Goal: Information Seeking & Learning: Learn about a topic

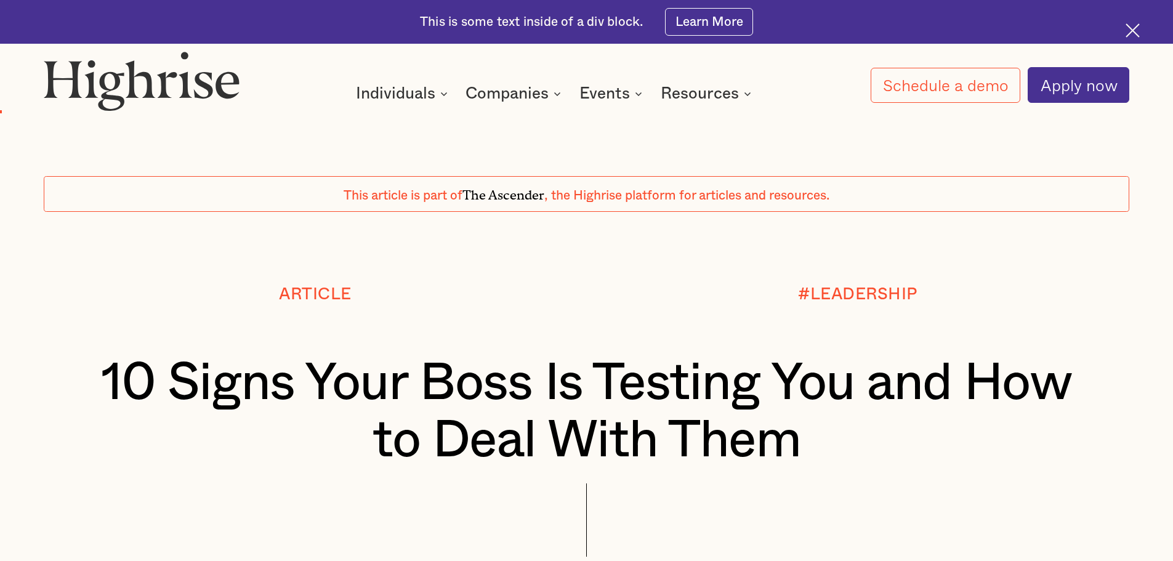
scroll to position [985, 0]
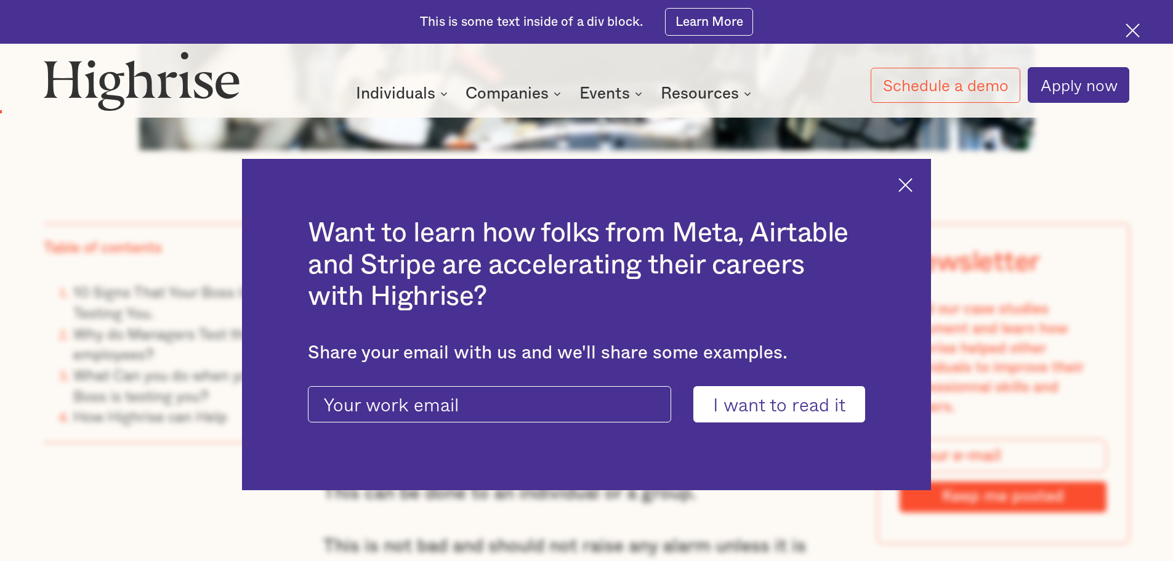
click at [322, 244] on h2 "Want to learn how folks from Meta, Airtable and Stripe are accelerating their c…" at bounding box center [586, 264] width 557 height 95
click at [924, 188] on div "Want to learn how folks from Meta, Airtable and Stripe are accelerating their c…" at bounding box center [586, 325] width 689 height 332
click at [912, 186] on img at bounding box center [905, 185] width 14 height 14
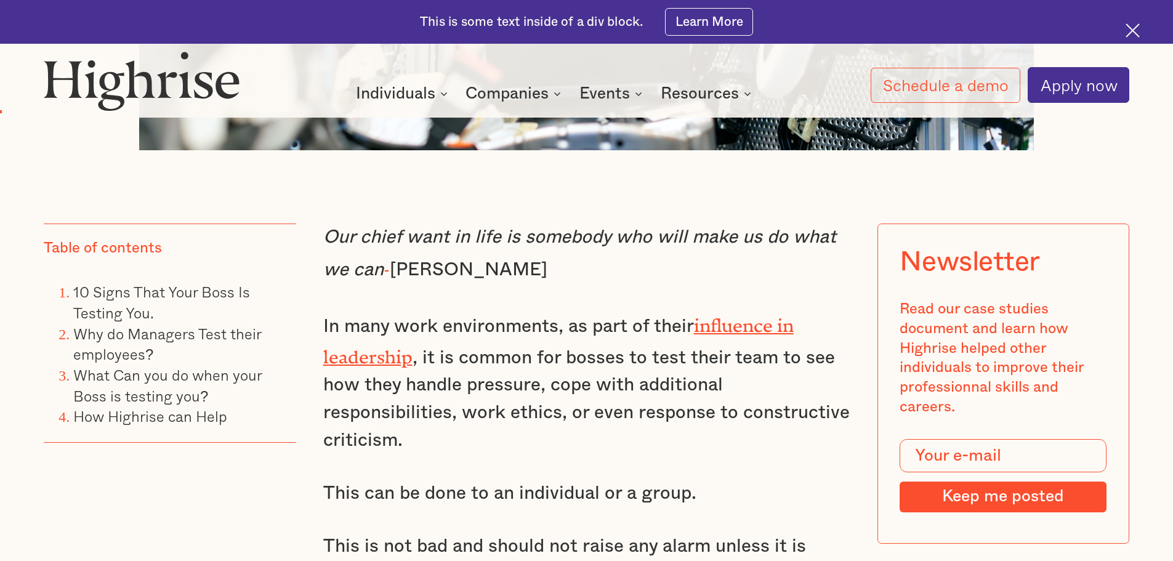
drag, startPoint x: 329, startPoint y: 242, endPoint x: 589, endPoint y: 267, distance: 261.6
click at [589, 267] on p "Our chief want in life is somebody who will make us do what we can - [PERSON_NA…" at bounding box center [586, 253] width 527 height 60
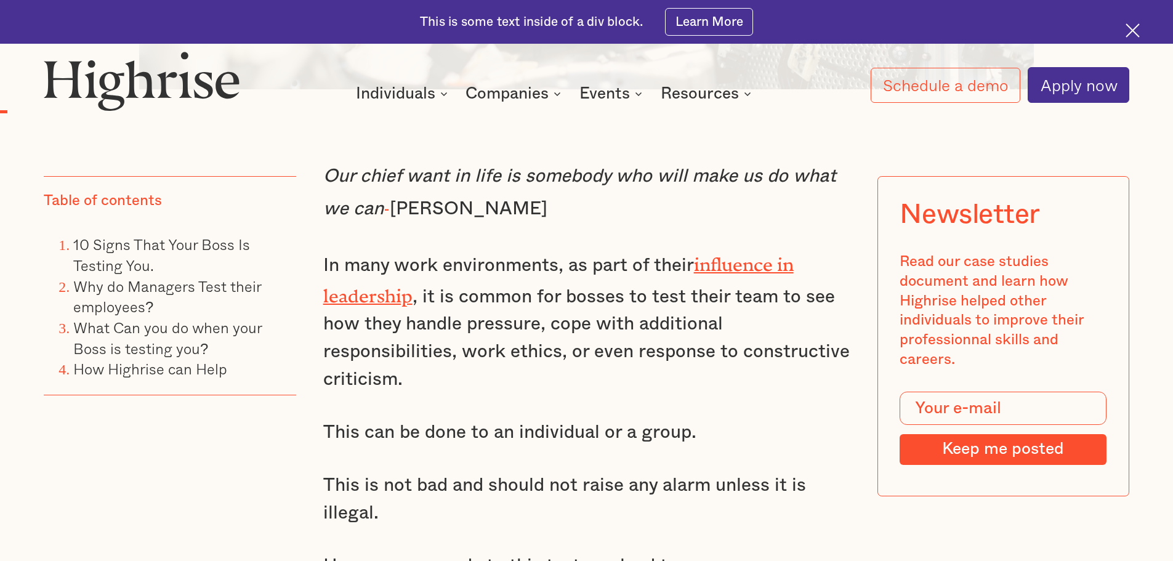
scroll to position [1047, 0]
drag, startPoint x: 326, startPoint y: 182, endPoint x: 636, endPoint y: 223, distance: 312.3
click at [636, 222] on p "Our chief want in life is somebody who will make us do what we can - [PERSON_NA…" at bounding box center [586, 192] width 527 height 60
click at [585, 214] on p "Our chief want in life is somebody who will make us do what we can - [PERSON_NA…" at bounding box center [586, 192] width 527 height 60
drag, startPoint x: 573, startPoint y: 218, endPoint x: 306, endPoint y: 182, distance: 269.0
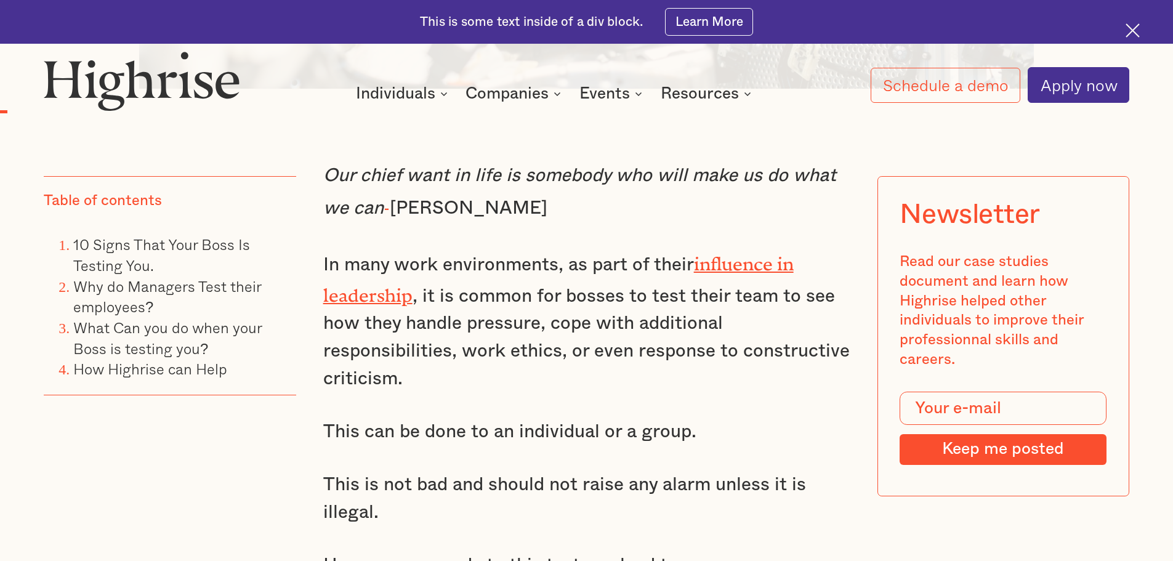
click at [344, 174] on em "Our chief want in life is somebody who will make us do what we can" at bounding box center [579, 191] width 513 height 51
drag, startPoint x: 321, startPoint y: 185, endPoint x: 610, endPoint y: 219, distance: 290.1
click at [610, 219] on p "Our chief want in life is somebody who will make us do what we can - [PERSON_NA…" at bounding box center [586, 192] width 527 height 60
click at [535, 211] on p "Our chief want in life is somebody who will make us do what we can - [PERSON_NA…" at bounding box center [586, 192] width 527 height 60
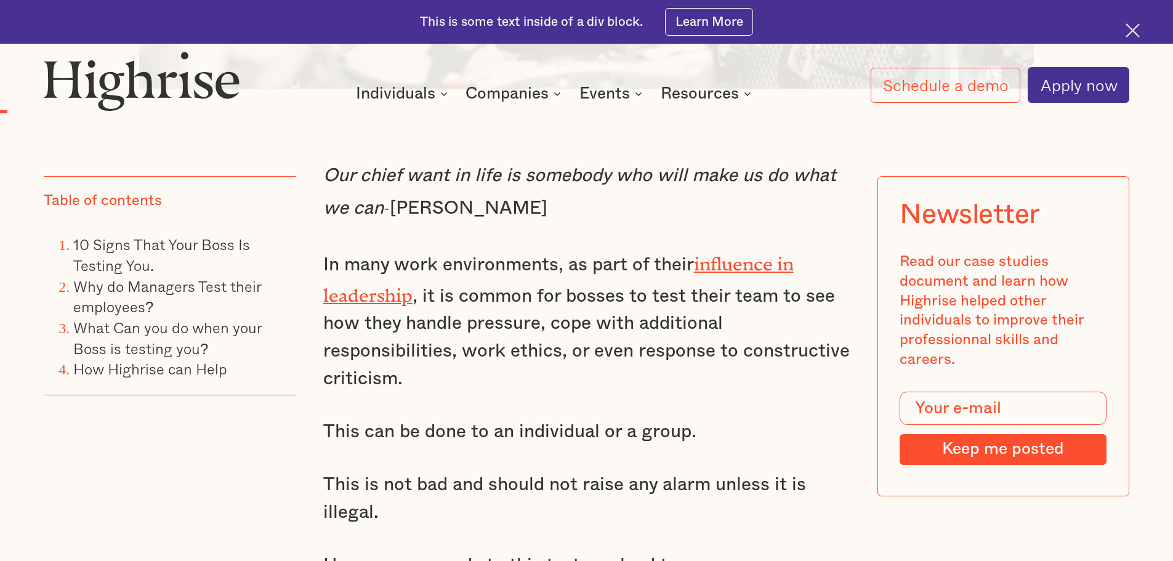
drag, startPoint x: 326, startPoint y: 183, endPoint x: 645, endPoint y: 225, distance: 321.0
click at [645, 222] on p "Our chief want in life is somebody who will make us do what we can - [PERSON_NA…" at bounding box center [586, 192] width 527 height 60
click at [554, 221] on p "Our chief want in life is somebody who will make us do what we can - [PERSON_NA…" at bounding box center [586, 192] width 527 height 60
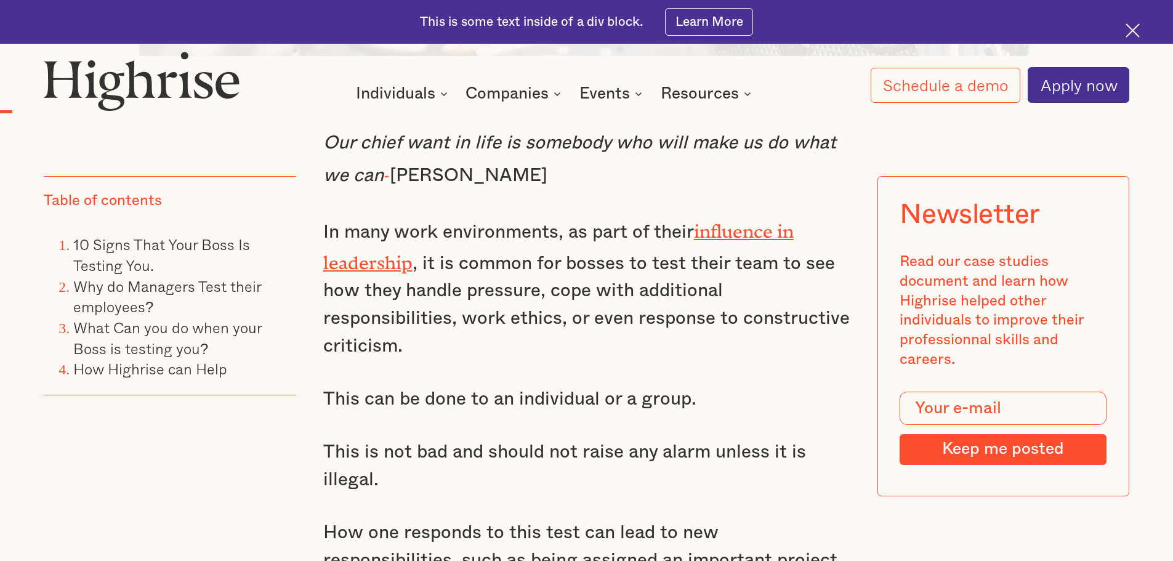
scroll to position [1108, 0]
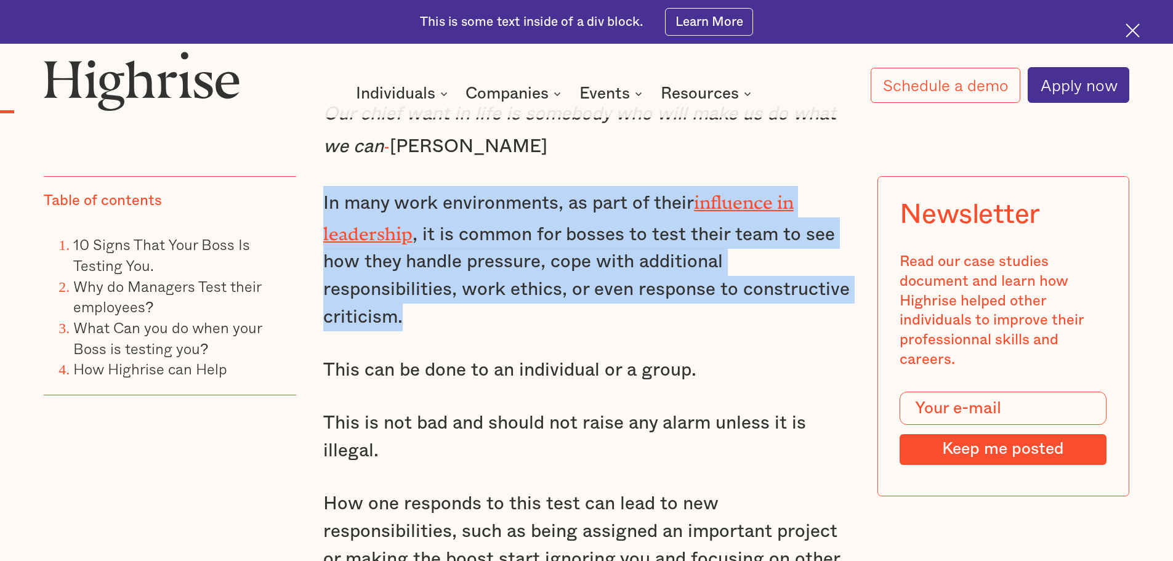
drag, startPoint x: 318, startPoint y: 195, endPoint x: 403, endPoint y: 317, distance: 148.6
click at [406, 308] on p "In many work environments, as part of their influence in leadership , it is com…" at bounding box center [586, 258] width 527 height 145
drag, startPoint x: 408, startPoint y: 324, endPoint x: 310, endPoint y: 199, distance: 158.8
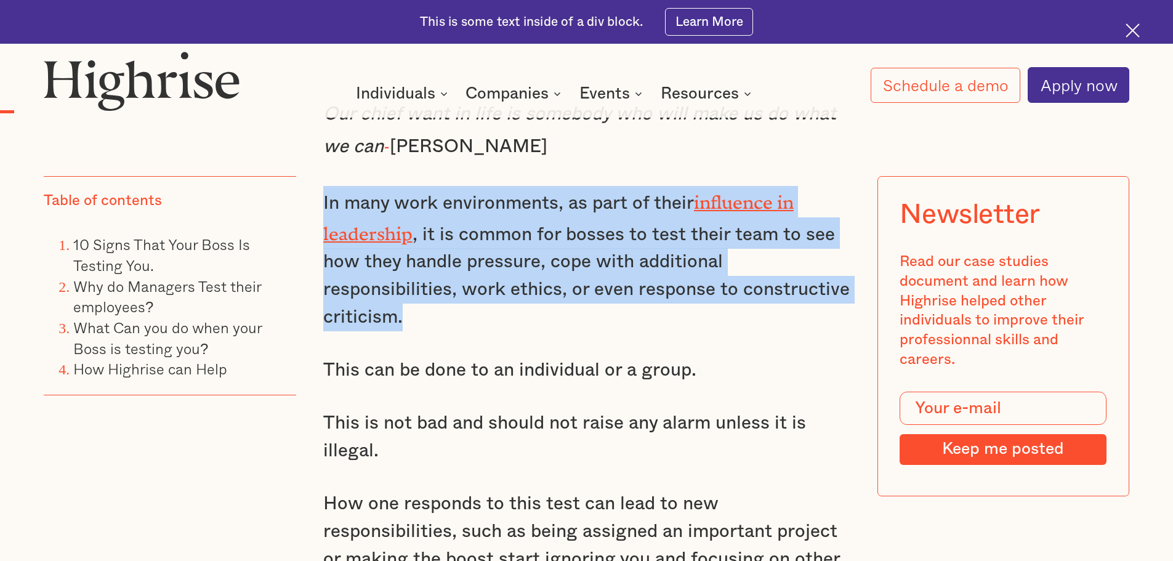
drag, startPoint x: 310, startPoint y: 190, endPoint x: 432, endPoint y: 323, distance: 179.5
click at [416, 313] on p "In many work environments, as part of their influence in leadership , it is com…" at bounding box center [586, 258] width 527 height 145
drag, startPoint x: 417, startPoint y: 318, endPoint x: 323, endPoint y: 215, distance: 139.4
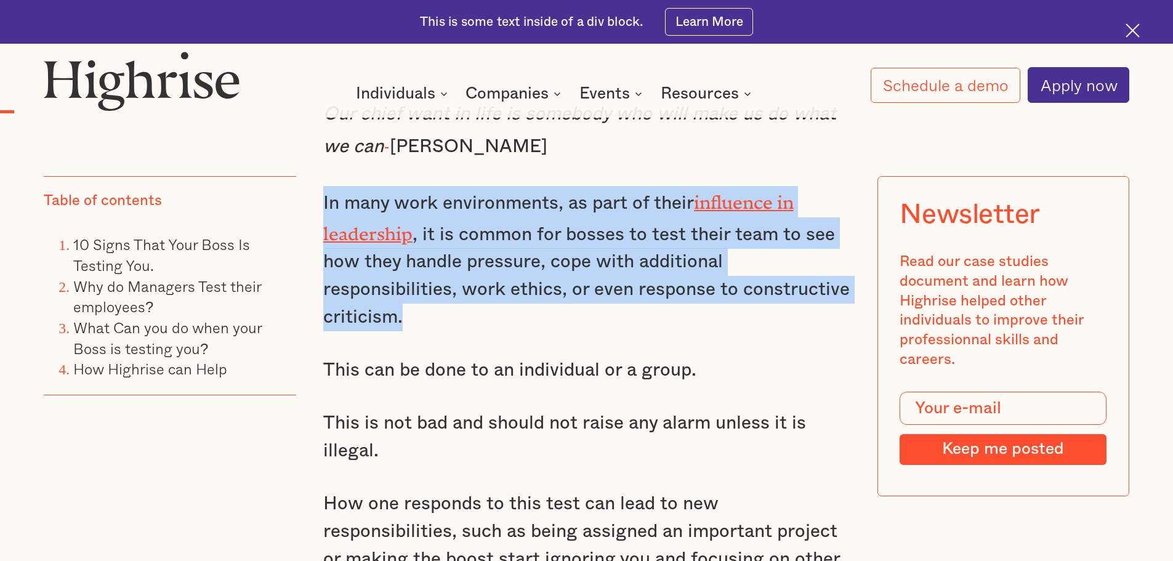
click at [323, 215] on p "In many work environments, as part of their influence in leadership , it is com…" at bounding box center [586, 258] width 527 height 145
click at [427, 310] on p "In many work environments, as part of their influence in leadership , it is com…" at bounding box center [586, 258] width 527 height 145
drag, startPoint x: 430, startPoint y: 325, endPoint x: 329, endPoint y: 209, distance: 153.6
click at [329, 209] on p "In many work environments, as part of their influence in leadership , it is com…" at bounding box center [586, 258] width 527 height 145
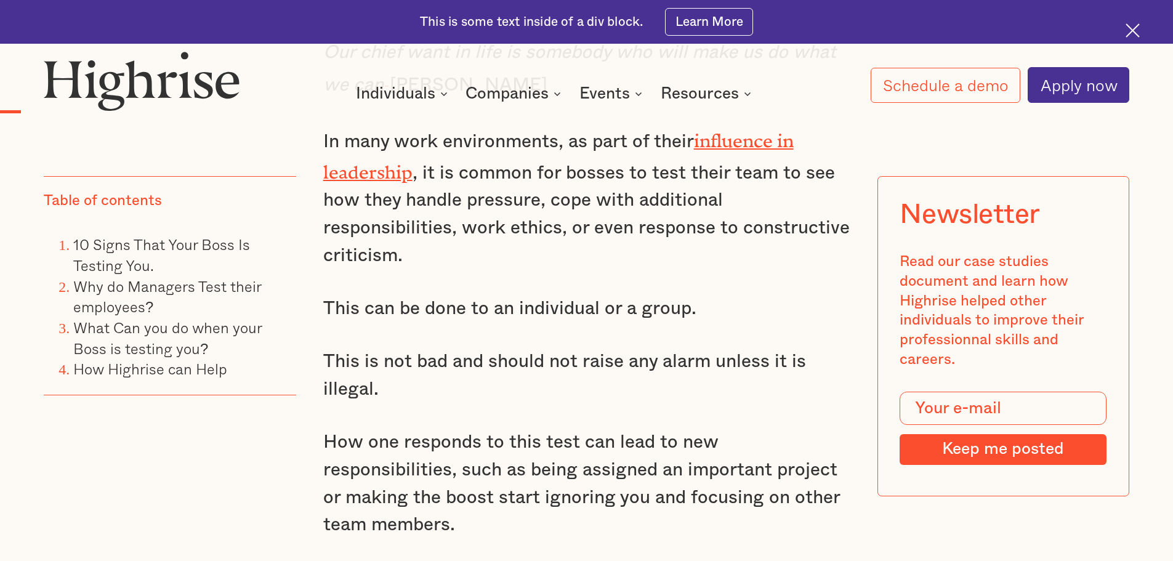
scroll to position [1231, 0]
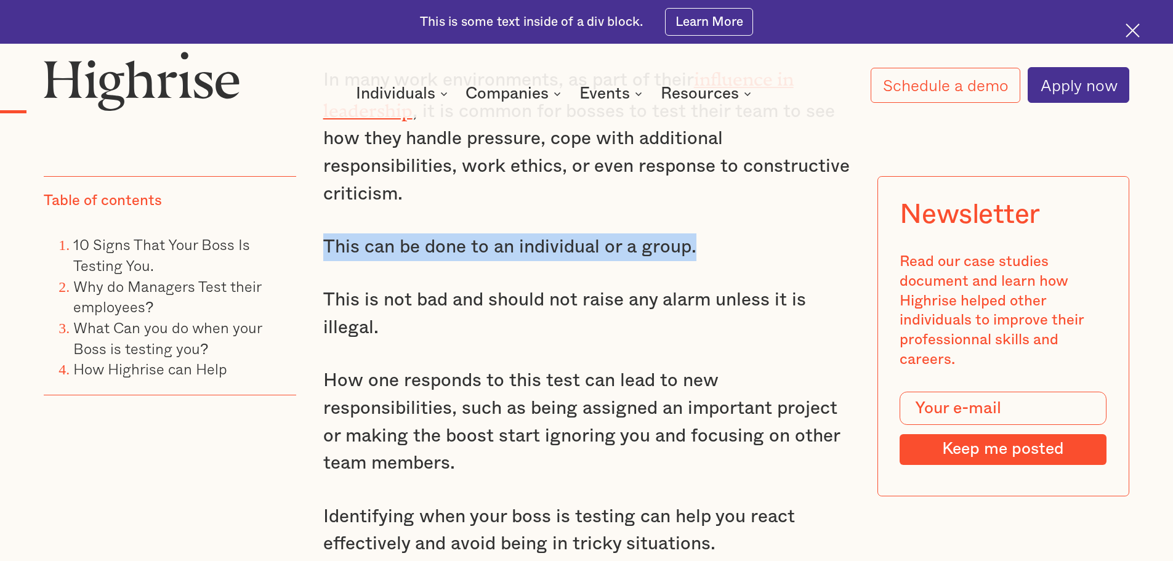
drag, startPoint x: 318, startPoint y: 249, endPoint x: 734, endPoint y: 244, distance: 416.8
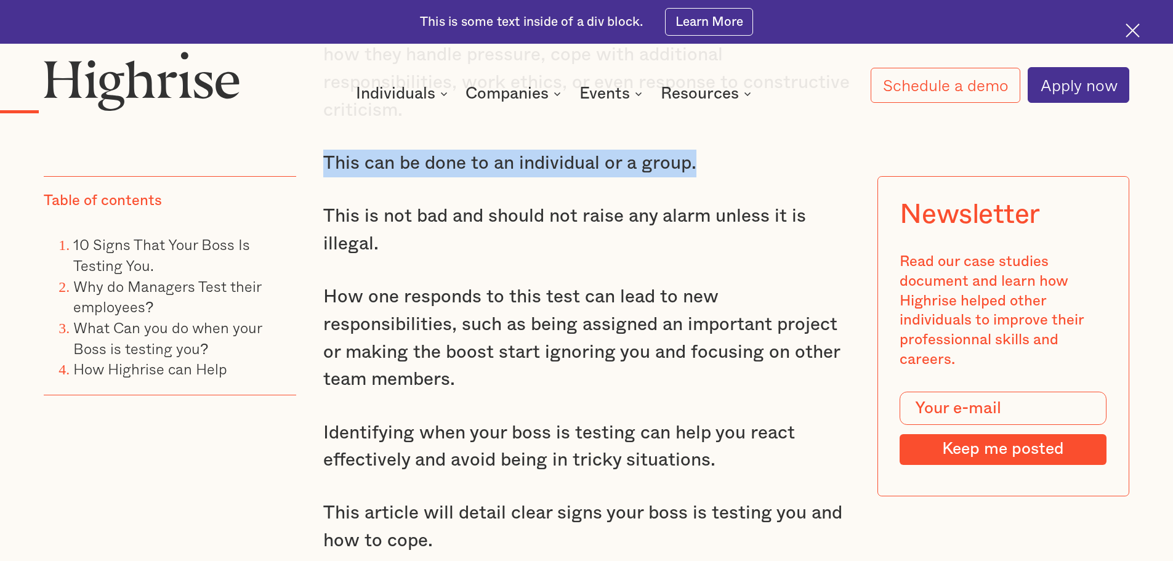
scroll to position [1354, 0]
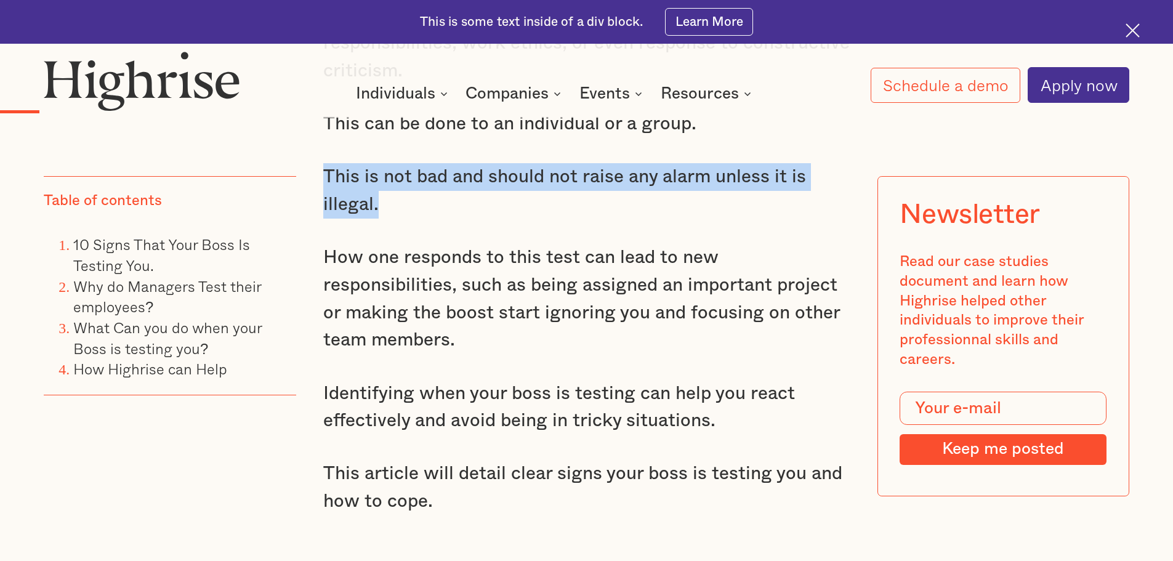
drag, startPoint x: 324, startPoint y: 183, endPoint x: 393, endPoint y: 216, distance: 76.6
click at [393, 216] on p "This is not bad and should not raise any alarm unless it is illegal." at bounding box center [586, 190] width 527 height 55
click at [375, 203] on p "This is not bad and should not raise any alarm unless it is illegal." at bounding box center [586, 190] width 527 height 55
drag, startPoint x: 381, startPoint y: 217, endPoint x: 337, endPoint y: 175, distance: 60.5
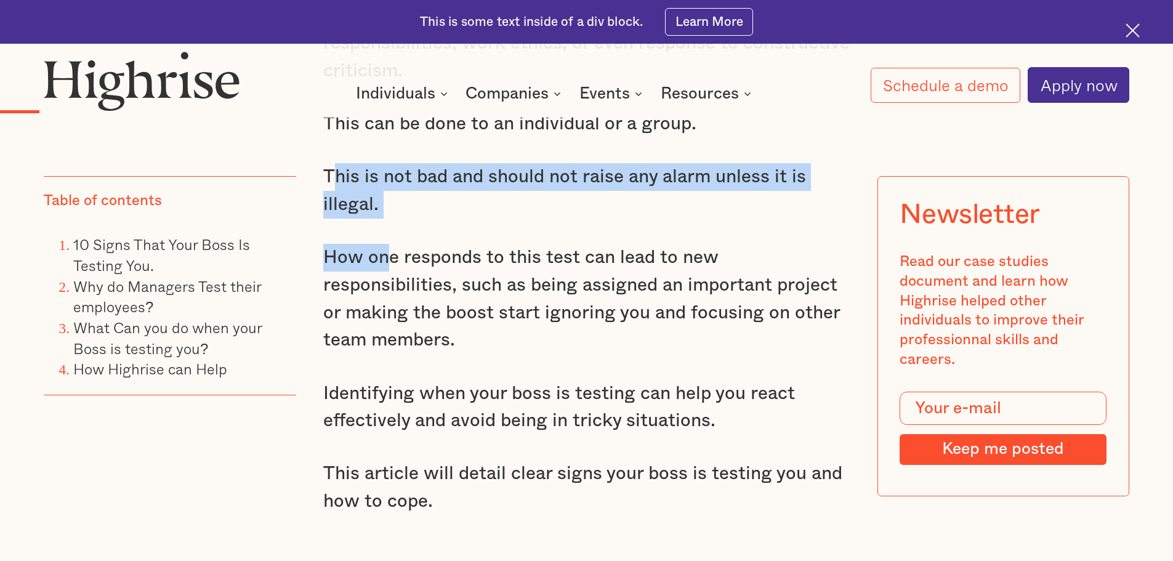
click at [534, 205] on p "This is not bad and should not raise any alarm unless it is illegal." at bounding box center [586, 190] width 527 height 55
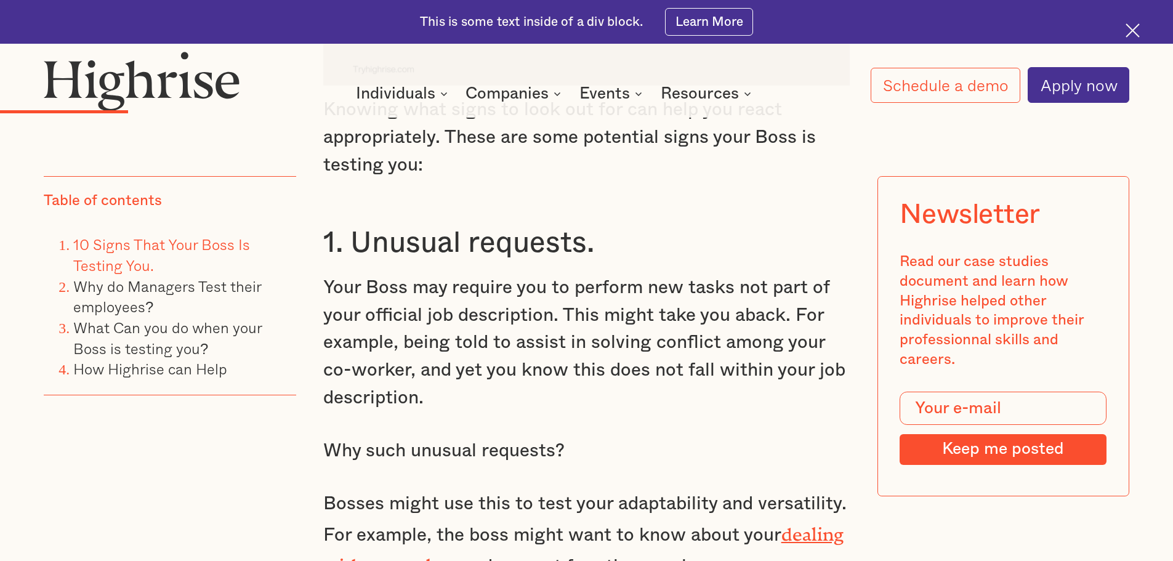
scroll to position [2278, 0]
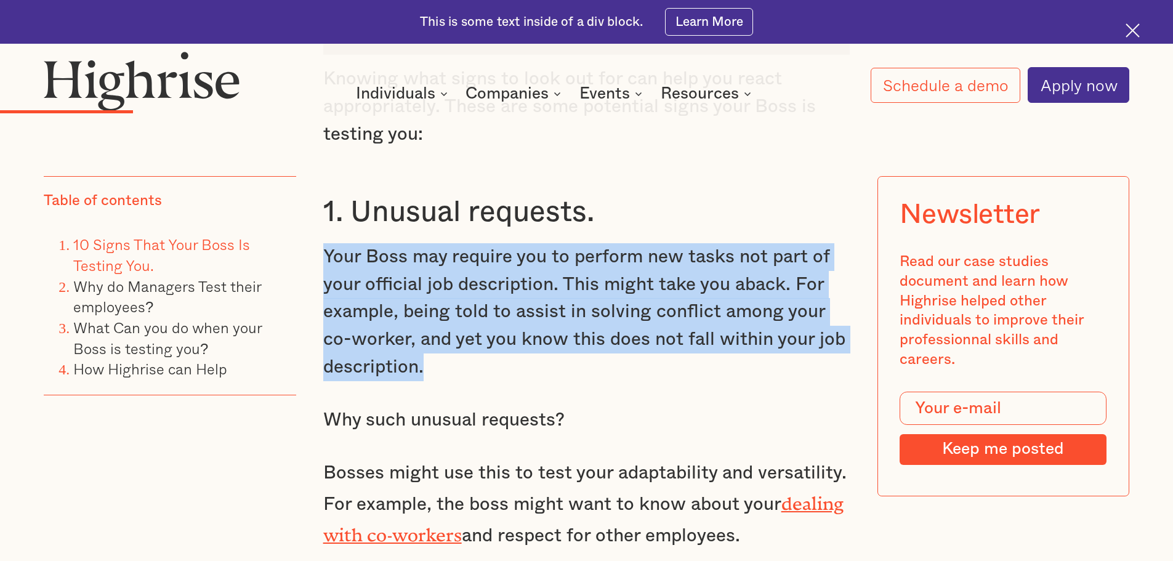
drag, startPoint x: 326, startPoint y: 235, endPoint x: 448, endPoint y: 346, distance: 165.6
click at [448, 346] on p "Your Boss may require you to perform new tasks not part of your official job de…" at bounding box center [586, 311] width 527 height 137
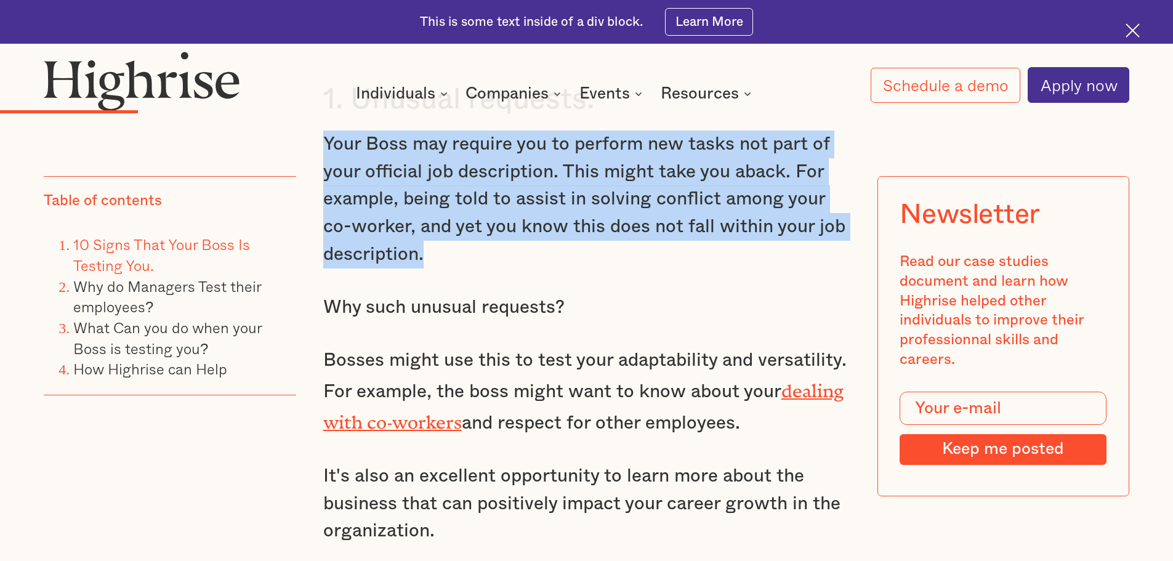
scroll to position [2401, 0]
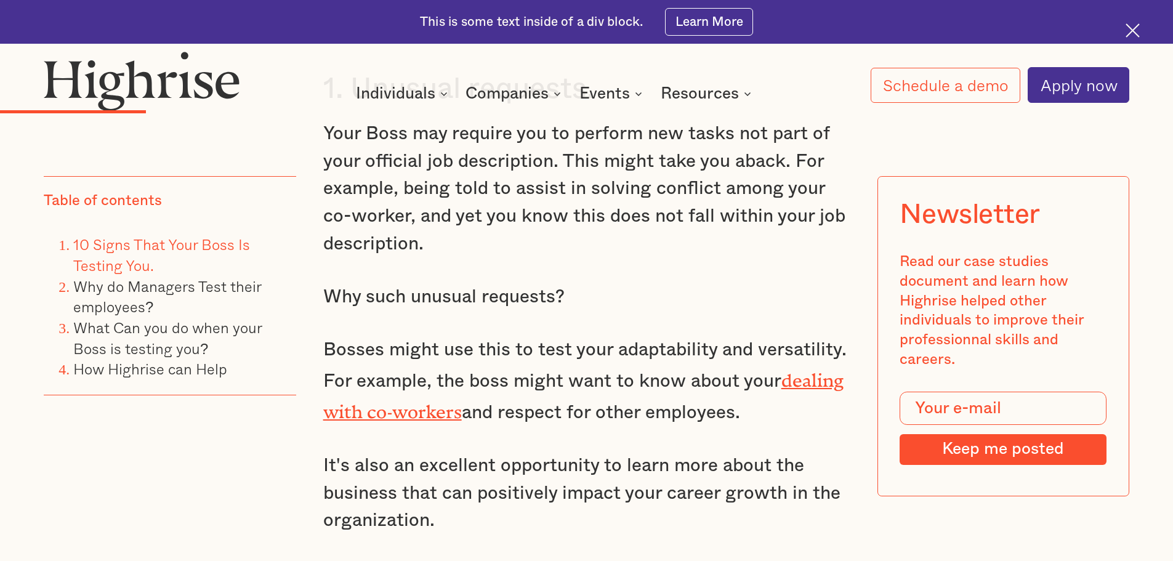
click at [448, 284] on p "Why such unusual requests?" at bounding box center [586, 297] width 527 height 28
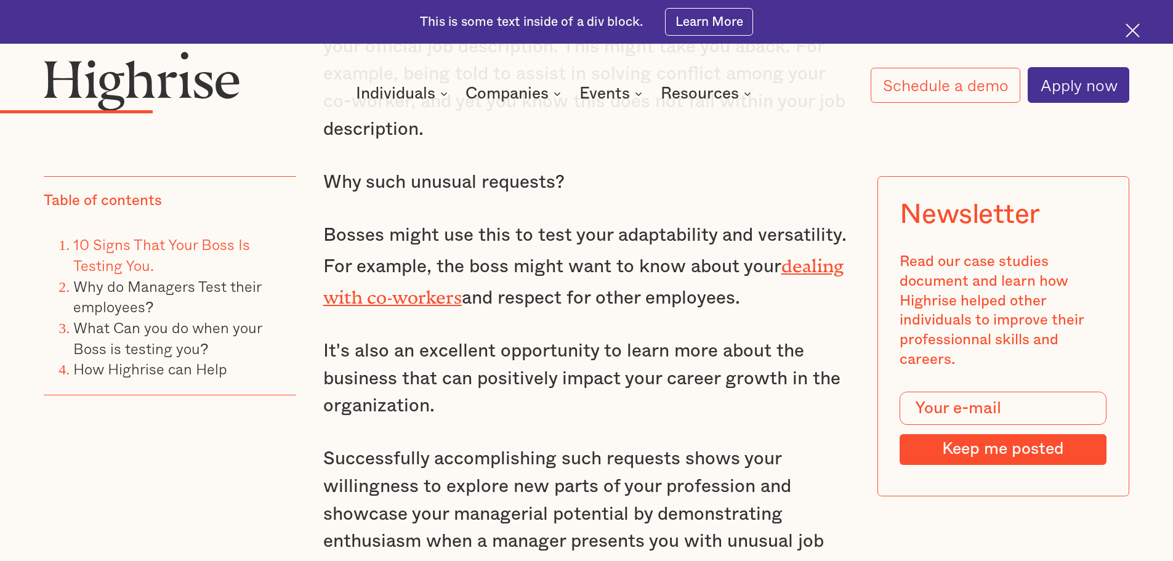
scroll to position [2524, 0]
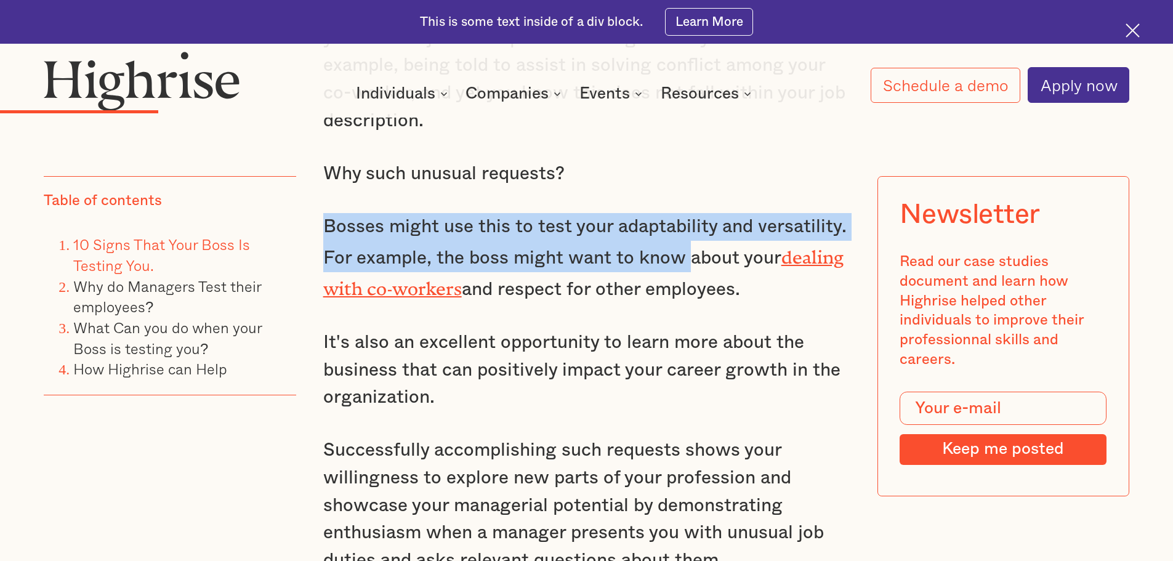
drag, startPoint x: 322, startPoint y: 207, endPoint x: 685, endPoint y: 237, distance: 364.5
click at [685, 237] on p "Bosses might use this to test your adaptability and versatility. For example, t…" at bounding box center [586, 258] width 527 height 90
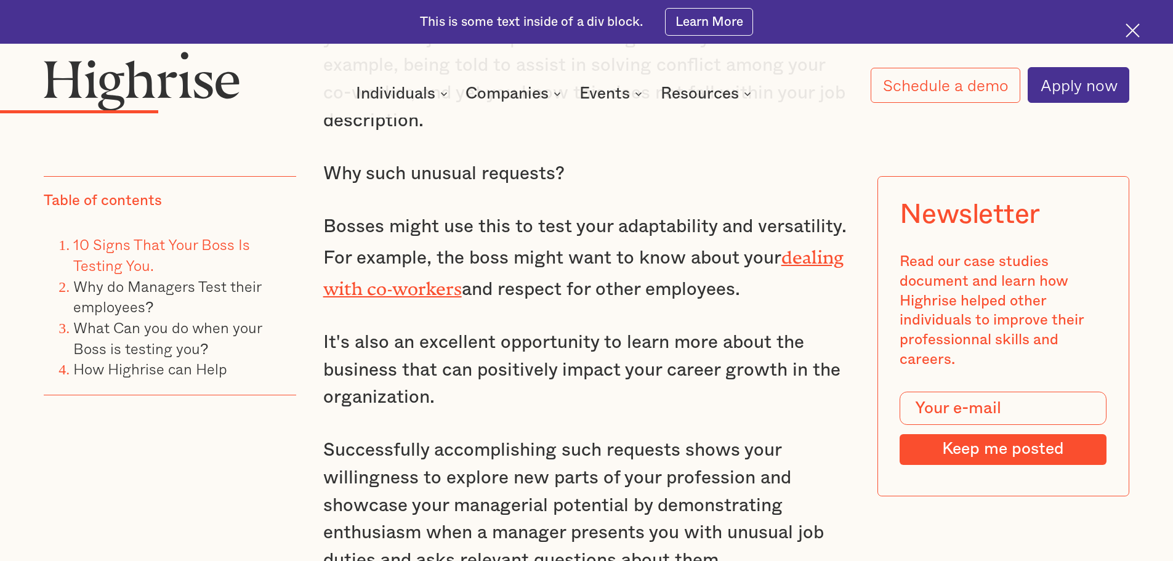
click at [618, 262] on p "Bosses might use this to test your adaptability and versatility. For example, t…" at bounding box center [586, 258] width 527 height 90
drag, startPoint x: 766, startPoint y: 261, endPoint x: 321, endPoint y: 211, distance: 448.0
click at [323, 213] on p "Bosses might use this to test your adaptability and versatility. For example, t…" at bounding box center [586, 258] width 527 height 90
click at [602, 234] on p "Bosses might use this to test your adaptability and versatility. For example, t…" at bounding box center [586, 258] width 527 height 90
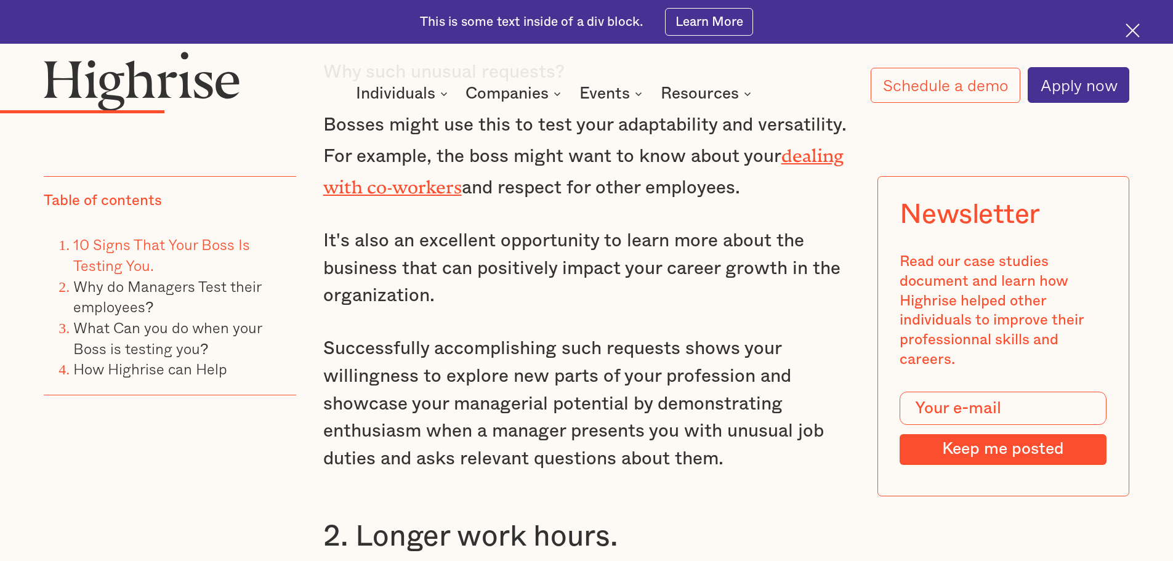
scroll to position [2647, 0]
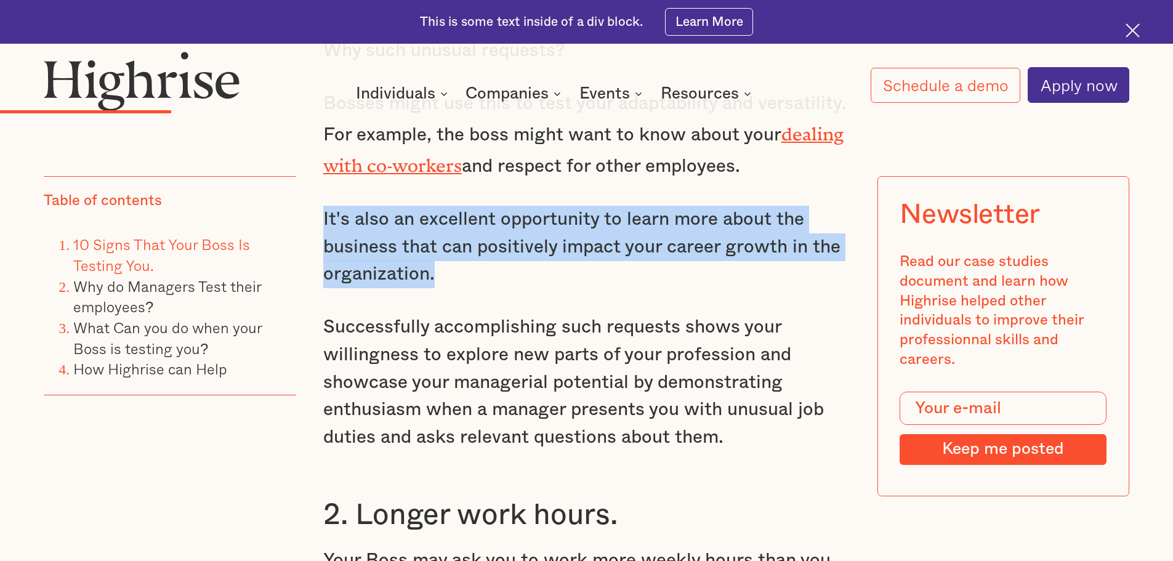
drag, startPoint x: 449, startPoint y: 252, endPoint x: 321, endPoint y: 197, distance: 140.1
click at [323, 206] on p "It's also an excellent opportunity to learn more about the business that can po…" at bounding box center [586, 247] width 527 height 82
click at [468, 260] on p "It's also an excellent opportunity to learn more about the business that can po…" at bounding box center [586, 247] width 527 height 82
drag, startPoint x: 461, startPoint y: 259, endPoint x: 326, endPoint y: 201, distance: 146.7
click at [326, 206] on p "It's also an excellent opportunity to learn more about the business that can po…" at bounding box center [586, 247] width 527 height 82
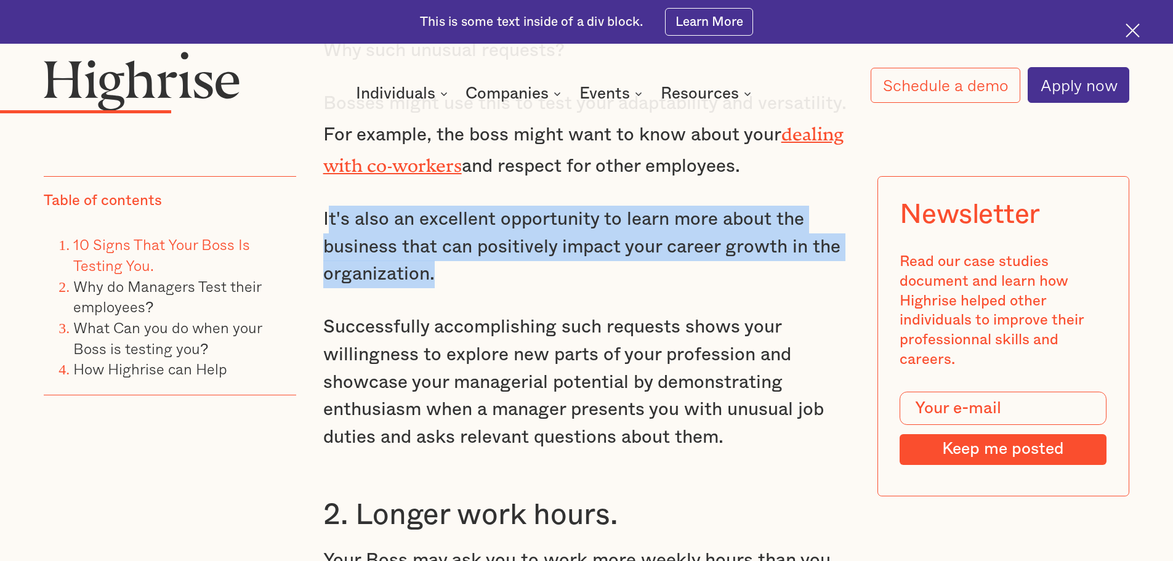
click at [422, 228] on p "It's also an excellent opportunity to learn more about the business that can po…" at bounding box center [586, 247] width 527 height 82
drag, startPoint x: 443, startPoint y: 256, endPoint x: 316, endPoint y: 191, distance: 142.1
click at [412, 224] on p "It's also an excellent opportunity to learn more about the business that can po…" at bounding box center [586, 247] width 527 height 82
drag, startPoint x: 478, startPoint y: 270, endPoint x: 324, endPoint y: 191, distance: 173.5
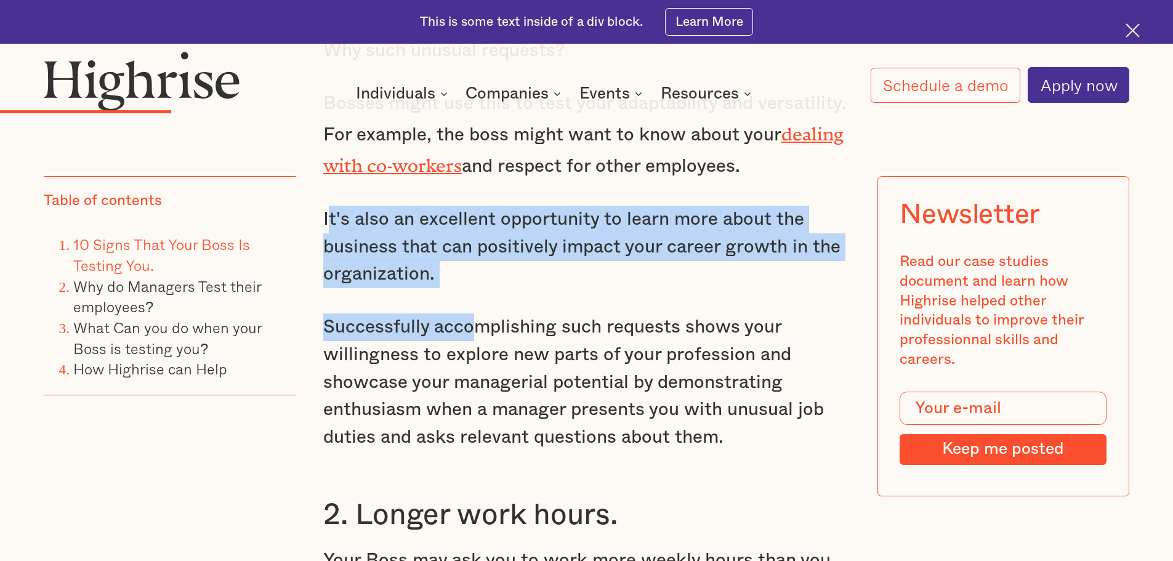
click at [324, 191] on div "Our chief want in life is somebody who will make us do what we can - [PERSON_NA…" at bounding box center [586, 107] width 527 height 3092
click at [527, 228] on p "It's also an excellent opportunity to learn more about the business that can po…" at bounding box center [586, 247] width 527 height 82
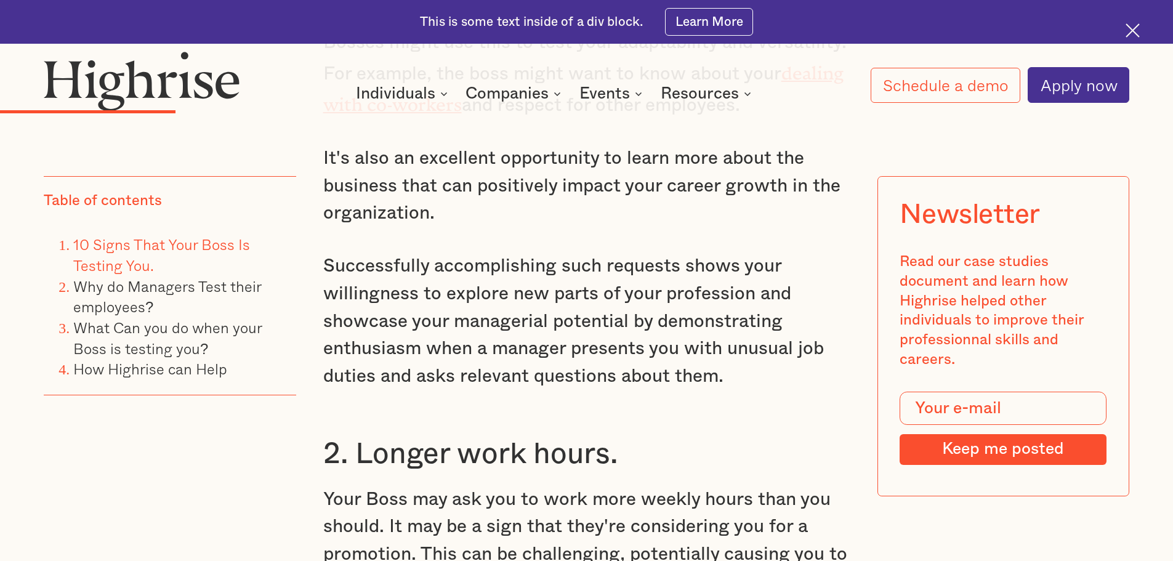
scroll to position [2709, 0]
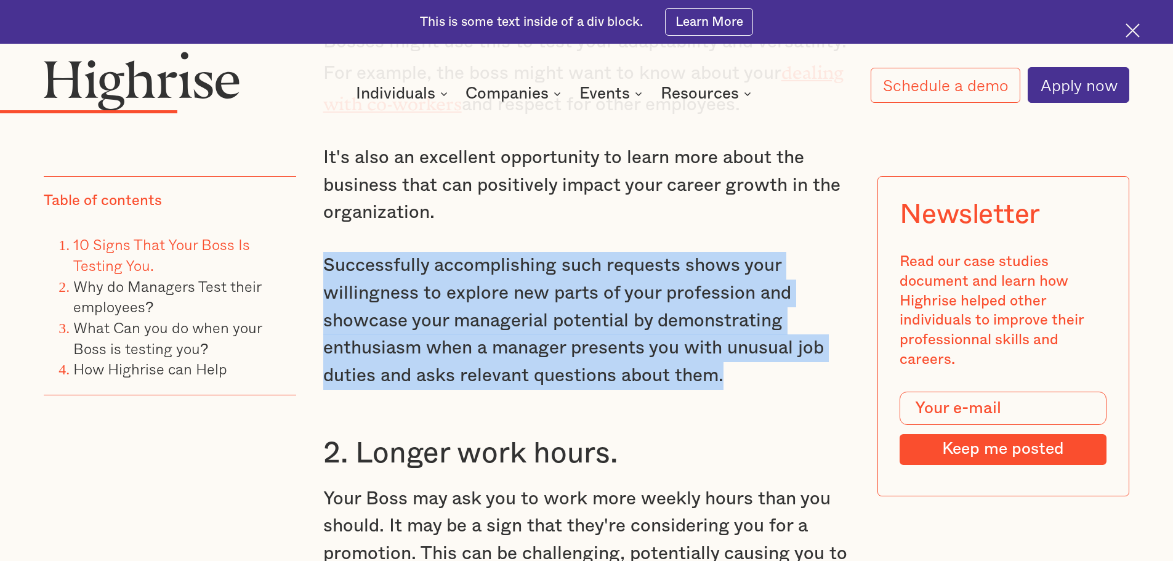
drag, startPoint x: 324, startPoint y: 234, endPoint x: 741, endPoint y: 361, distance: 435.9
click at [741, 361] on p "Successfully accomplishing such requests shows your willingness to explore new …" at bounding box center [586, 320] width 527 height 137
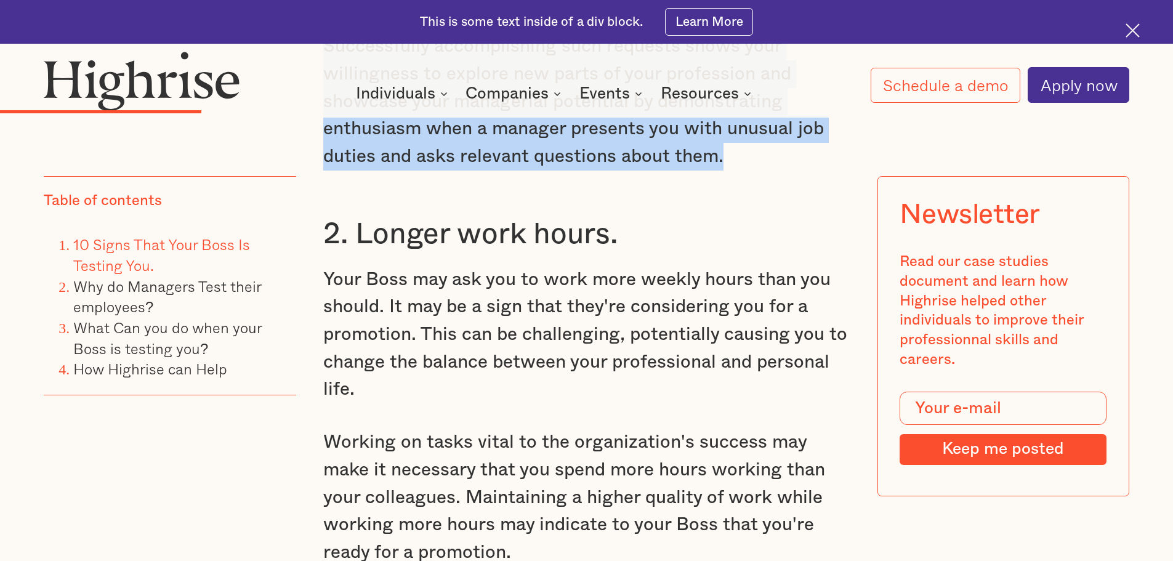
scroll to position [2955, 0]
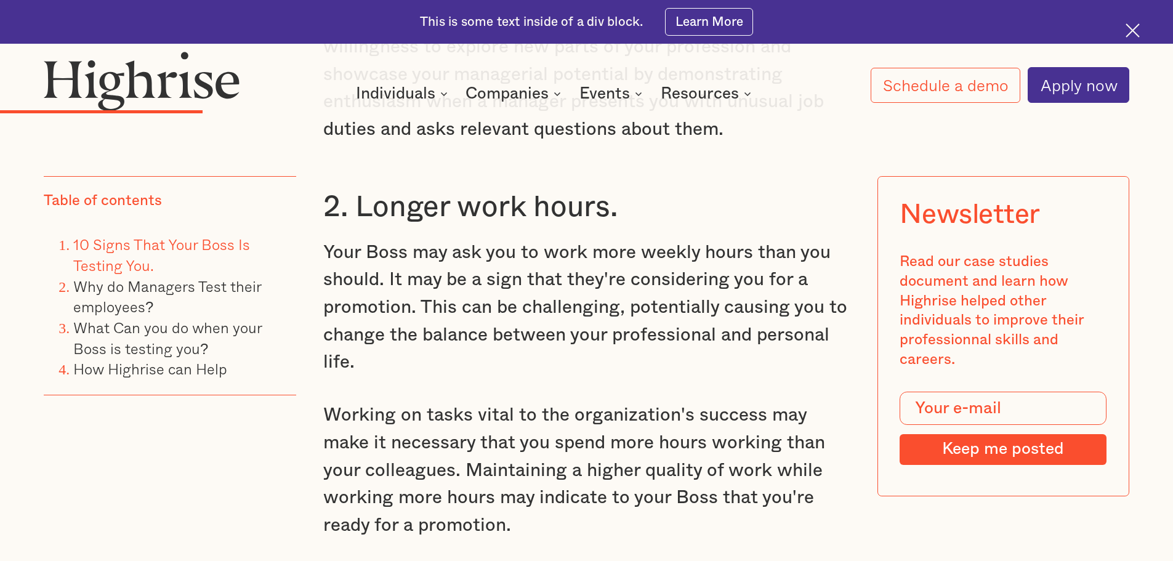
click at [372, 334] on p "Your Boss may ask you to work more weekly hours than you should. It may be a si…" at bounding box center [586, 307] width 527 height 137
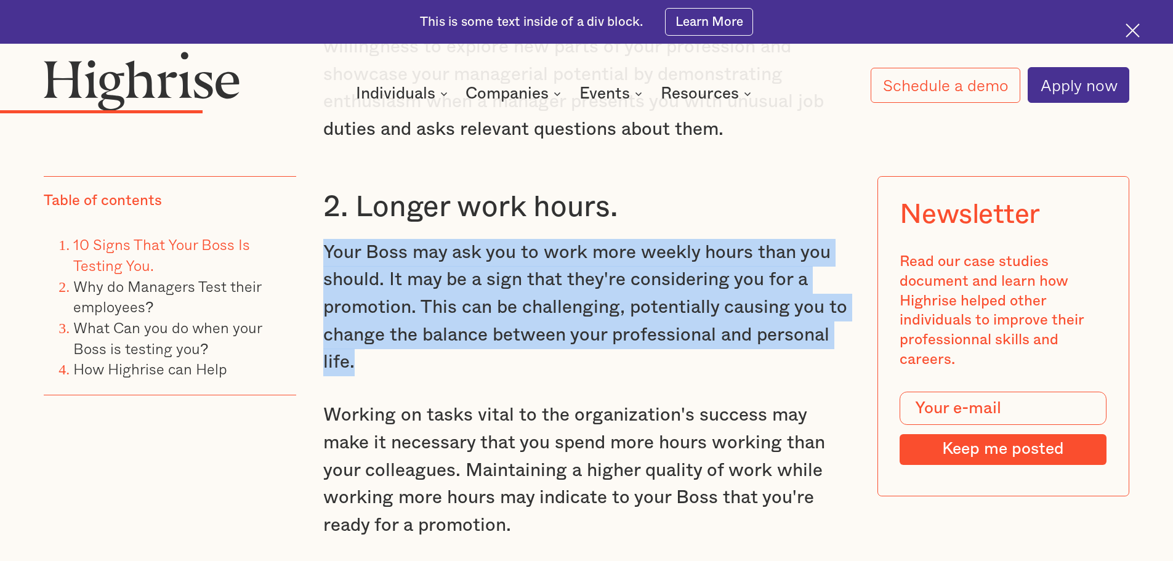
drag, startPoint x: 372, startPoint y: 344, endPoint x: 326, endPoint y: 234, distance: 119.7
click at [326, 239] on p "Your Boss may ask you to work more weekly hours than you should. It may be a si…" at bounding box center [586, 307] width 527 height 137
click at [546, 287] on p "Your Boss may ask you to work more weekly hours than you should. It may be a si…" at bounding box center [586, 307] width 527 height 137
drag, startPoint x: 323, startPoint y: 317, endPoint x: 314, endPoint y: 228, distance: 89.1
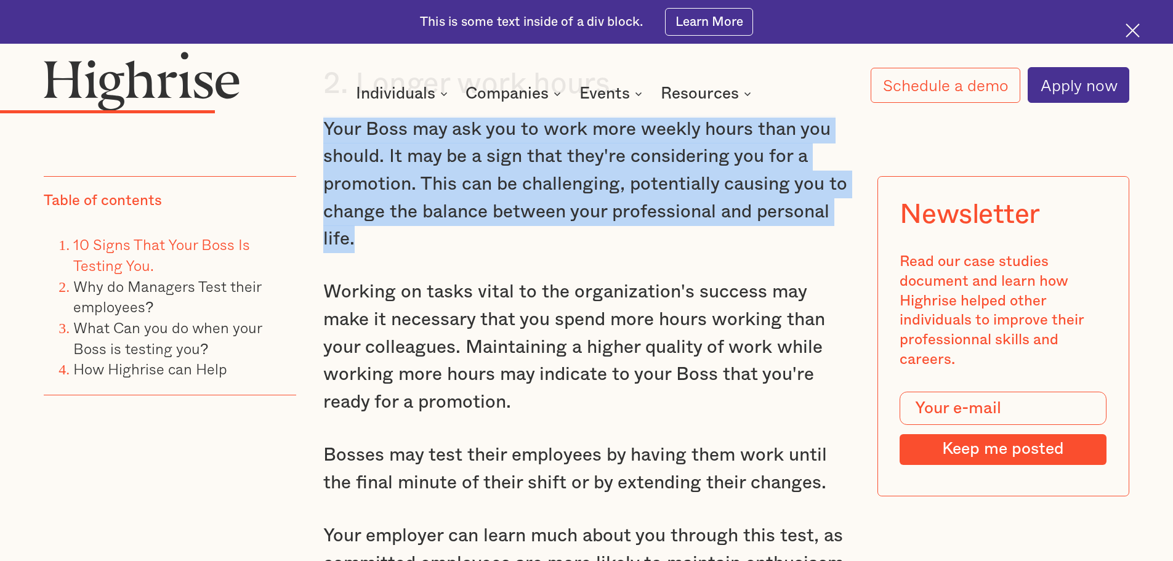
scroll to position [3017, 0]
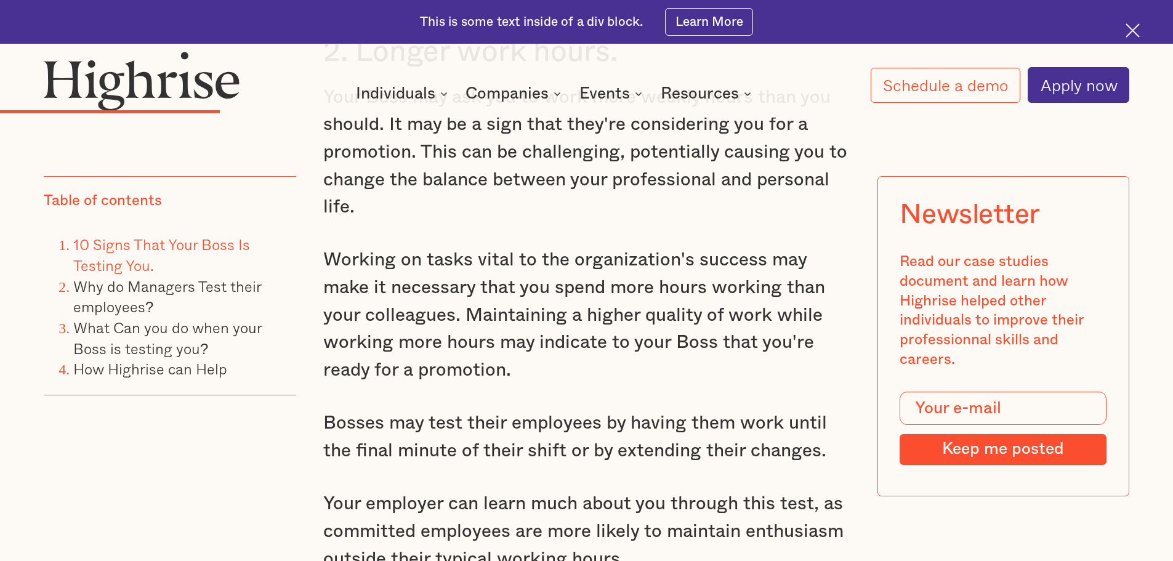
scroll to position [3140, 0]
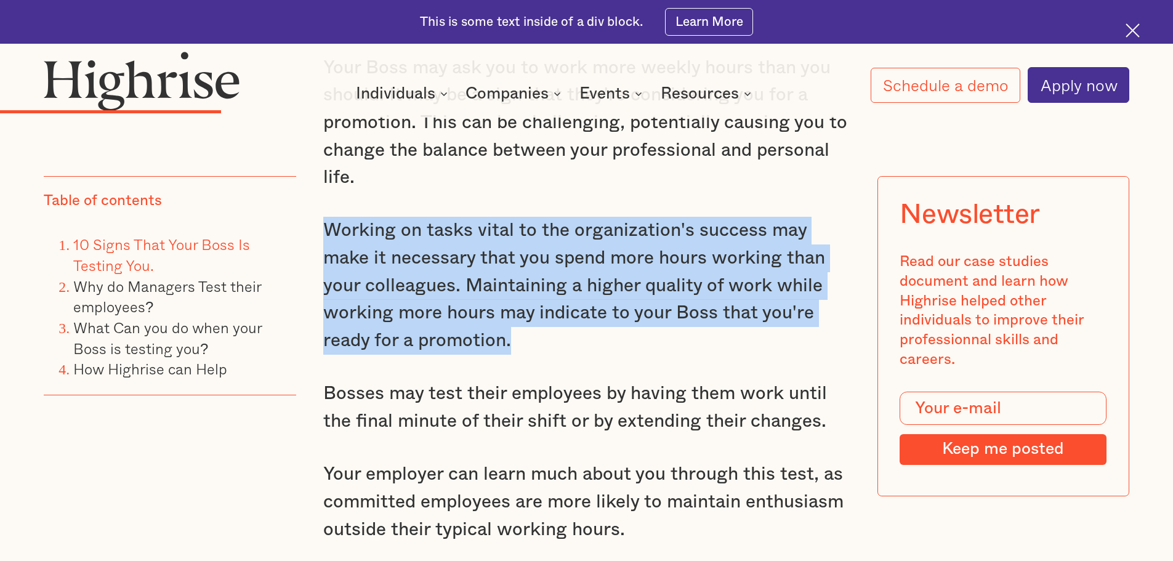
drag, startPoint x: 516, startPoint y: 324, endPoint x: 325, endPoint y: 214, distance: 220.4
click at [325, 217] on p "Working on tasks vital to the organization's success may make it necessary that…" at bounding box center [586, 285] width 527 height 137
click at [446, 217] on p "Working on tasks vital to the organization's success may make it necessary that…" at bounding box center [586, 285] width 527 height 137
drag, startPoint x: 515, startPoint y: 330, endPoint x: 326, endPoint y: 198, distance: 230.4
click at [326, 217] on p "Working on tasks vital to the organization's success may make it necessary that…" at bounding box center [586, 285] width 527 height 137
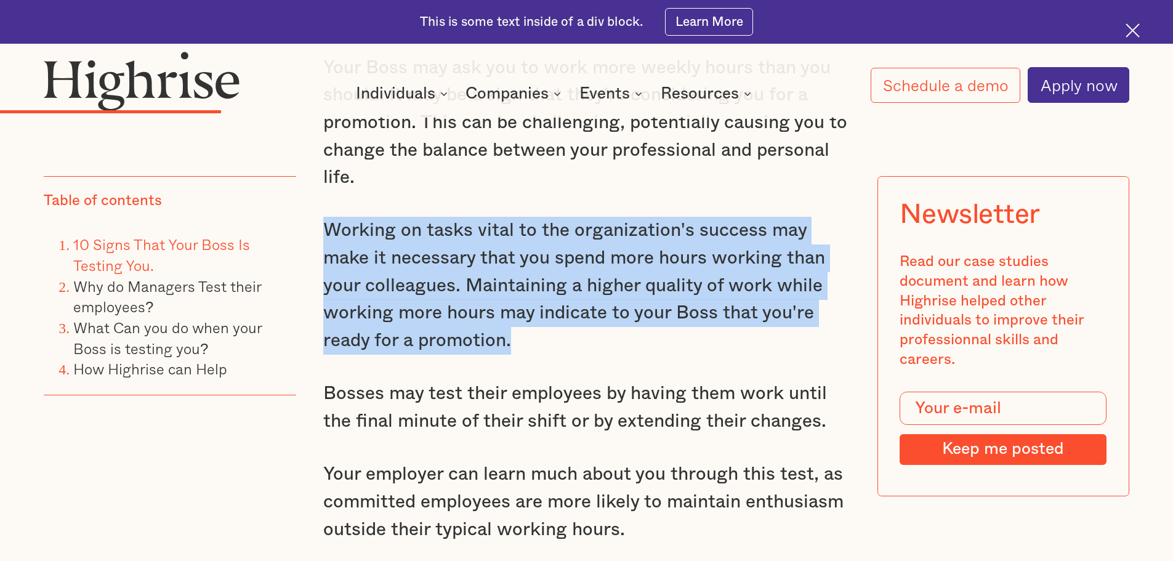
click at [424, 217] on p "Working on tasks vital to the organization's success may make it necessary that…" at bounding box center [586, 285] width 527 height 137
drag, startPoint x: 313, startPoint y: 203, endPoint x: 546, endPoint y: 321, distance: 260.7
click at [525, 312] on p "Working on tasks vital to the organization's success may make it necessary that…" at bounding box center [586, 285] width 527 height 137
drag, startPoint x: 534, startPoint y: 326, endPoint x: 315, endPoint y: 211, distance: 247.3
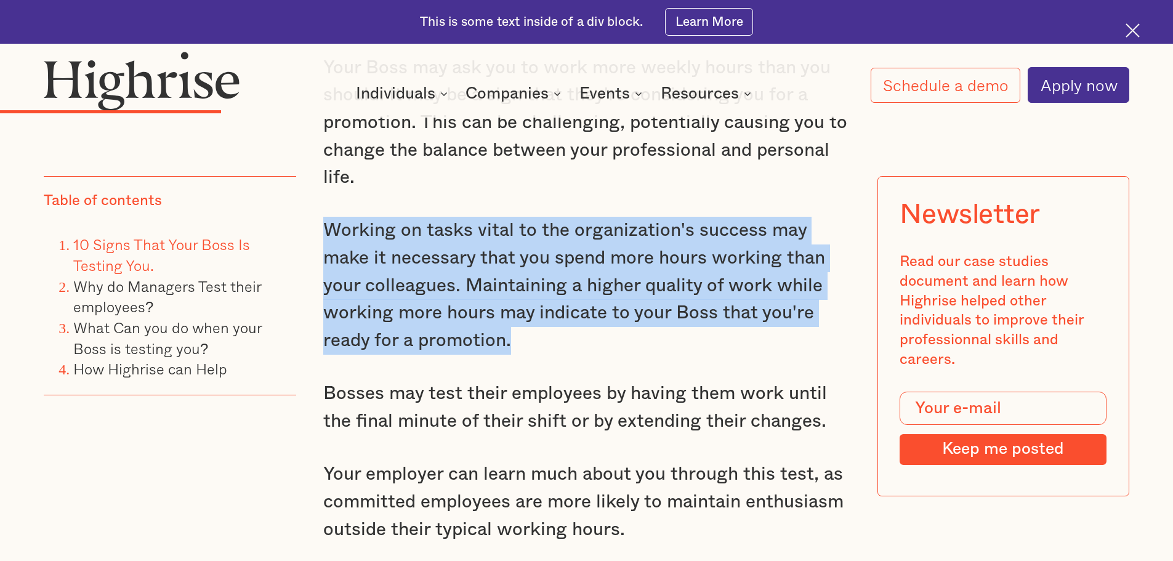
drag, startPoint x: 319, startPoint y: 195, endPoint x: 562, endPoint y: 320, distance: 273.4
click at [528, 318] on p "Working on tasks vital to the organization's success may make it necessary that…" at bounding box center [586, 285] width 527 height 137
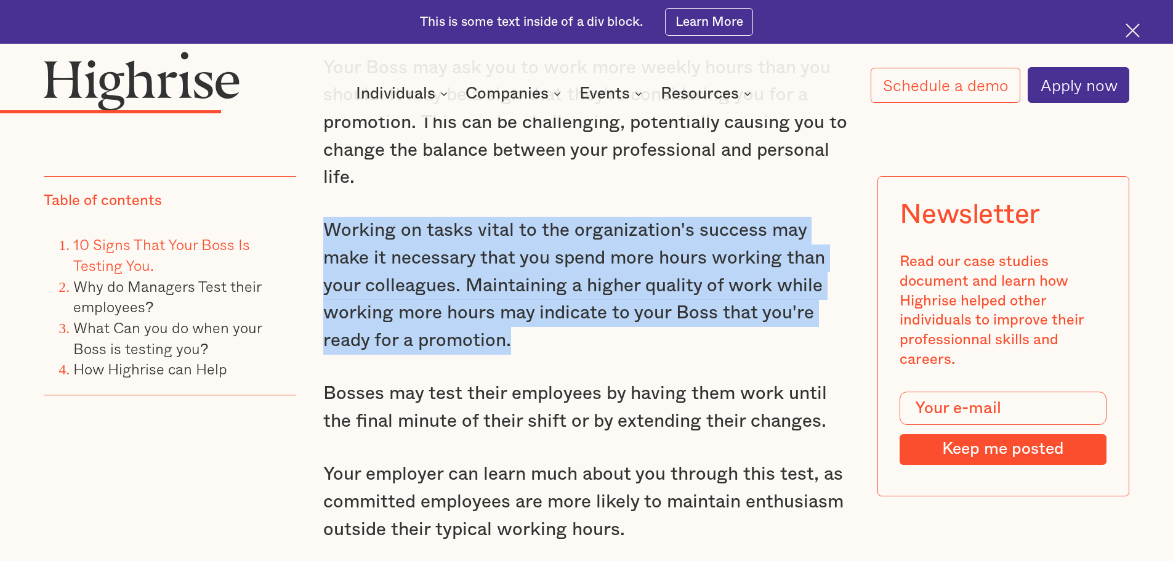
drag, startPoint x: 545, startPoint y: 325, endPoint x: 323, endPoint y: 207, distance: 251.7
click at [323, 217] on p "Working on tasks vital to the organization's success may make it necessary that…" at bounding box center [586, 285] width 527 height 137
click at [536, 322] on p "Working on tasks vital to the organization's success may make it necessary that…" at bounding box center [586, 285] width 527 height 137
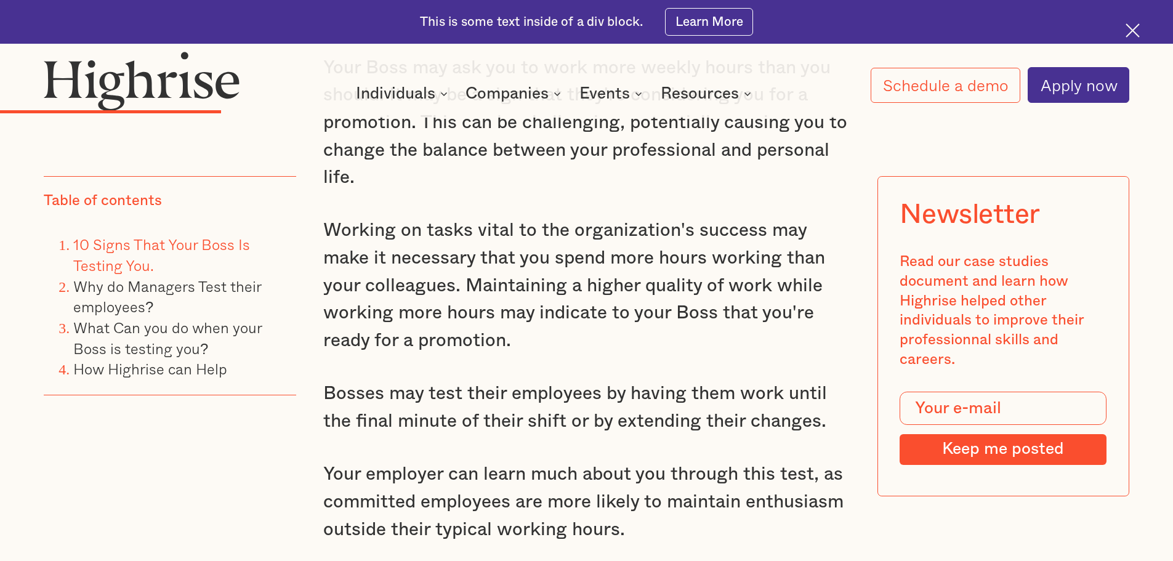
drag, startPoint x: 520, startPoint y: 311, endPoint x: 514, endPoint y: 318, distance: 9.6
click at [514, 318] on p "Working on tasks vital to the organization's success may make it necessary that…" at bounding box center [586, 285] width 527 height 137
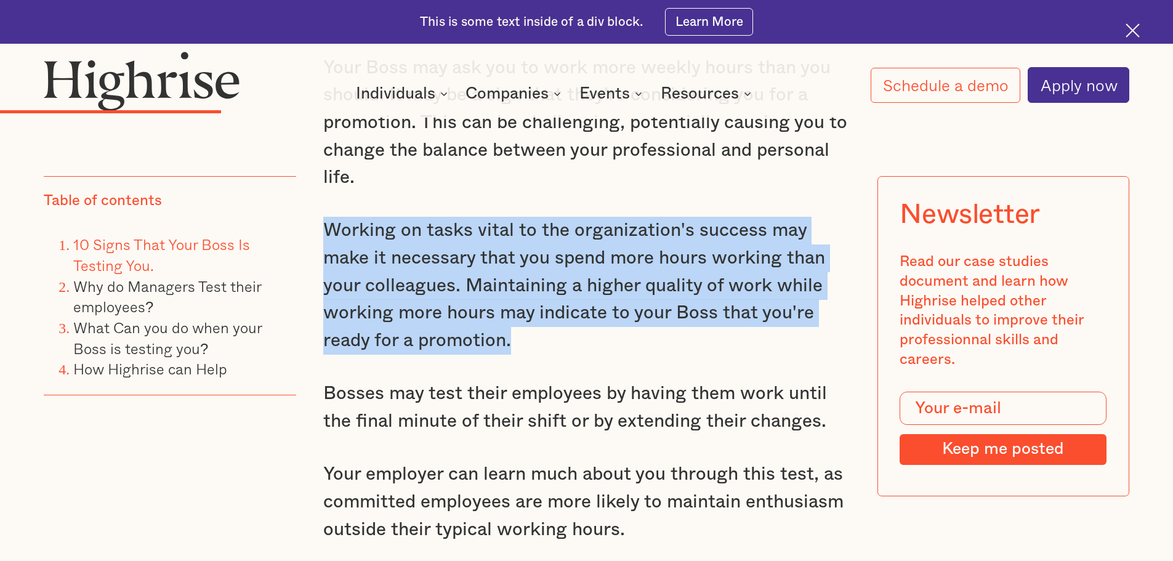
drag, startPoint x: 345, startPoint y: 257, endPoint x: 329, endPoint y: 190, distance: 69.1
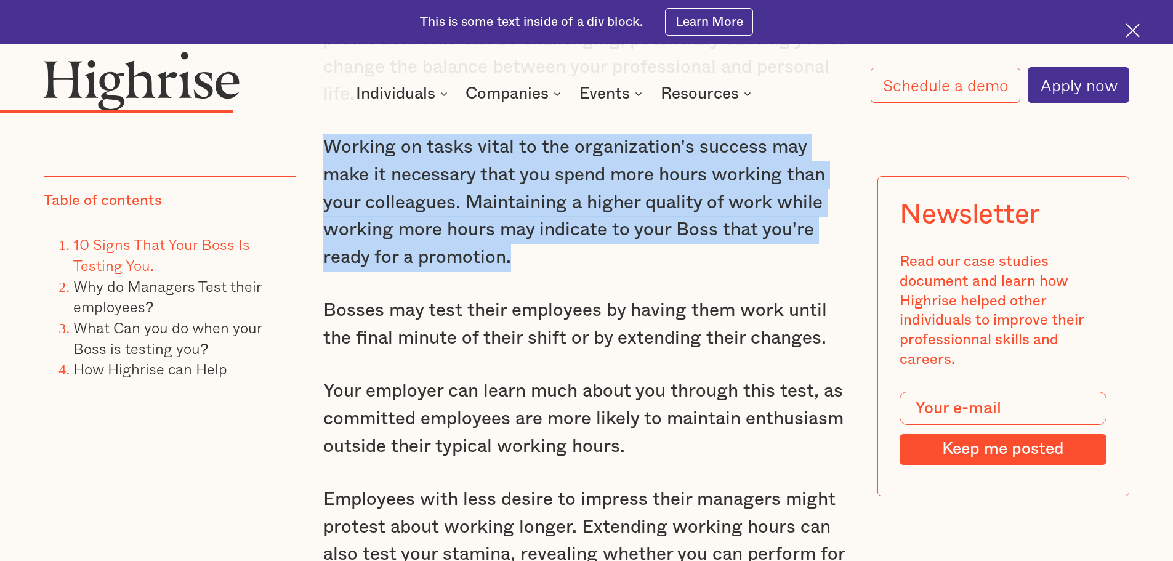
scroll to position [3263, 0]
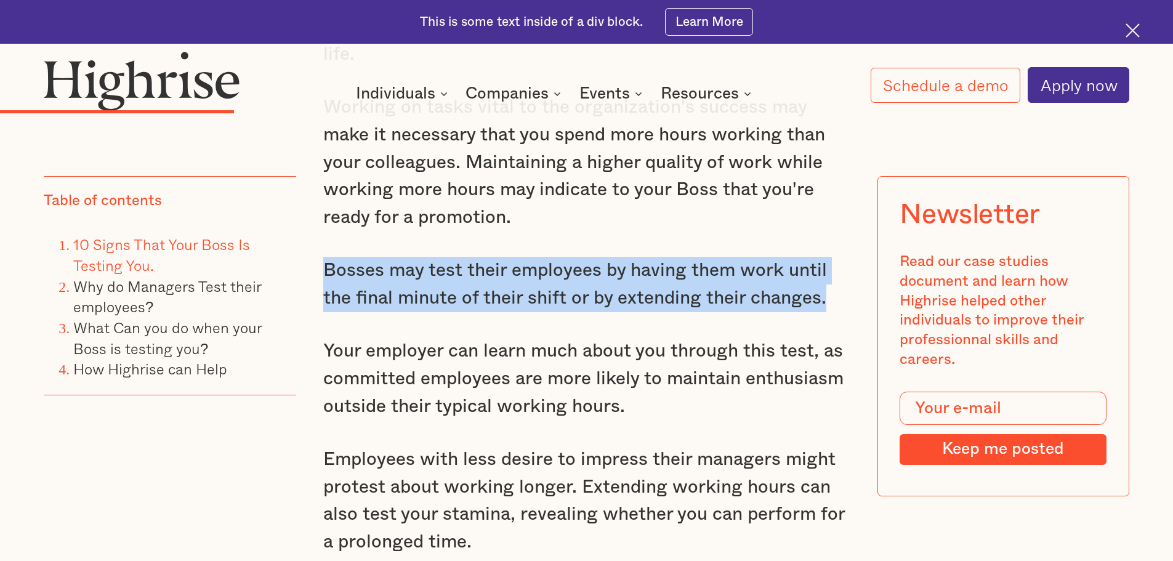
drag, startPoint x: 324, startPoint y: 249, endPoint x: 840, endPoint y: 272, distance: 515.8
click at [840, 272] on p "Bosses may test their employees by having them work until the final minute of t…" at bounding box center [586, 284] width 527 height 55
click at [811, 277] on p "Bosses may test their employees by having them work until the final minute of t…" at bounding box center [586, 284] width 527 height 55
drag, startPoint x: 848, startPoint y: 281, endPoint x: 316, endPoint y: 249, distance: 533.5
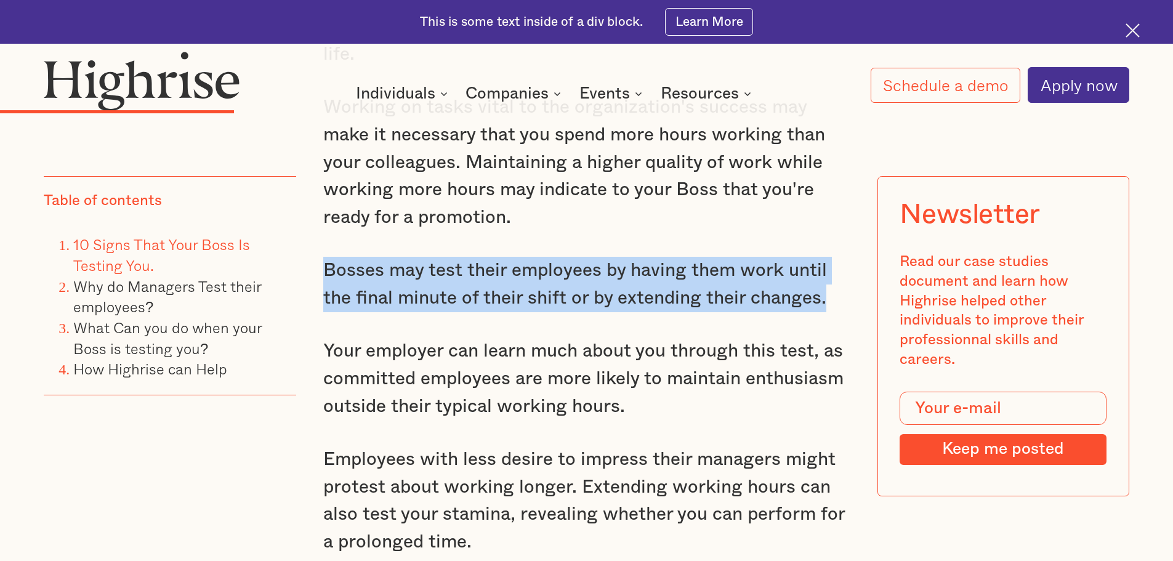
click at [606, 262] on p "Bosses may test their employees by having them work until the final minute of t…" at bounding box center [586, 284] width 527 height 55
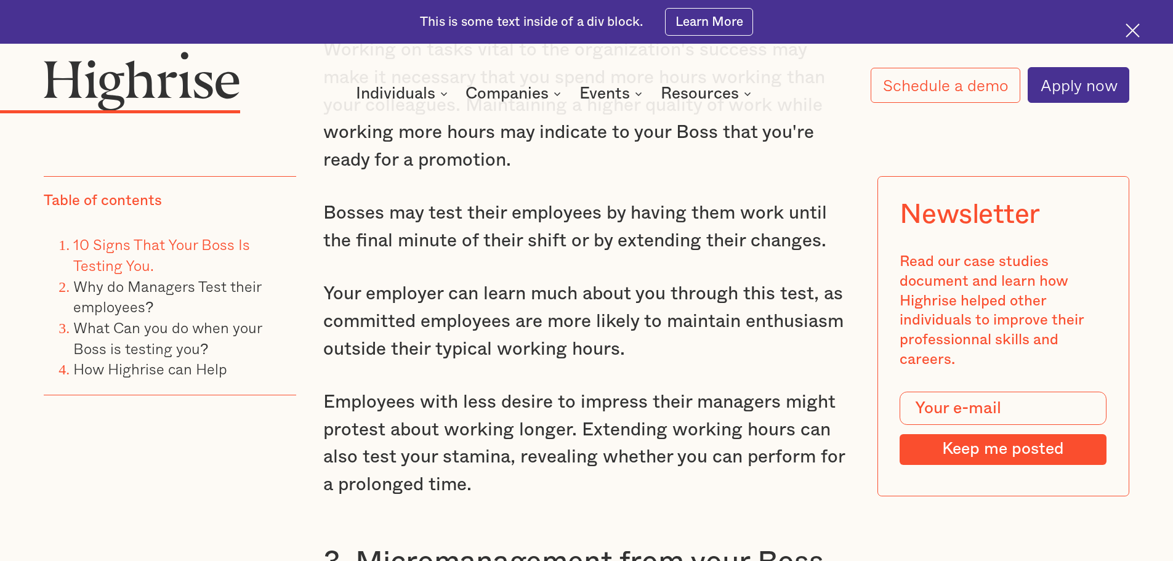
scroll to position [3325, 0]
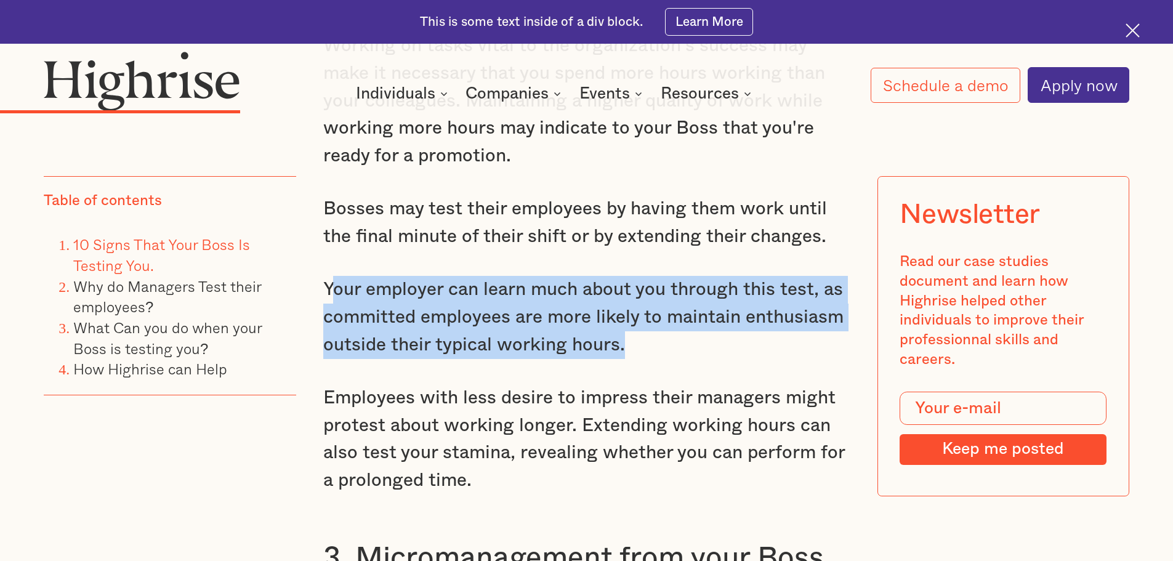
drag, startPoint x: 628, startPoint y: 326, endPoint x: 326, endPoint y: 260, distance: 308.7
click at [326, 276] on p "Your employer can learn much about you through this test, as committed employee…" at bounding box center [586, 317] width 527 height 82
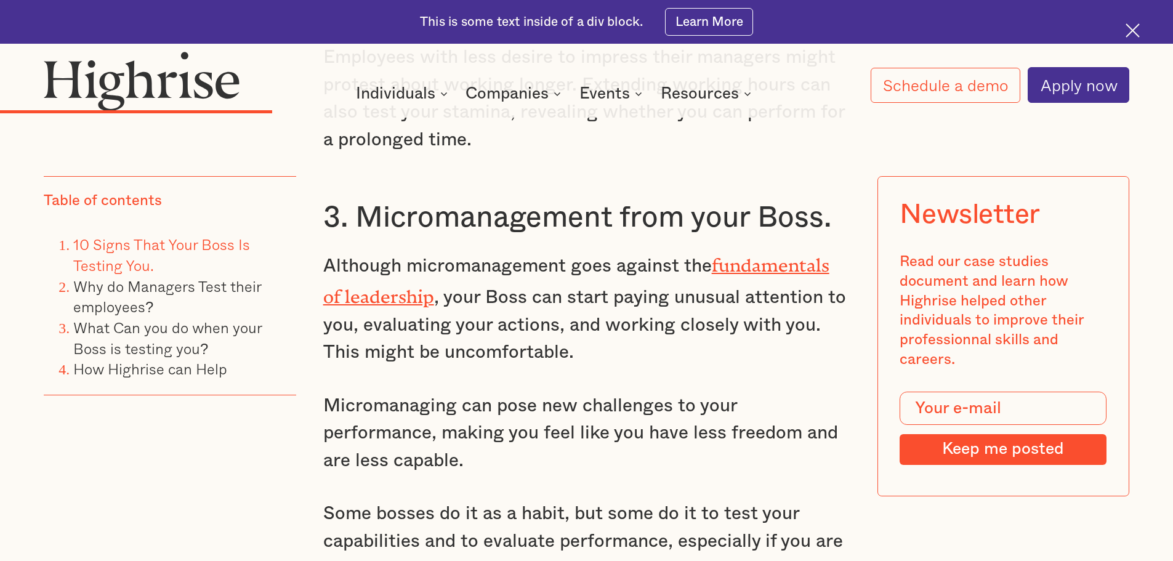
scroll to position [3694, 0]
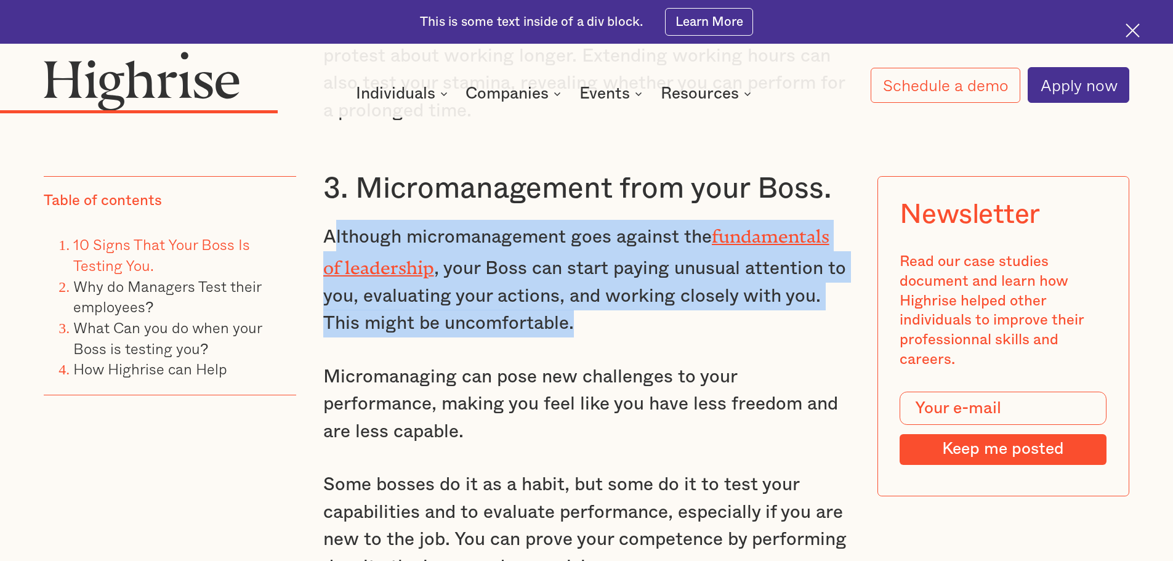
drag, startPoint x: 328, startPoint y: 209, endPoint x: 608, endPoint y: 307, distance: 296.7
click at [619, 309] on p "Although micromanagement goes against the fundamentals of leadership , your Bos…" at bounding box center [586, 279] width 527 height 118
click at [593, 300] on p "Although micromanagement goes against the fundamentals of leadership , your Bos…" at bounding box center [586, 279] width 527 height 118
drag, startPoint x: 591, startPoint y: 309, endPoint x: 321, endPoint y: 211, distance: 287.1
click at [323, 220] on p "Although micromanagement goes against the fundamentals of leadership , your Bos…" at bounding box center [586, 279] width 527 height 118
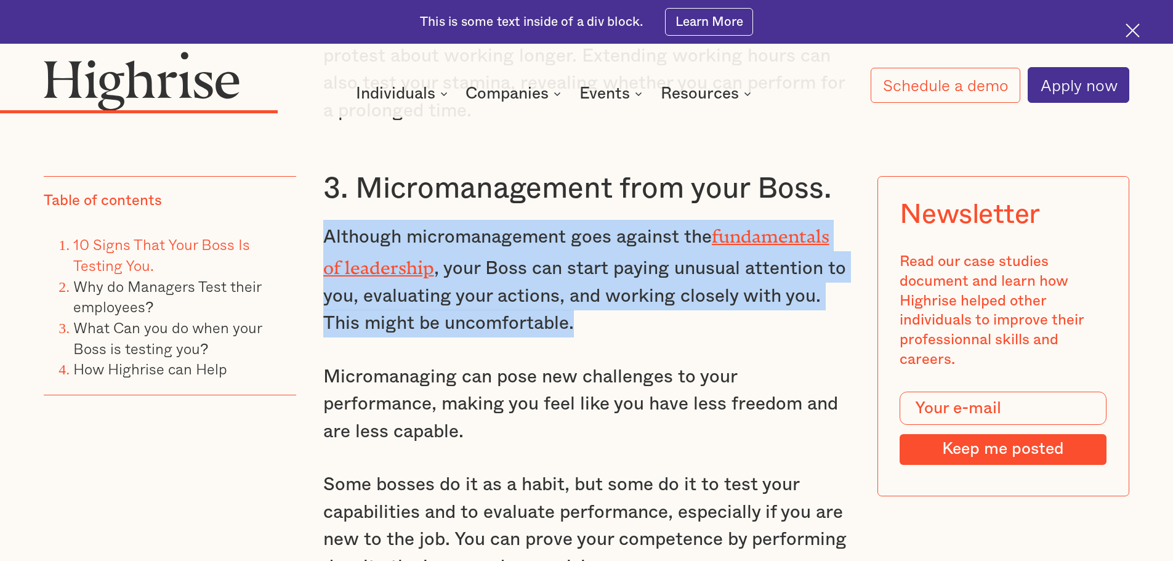
click at [596, 294] on p "Although micromanagement goes against the fundamentals of leadership , your Bos…" at bounding box center [586, 279] width 527 height 118
drag, startPoint x: 576, startPoint y: 299, endPoint x: 314, endPoint y: 215, distance: 274.7
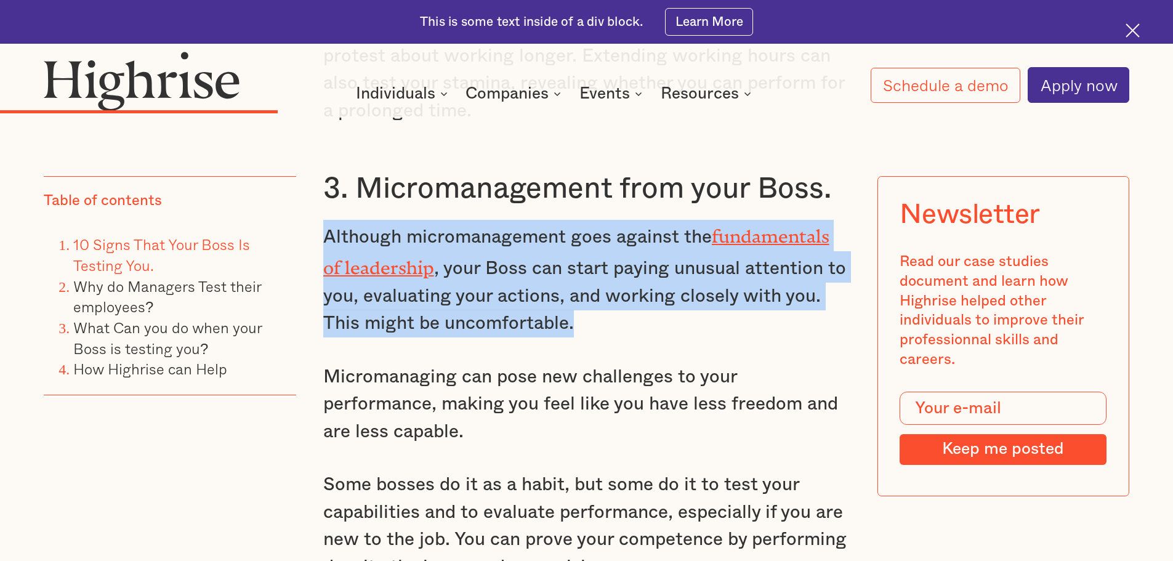
drag, startPoint x: 578, startPoint y: 304, endPoint x: 319, endPoint y: 219, distance: 272.6
click at [612, 295] on p "Although micromanagement goes against the fundamentals of leadership , your Bos…" at bounding box center [586, 279] width 527 height 118
drag, startPoint x: 574, startPoint y: 307, endPoint x: 310, endPoint y: 220, distance: 278.6
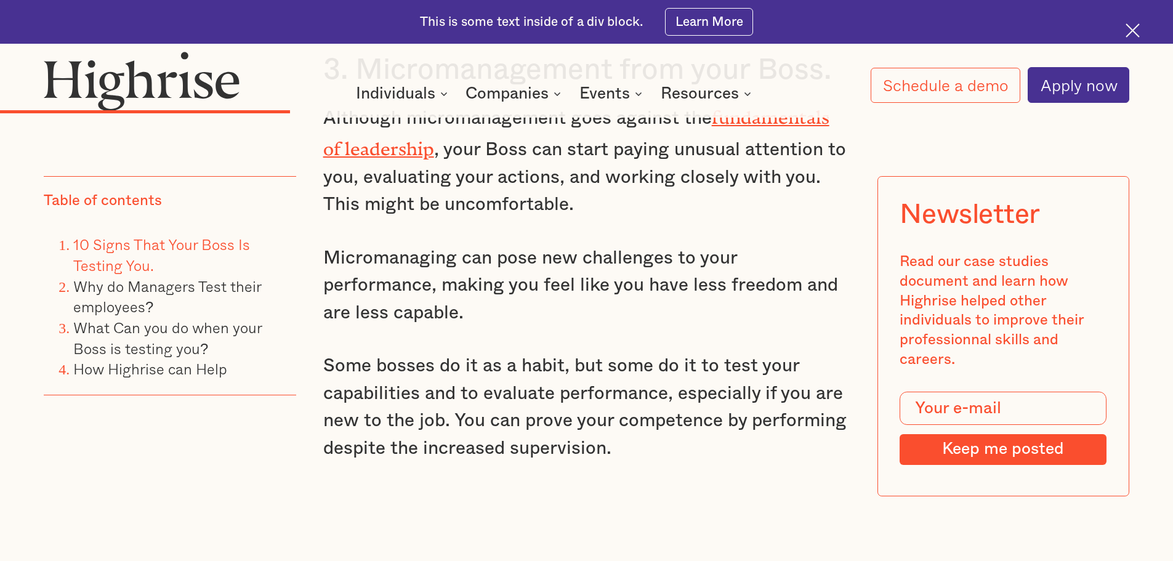
scroll to position [3817, 0]
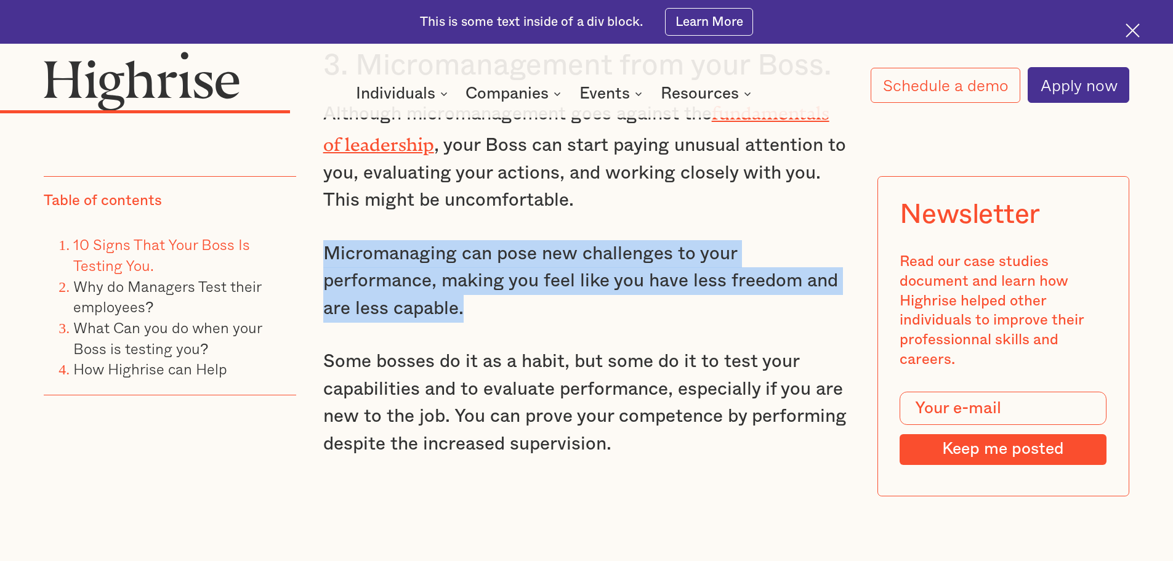
drag, startPoint x: 325, startPoint y: 225, endPoint x: 475, endPoint y: 283, distance: 160.2
click at [475, 283] on p "Micromanaging can pose new challenges to your performance, making you feel like…" at bounding box center [586, 281] width 527 height 82
click at [469, 284] on p "Micromanaging can pose new challenges to your performance, making you feel like…" at bounding box center [586, 281] width 527 height 82
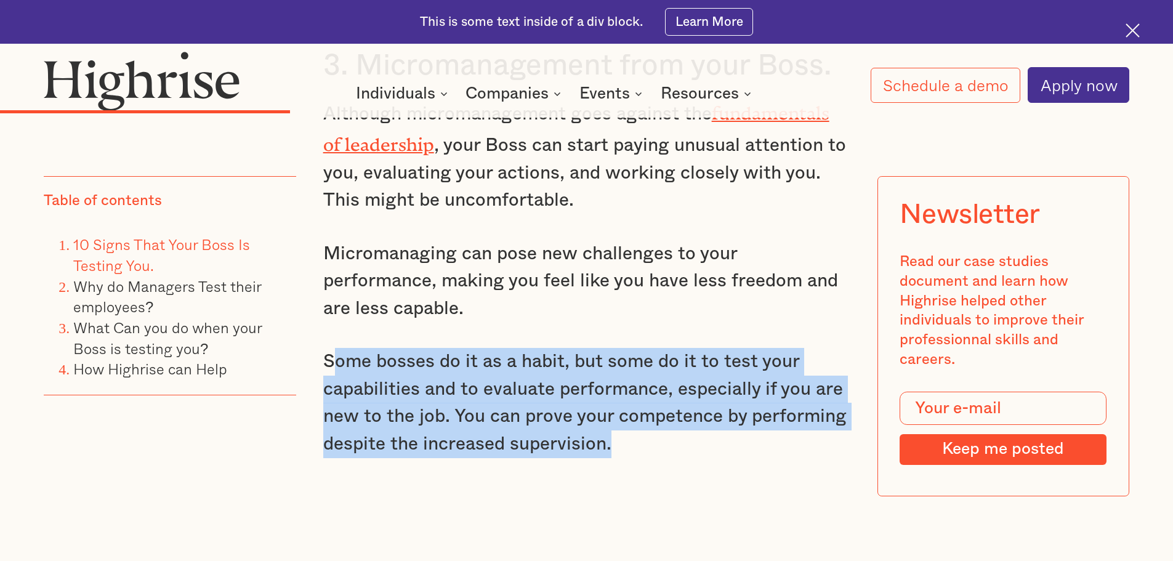
drag, startPoint x: 625, startPoint y: 425, endPoint x: 329, endPoint y: 331, distance: 310.8
click at [329, 348] on p "Some bosses do it as a habit, but some do it to test your capabilities and to e…" at bounding box center [586, 403] width 527 height 110
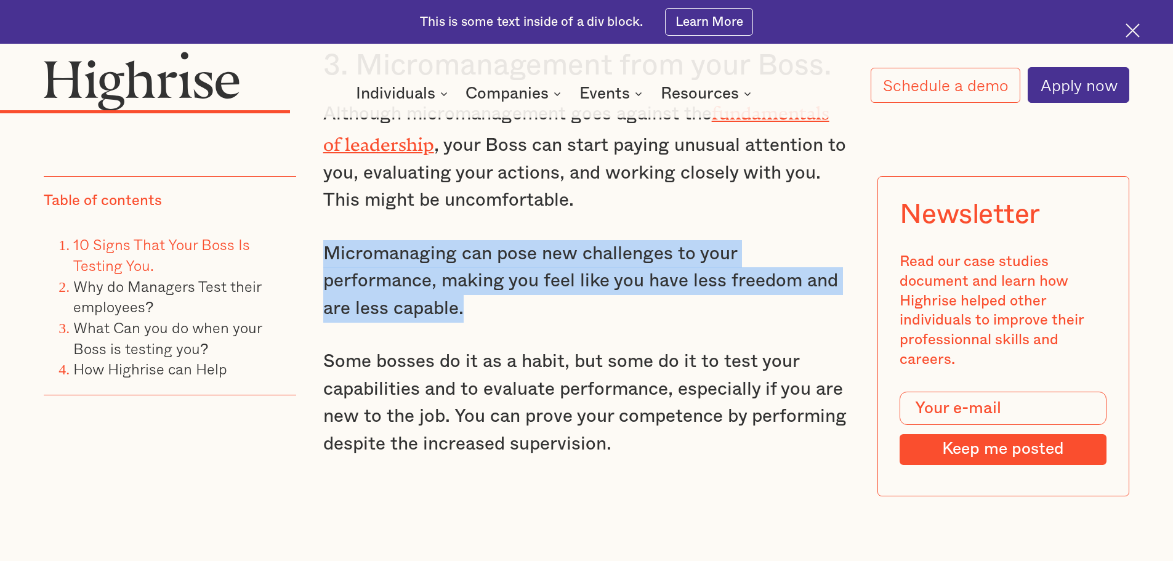
drag, startPoint x: 319, startPoint y: 224, endPoint x: 470, endPoint y: 288, distance: 164.2
click at [470, 288] on p "Micromanaging can pose new challenges to your performance, making you feel like…" at bounding box center [586, 281] width 527 height 82
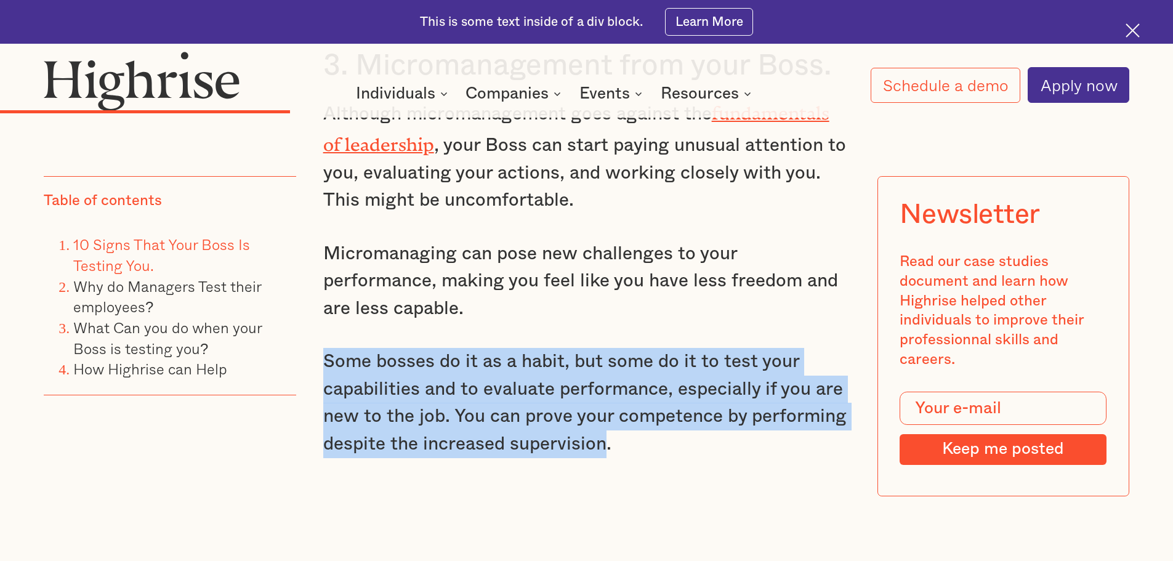
drag, startPoint x: 323, startPoint y: 339, endPoint x: 606, endPoint y: 425, distance: 296.8
click at [606, 425] on p "Some bosses do it as a habit, but some do it to test your capabilities and to e…" at bounding box center [586, 403] width 527 height 110
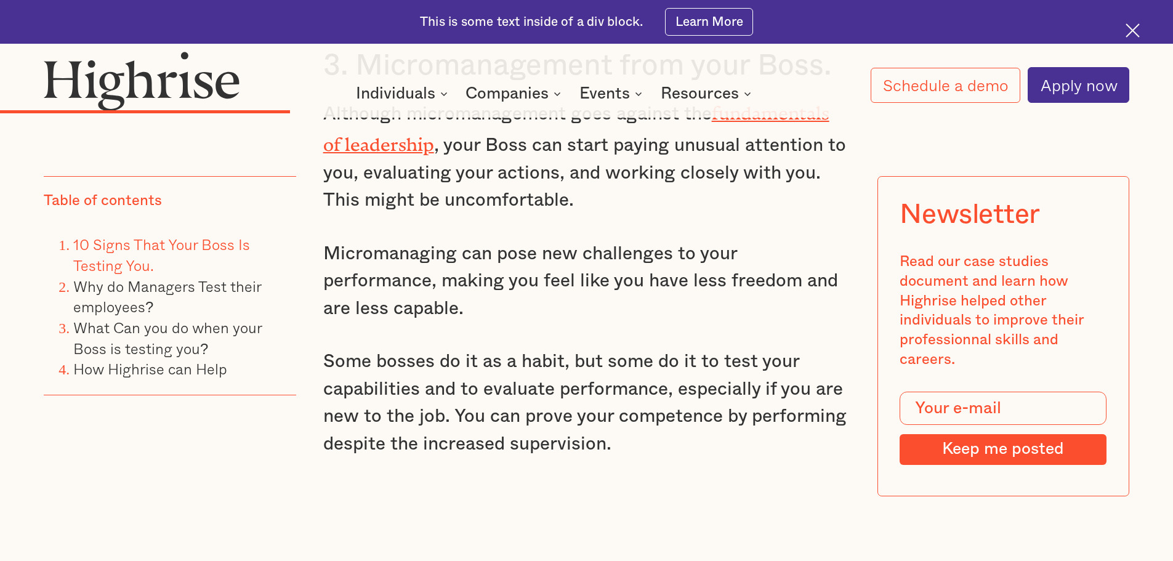
click at [615, 426] on p "Some bosses do it as a habit, but some do it to test your capabilities and to e…" at bounding box center [586, 403] width 527 height 110
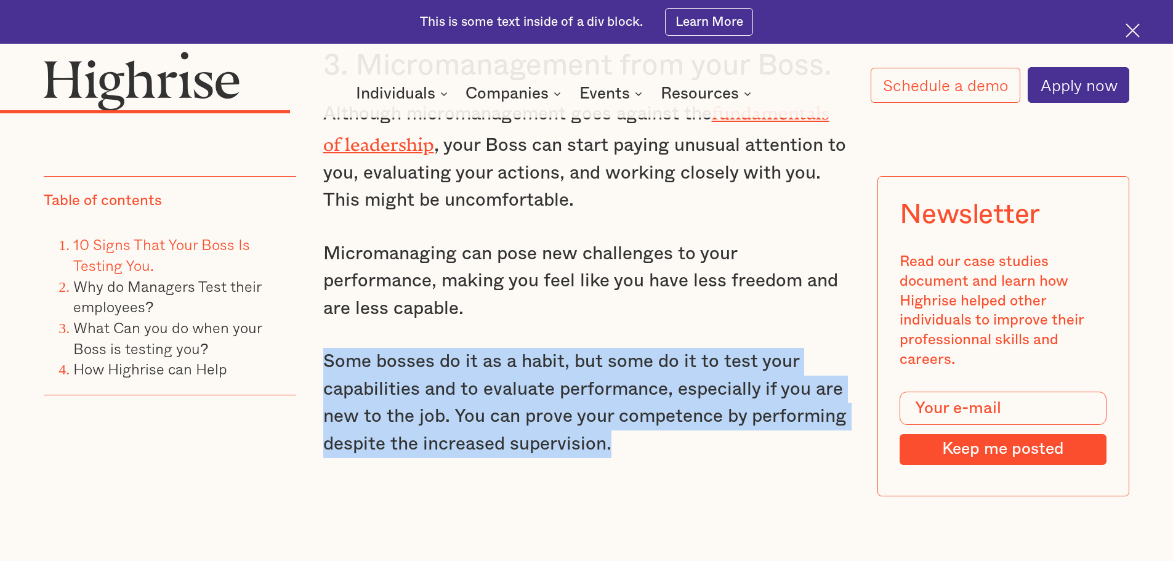
drag, startPoint x: 595, startPoint y: 417, endPoint x: 324, endPoint y: 334, distance: 283.5
click at [324, 348] on p "Some bosses do it as a habit, but some do it to test your capabilities and to e…" at bounding box center [586, 403] width 527 height 110
click at [374, 348] on p "Some bosses do it as a habit, but some do it to test your capabilities and to e…" at bounding box center [586, 403] width 527 height 110
drag, startPoint x: 331, startPoint y: 339, endPoint x: 622, endPoint y: 416, distance: 300.8
click at [622, 416] on p "Some bosses do it as a habit, but some do it to test your capabilities and to e…" at bounding box center [586, 403] width 527 height 110
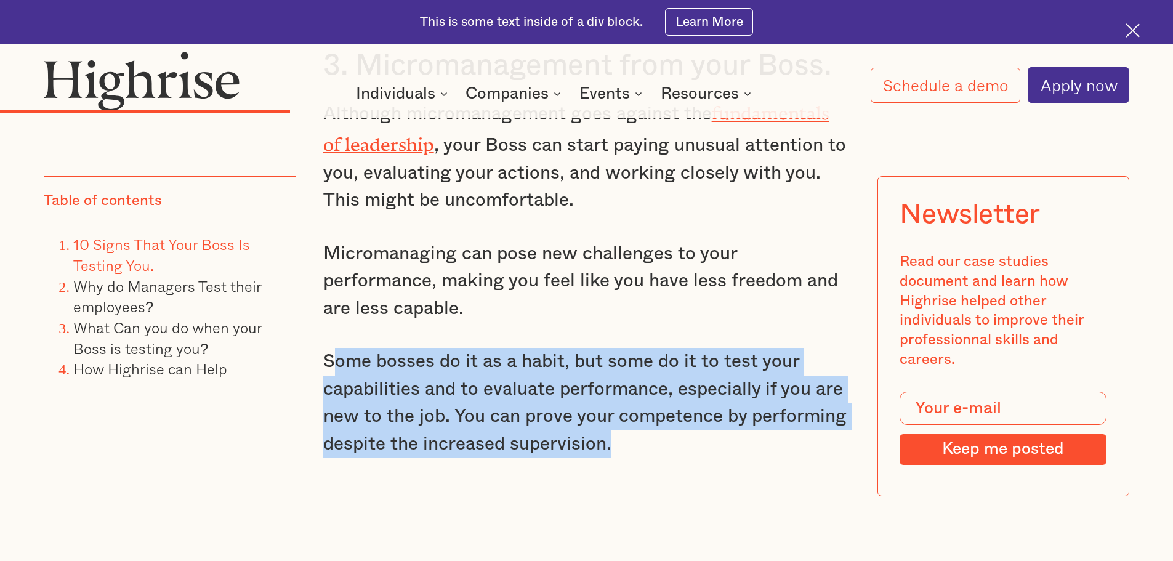
click at [600, 408] on p "Some bosses do it as a habit, but some do it to test your capabilities and to e…" at bounding box center [586, 403] width 527 height 110
drag, startPoint x: 623, startPoint y: 425, endPoint x: 321, endPoint y: 329, distance: 316.4
click at [323, 348] on p "Some bosses do it as a habit, but some do it to test your capabilities and to e…" at bounding box center [586, 403] width 527 height 110
click at [353, 348] on p "Some bosses do it as a habit, but some do it to test your capabilities and to e…" at bounding box center [586, 403] width 527 height 110
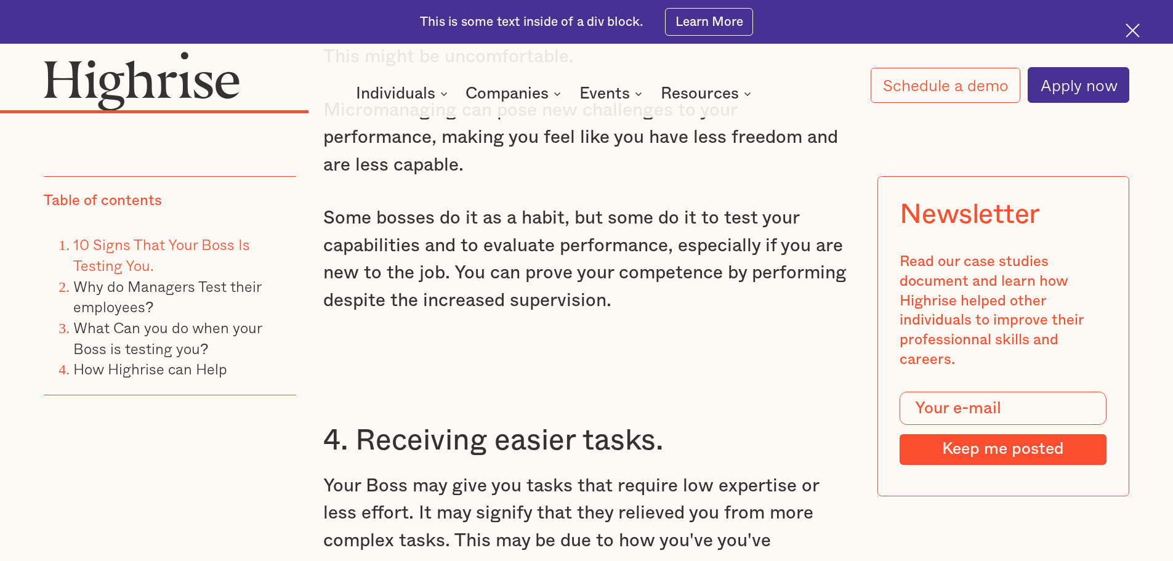
scroll to position [4002, 0]
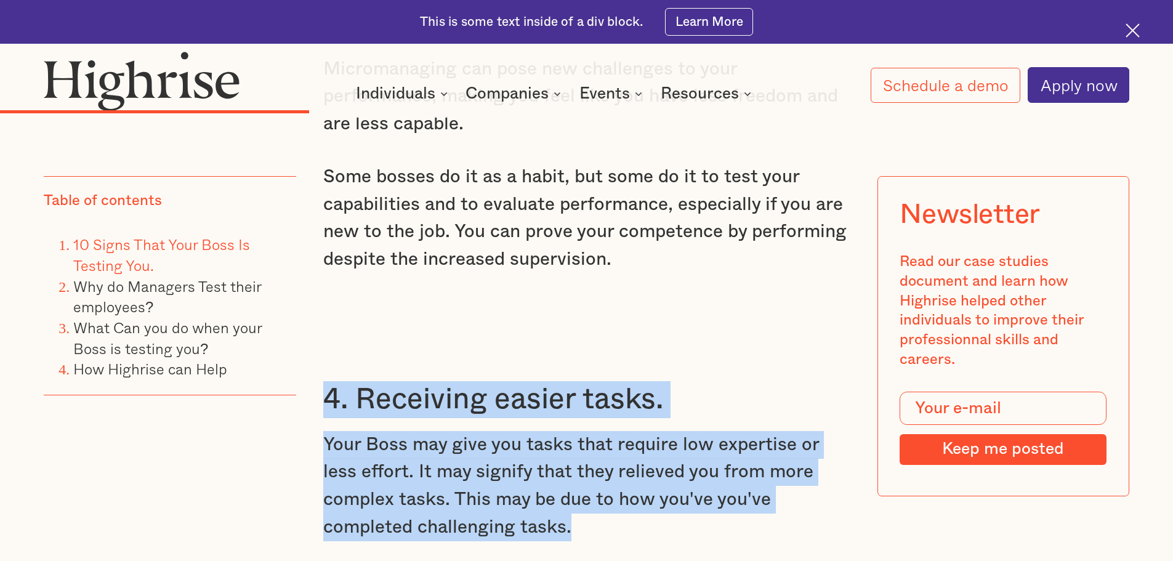
drag, startPoint x: 325, startPoint y: 374, endPoint x: 599, endPoint y: 503, distance: 302.7
click at [573, 497] on p "Your Boss may give you tasks that require low expertise or less effort. It may …" at bounding box center [586, 486] width 527 height 110
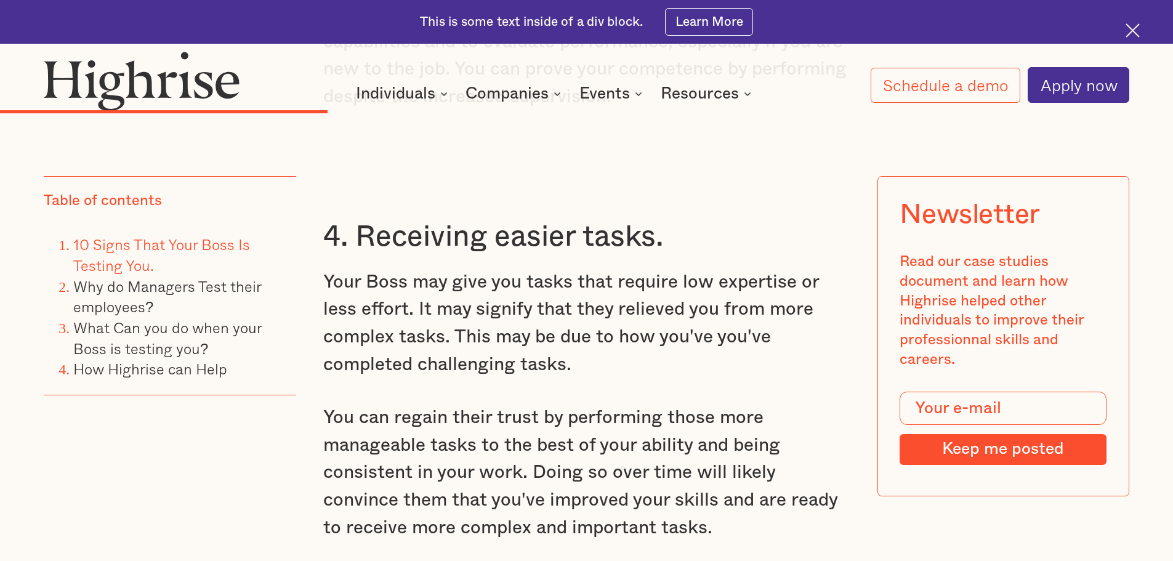
scroll to position [4187, 0]
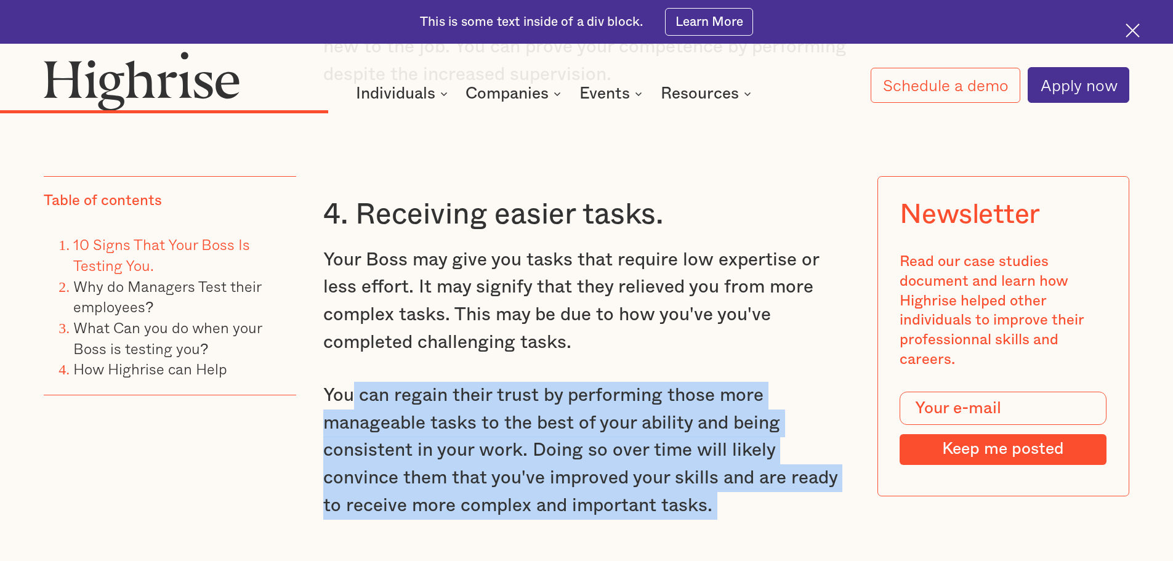
drag, startPoint x: 646, startPoint y: 507, endPoint x: 347, endPoint y: 380, distance: 325.0
click at [599, 391] on p "You can regain their trust by performing those more manageable tasks to the bes…" at bounding box center [586, 450] width 527 height 137
drag, startPoint x: 322, startPoint y: 371, endPoint x: 651, endPoint y: 489, distance: 349.4
click at [651, 489] on p "You can regain their trust by performing those more manageable tasks to the bes…" at bounding box center [586, 450] width 527 height 137
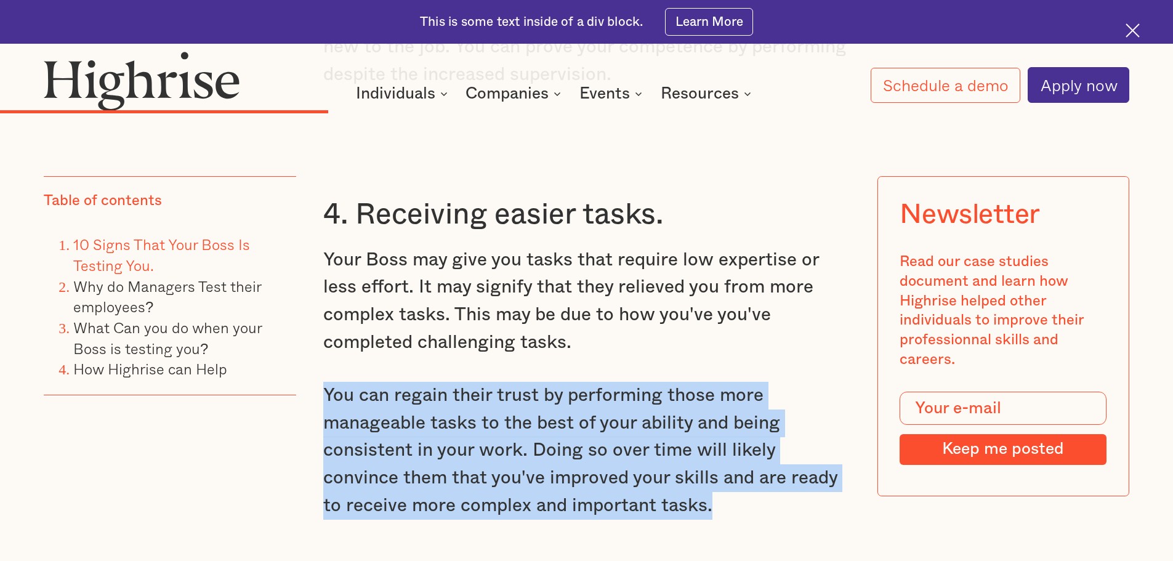
click at [633, 483] on p "You can regain their trust by performing those more manageable tasks to the bes…" at bounding box center [586, 450] width 527 height 137
drag, startPoint x: 637, startPoint y: 485, endPoint x: 324, endPoint y: 364, distance: 334.9
click at [324, 382] on p "You can regain their trust by performing those more manageable tasks to the bes…" at bounding box center [586, 450] width 527 height 137
click at [701, 488] on p "You can regain their trust by performing those more manageable tasks to the bes…" at bounding box center [586, 450] width 527 height 137
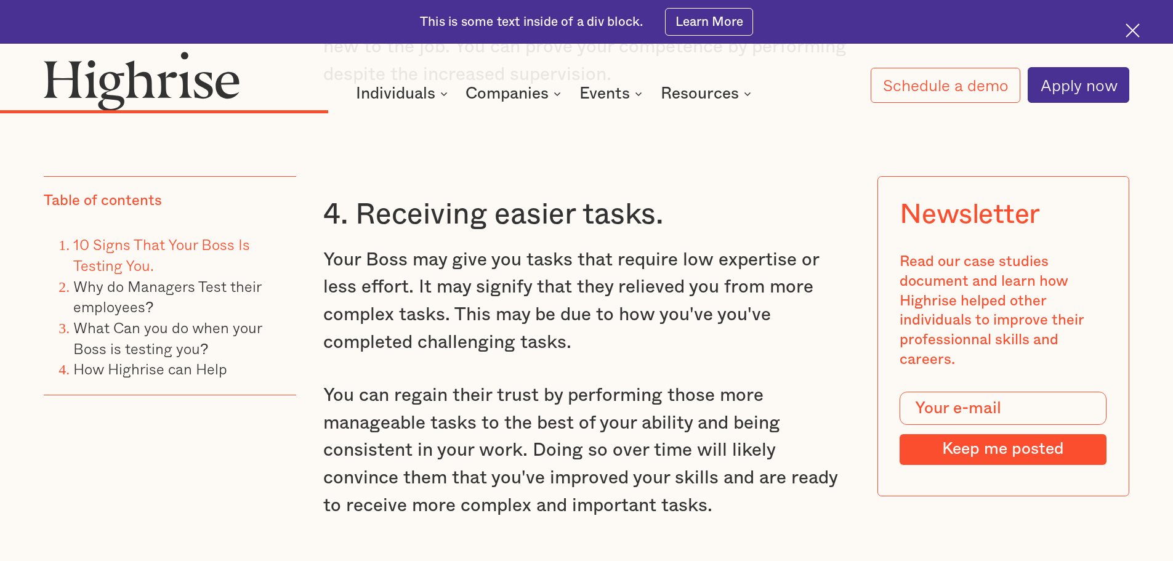
click at [590, 485] on p "You can regain their trust by performing those more manageable tasks to the bes…" at bounding box center [586, 450] width 527 height 137
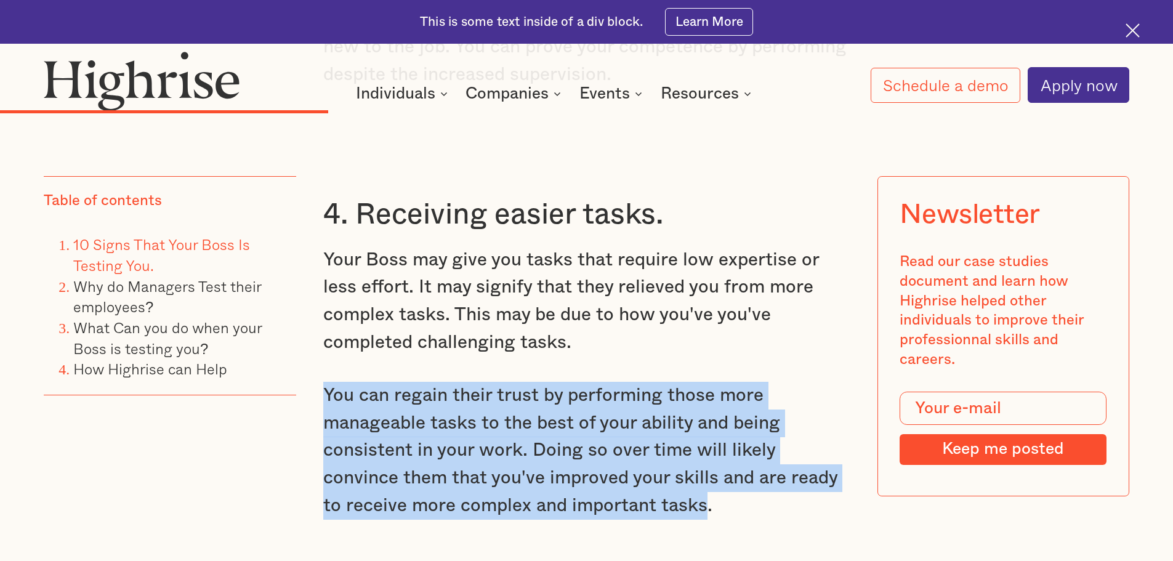
drag, startPoint x: 619, startPoint y: 492, endPoint x: 301, endPoint y: 376, distance: 338.1
click at [602, 419] on p "You can regain their trust by performing those more manageable tasks to the bes…" at bounding box center [586, 450] width 527 height 137
drag, startPoint x: 635, startPoint y: 496, endPoint x: 324, endPoint y: 362, distance: 338.4
click at [324, 382] on p "You can regain their trust by performing those more manageable tasks to the bes…" at bounding box center [586, 450] width 527 height 137
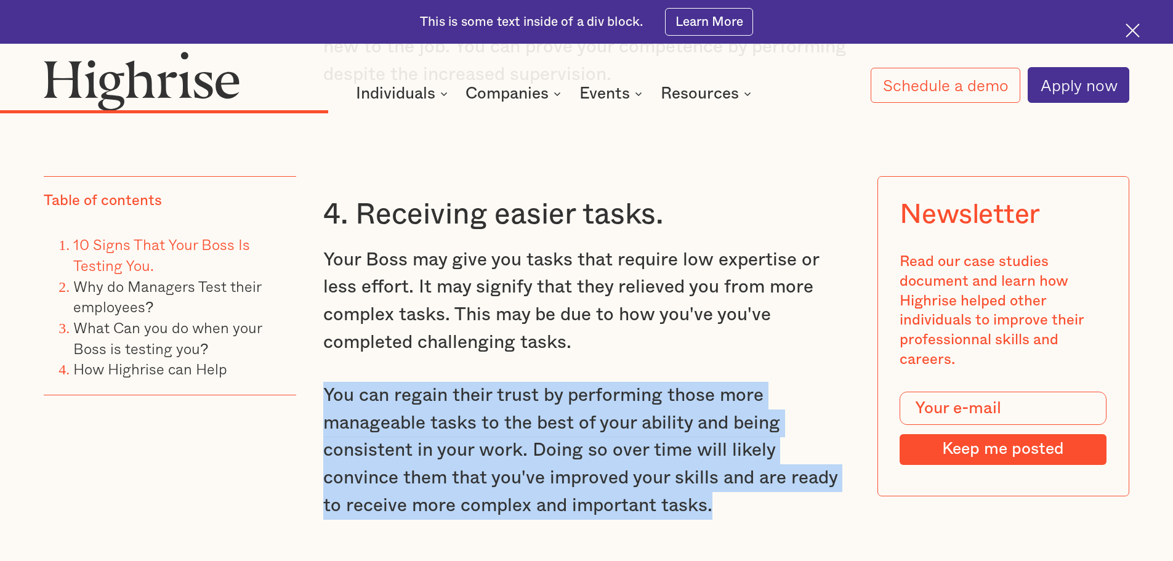
click at [616, 458] on p "You can regain their trust by performing those more manageable tasks to the bes…" at bounding box center [586, 450] width 527 height 137
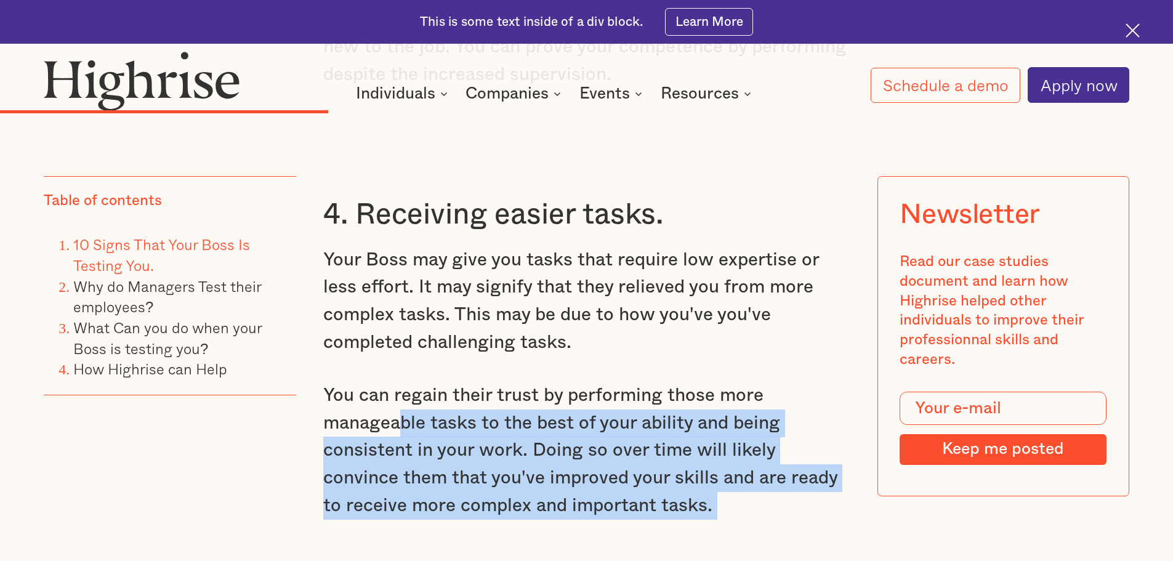
drag, startPoint x: 637, startPoint y: 503, endPoint x: 403, endPoint y: 411, distance: 251.3
click at [626, 437] on p "You can regain their trust by performing those more manageable tasks to the bes…" at bounding box center [586, 450] width 527 height 137
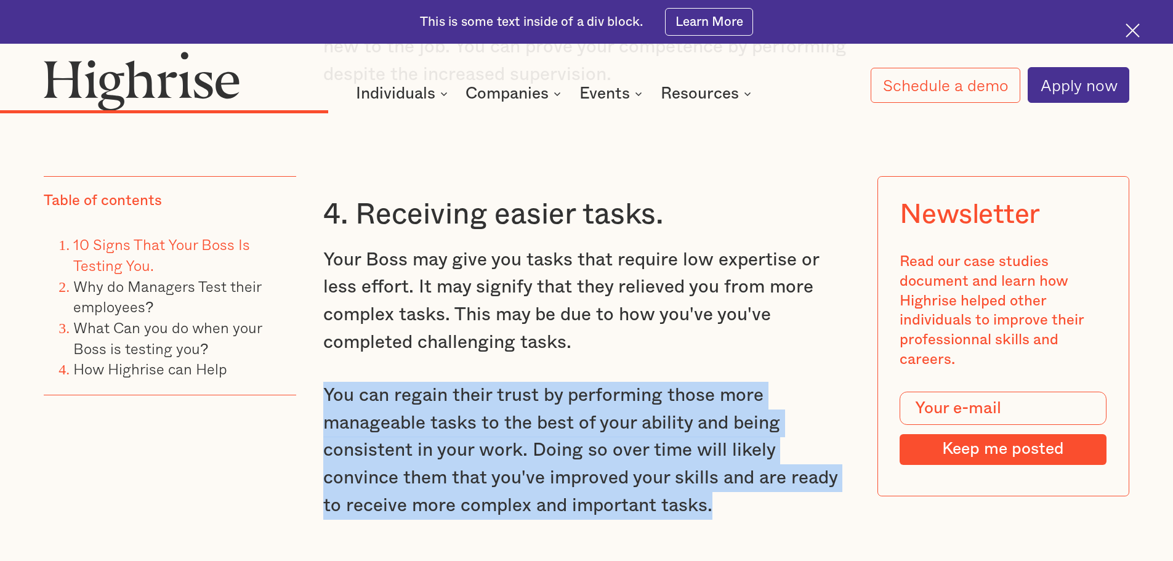
drag, startPoint x: 638, startPoint y: 485, endPoint x: 316, endPoint y: 376, distance: 339.3
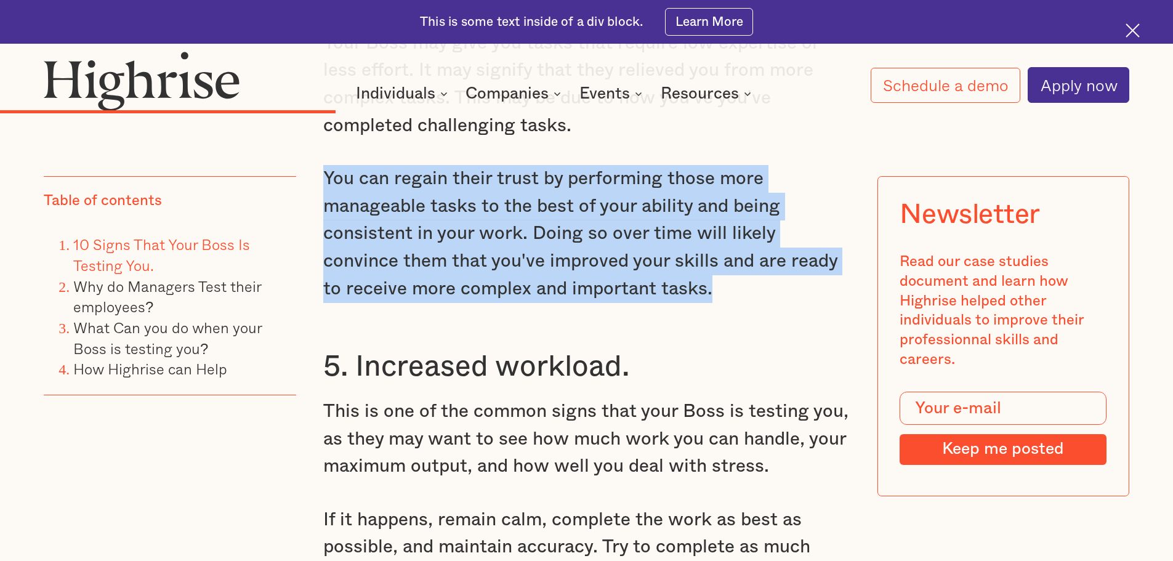
scroll to position [4433, 0]
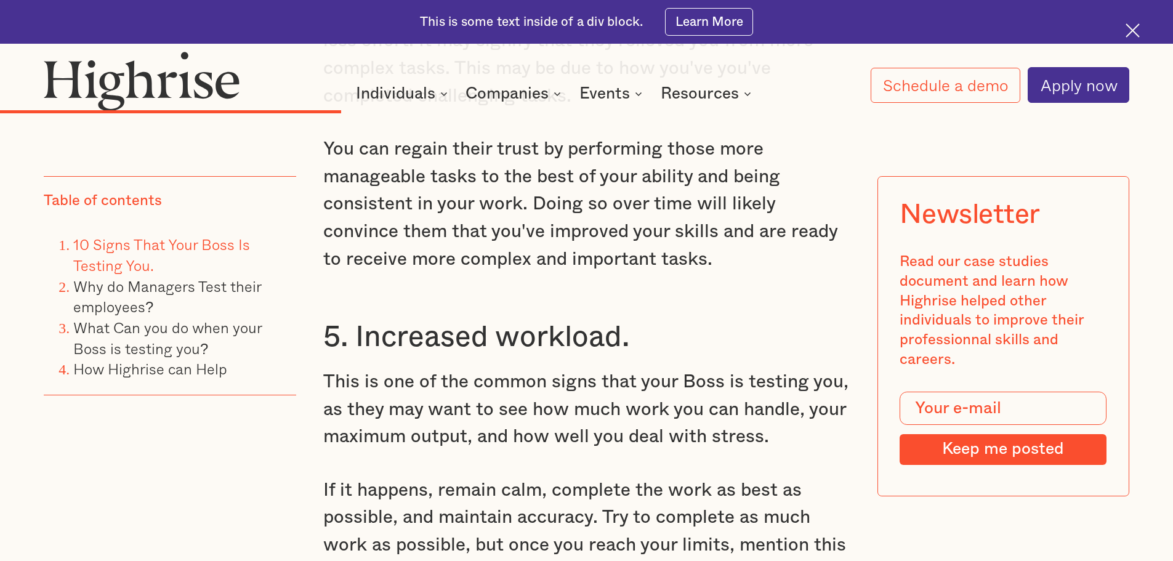
click at [323, 319] on h3 "5. Increased workload." at bounding box center [586, 337] width 527 height 37
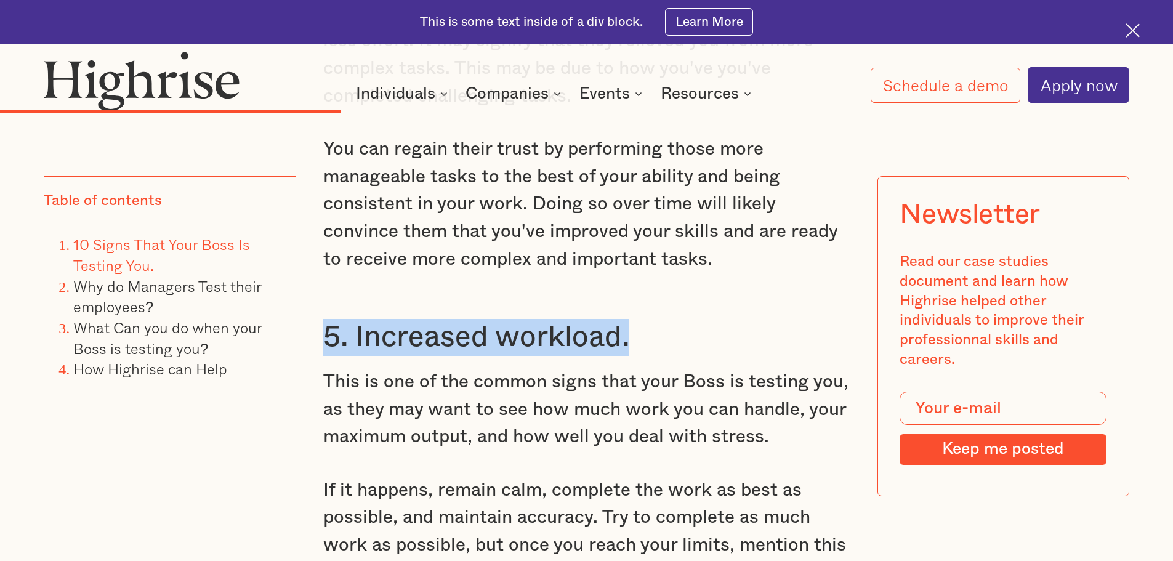
drag, startPoint x: 324, startPoint y: 316, endPoint x: 644, endPoint y: 320, distance: 320.2
click at [644, 320] on h3 "5. Increased workload." at bounding box center [586, 337] width 527 height 37
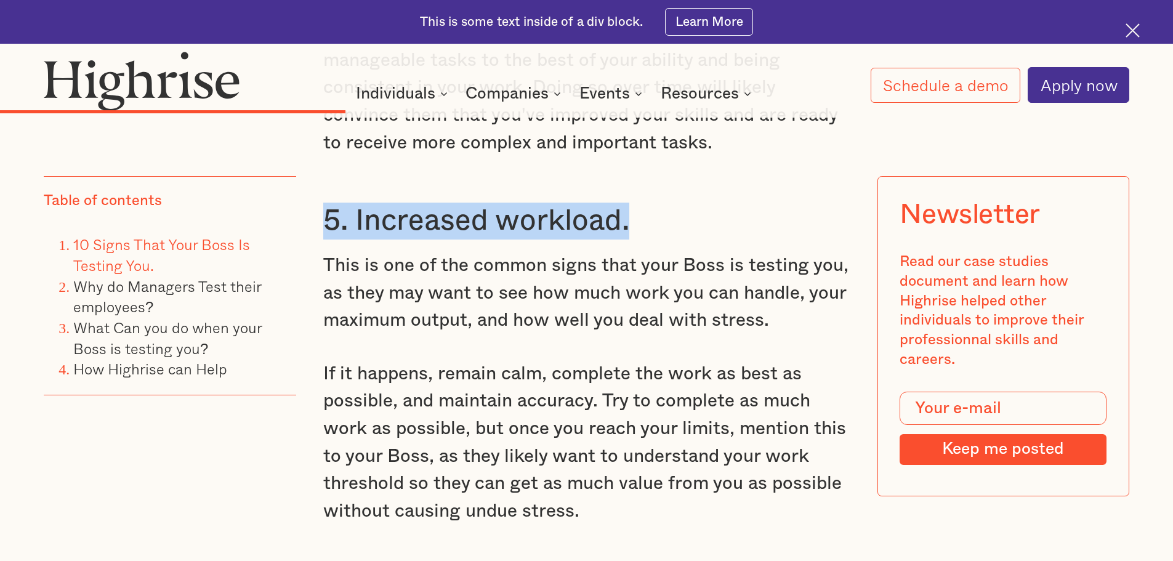
scroll to position [4556, 0]
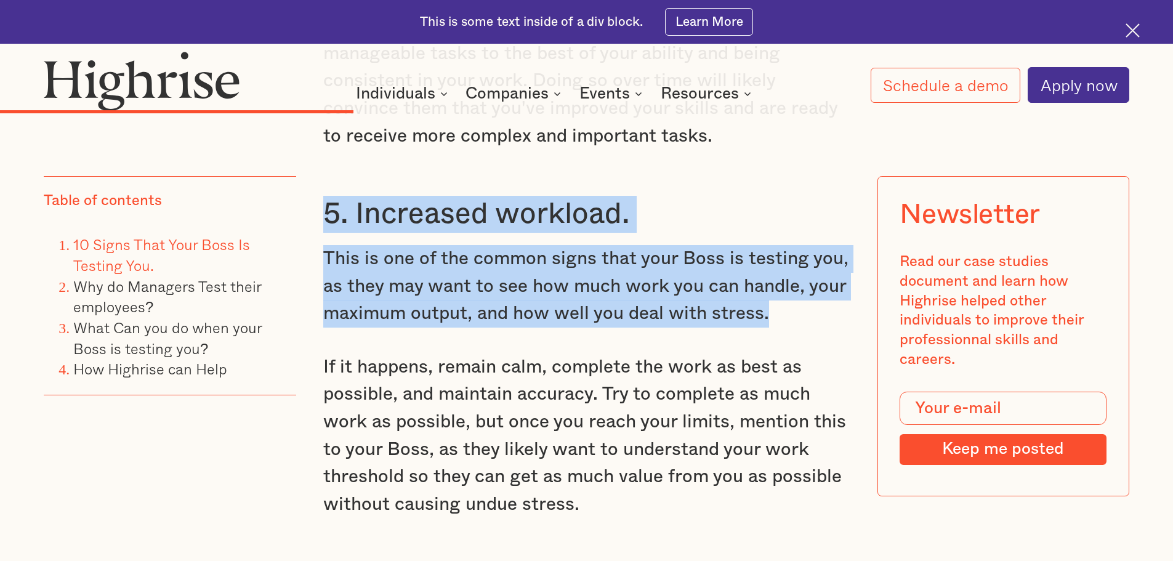
drag, startPoint x: 767, startPoint y: 297, endPoint x: 315, endPoint y: 187, distance: 465.1
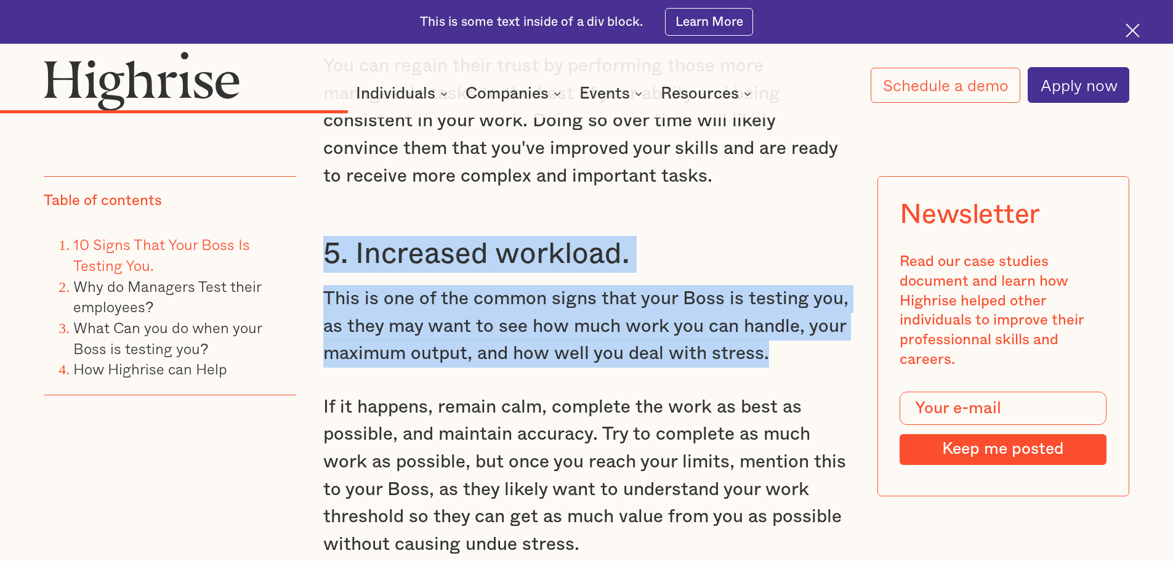
scroll to position [4494, 0]
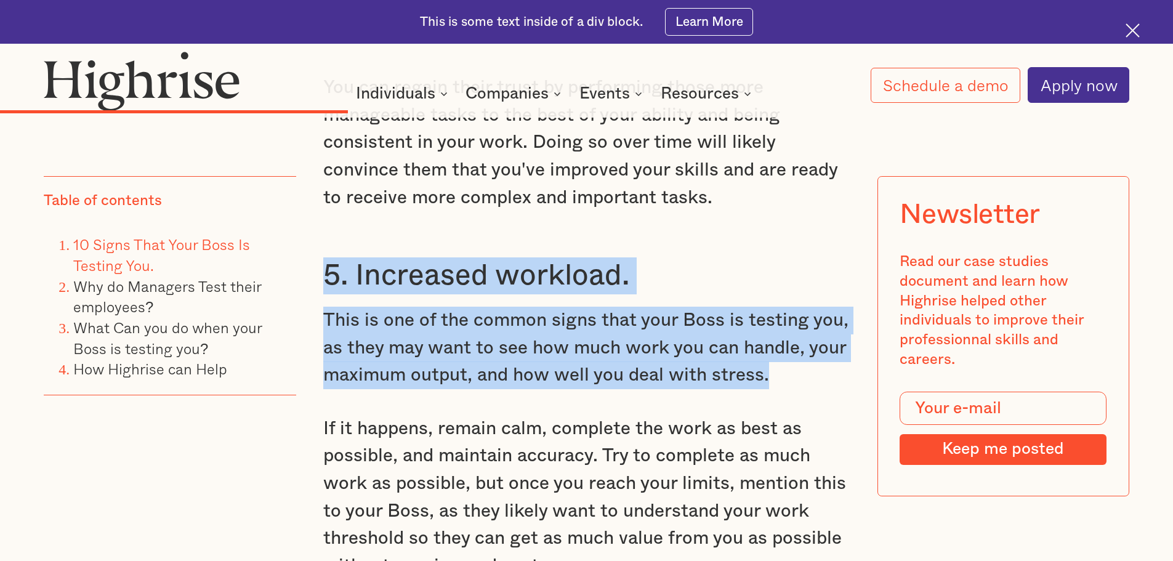
click at [323, 257] on h3 "5. Increased workload." at bounding box center [586, 275] width 527 height 37
drag, startPoint x: 323, startPoint y: 254, endPoint x: 781, endPoint y: 355, distance: 469.7
click at [781, 355] on div "4. Receiving easier tasks. Your Boss may give you tasks that require low expert…" at bounding box center [586, 407] width 527 height 1129
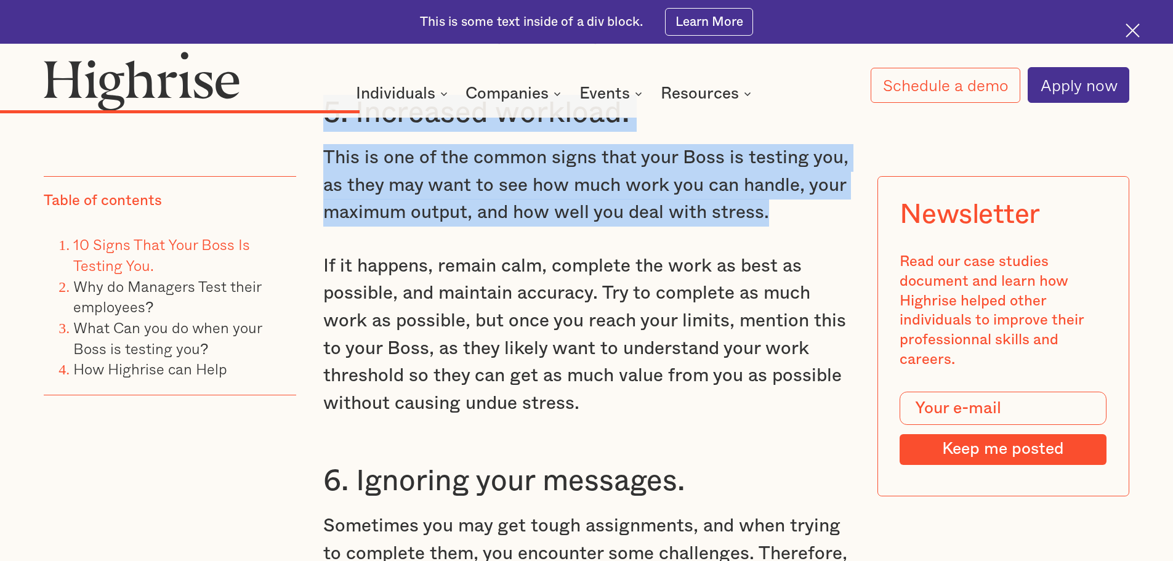
scroll to position [4679, 0]
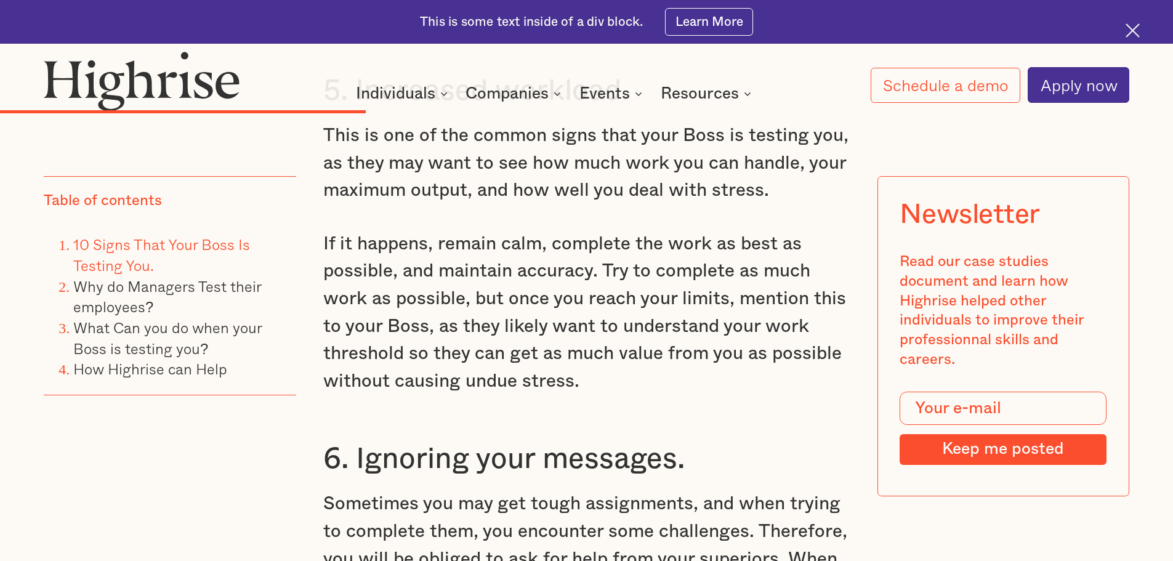
click at [623, 388] on div "4. Receiving easier tasks. Your Boss may give you tasks that require low expert…" at bounding box center [586, 222] width 527 height 1129
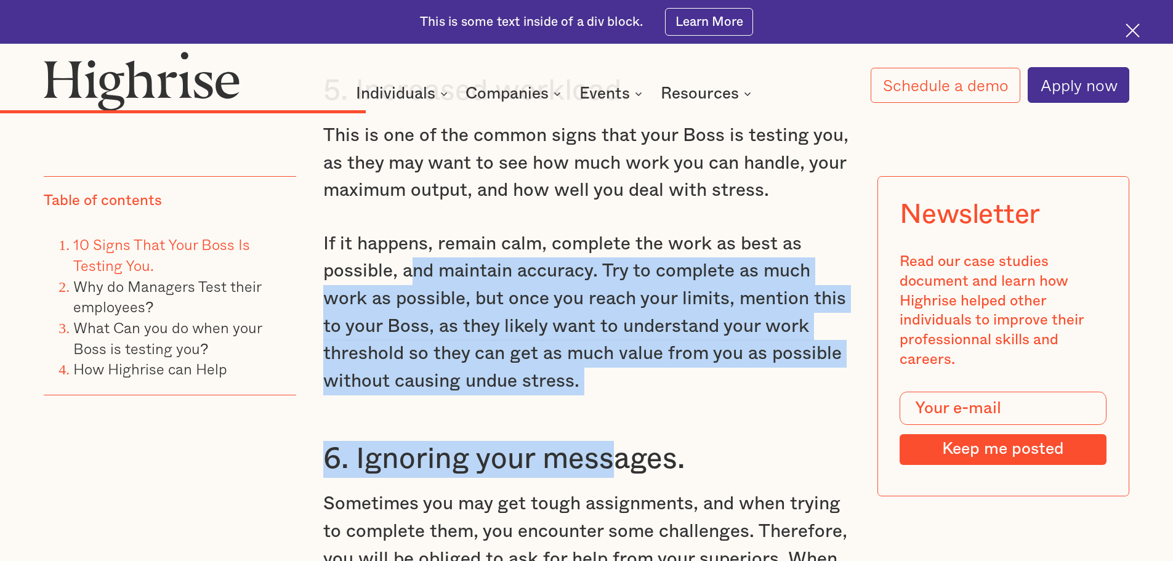
drag, startPoint x: 610, startPoint y: 379, endPoint x: 400, endPoint y: 253, distance: 245.0
click at [400, 254] on div "4. Receiving easier tasks. Your Boss may give you tasks that require low expert…" at bounding box center [586, 222] width 527 height 1129
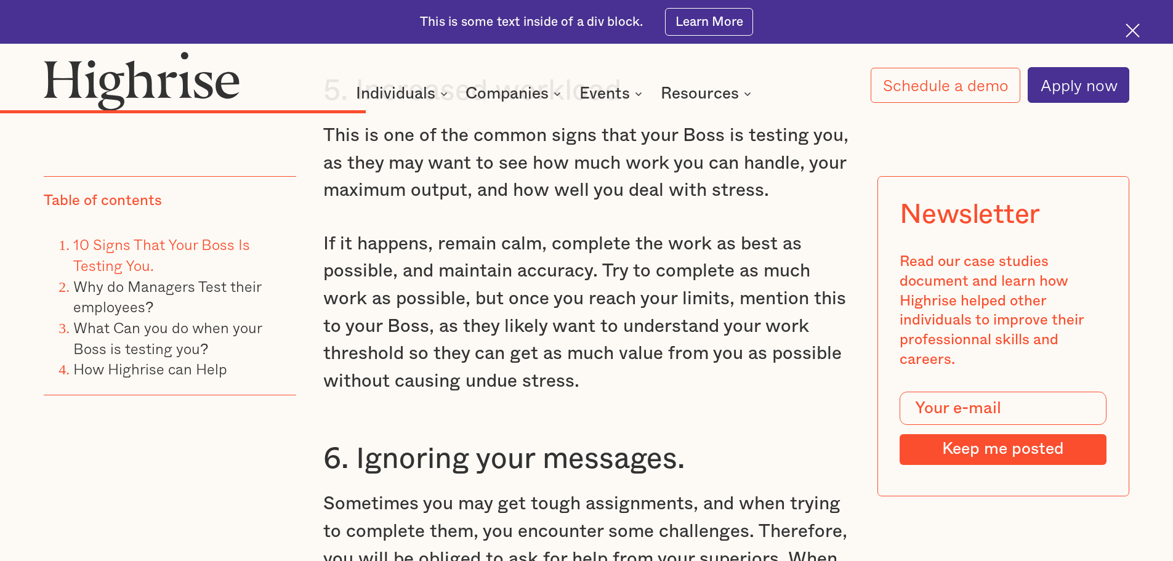
click at [353, 230] on p "If it happens, remain calm, complete the work as best as possible, and maintain…" at bounding box center [586, 312] width 527 height 165
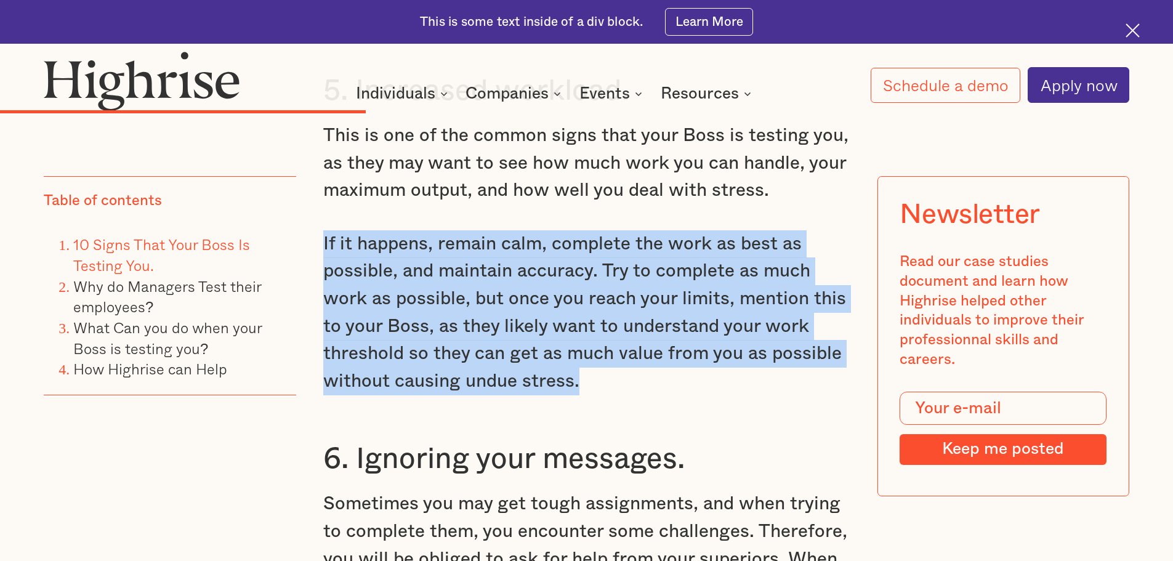
drag, startPoint x: 314, startPoint y: 224, endPoint x: 617, endPoint y: 364, distance: 333.9
click at [592, 371] on p "If it happens, remain calm, complete the work as best as possible, and maintain…" at bounding box center [586, 312] width 527 height 165
drag, startPoint x: 606, startPoint y: 374, endPoint x: 319, endPoint y: 212, distance: 330.0
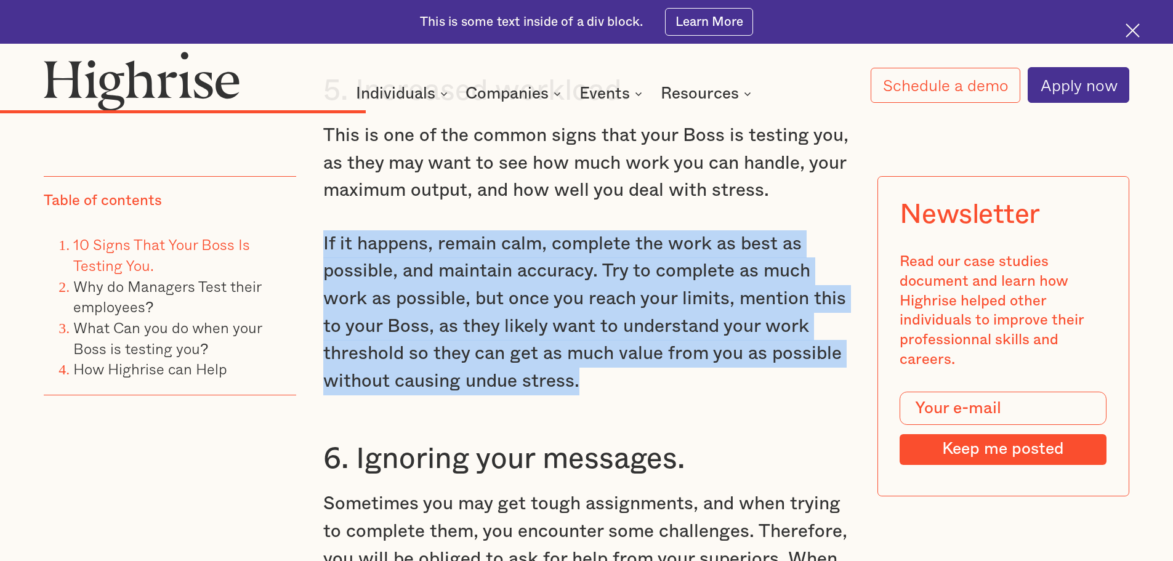
drag, startPoint x: 318, startPoint y: 208, endPoint x: 605, endPoint y: 361, distance: 325.3
click at [590, 369] on p "If it happens, remain calm, complete the work as best as possible, and maintain…" at bounding box center [586, 312] width 527 height 165
drag, startPoint x: 582, startPoint y: 374, endPoint x: 322, endPoint y: 217, distance: 303.6
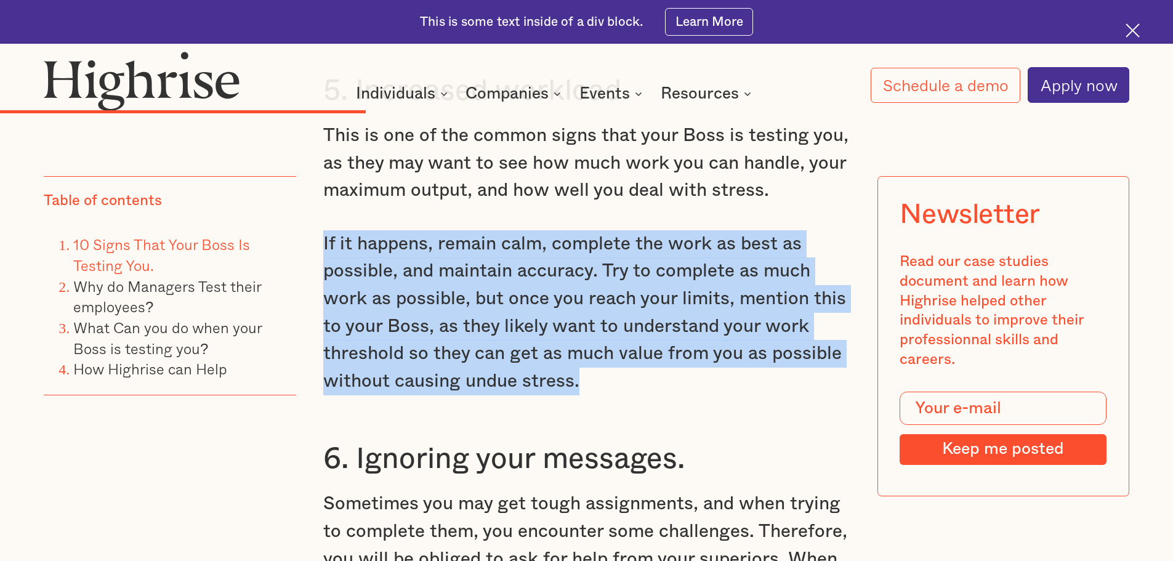
click at [323, 230] on p "If it happens, remain calm, complete the work as best as possible, and maintain…" at bounding box center [586, 312] width 527 height 165
click at [324, 230] on p "If it happens, remain calm, complete the work as best as possible, and maintain…" at bounding box center [586, 312] width 527 height 165
drag, startPoint x: 324, startPoint y: 212, endPoint x: 586, endPoint y: 360, distance: 300.8
click at [586, 360] on p "If it happens, remain calm, complete the work as best as possible, and maintain…" at bounding box center [586, 312] width 527 height 165
click at [616, 369] on p "If it happens, remain calm, complete the work as best as possible, and maintain…" at bounding box center [586, 312] width 527 height 165
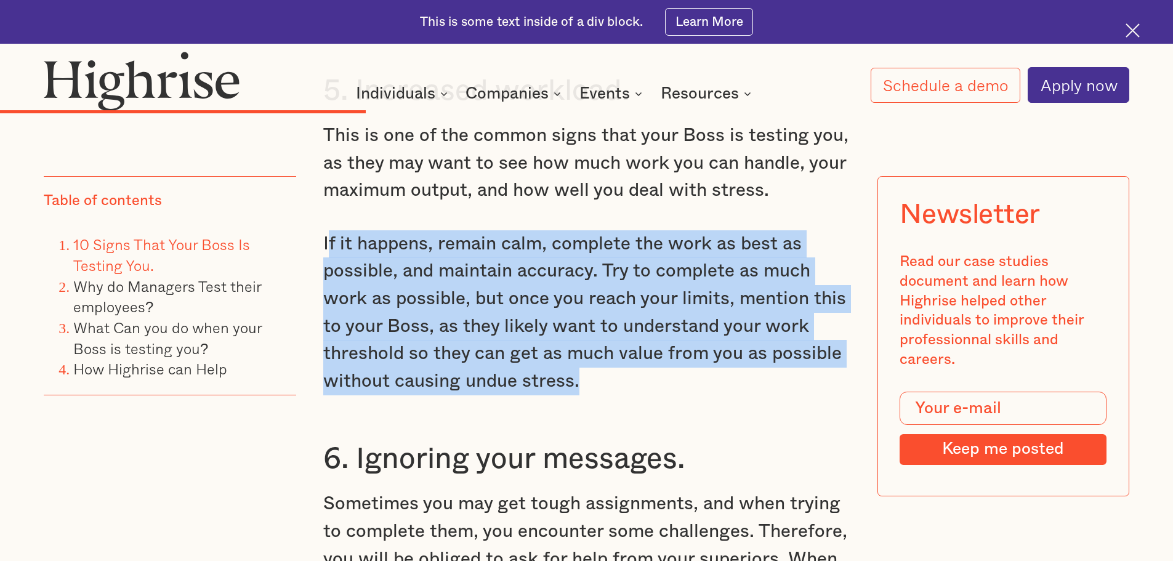
drag, startPoint x: 594, startPoint y: 369, endPoint x: 328, endPoint y: 212, distance: 308.8
click at [328, 230] on p "If it happens, remain calm, complete the work as best as possible, and maintain…" at bounding box center [586, 312] width 527 height 165
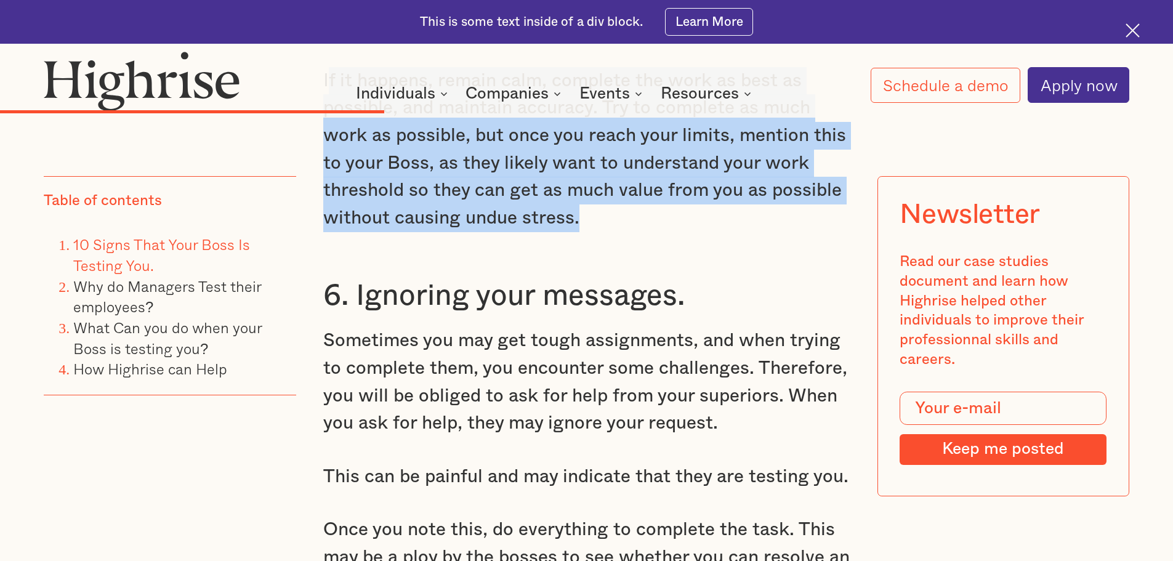
scroll to position [4864, 0]
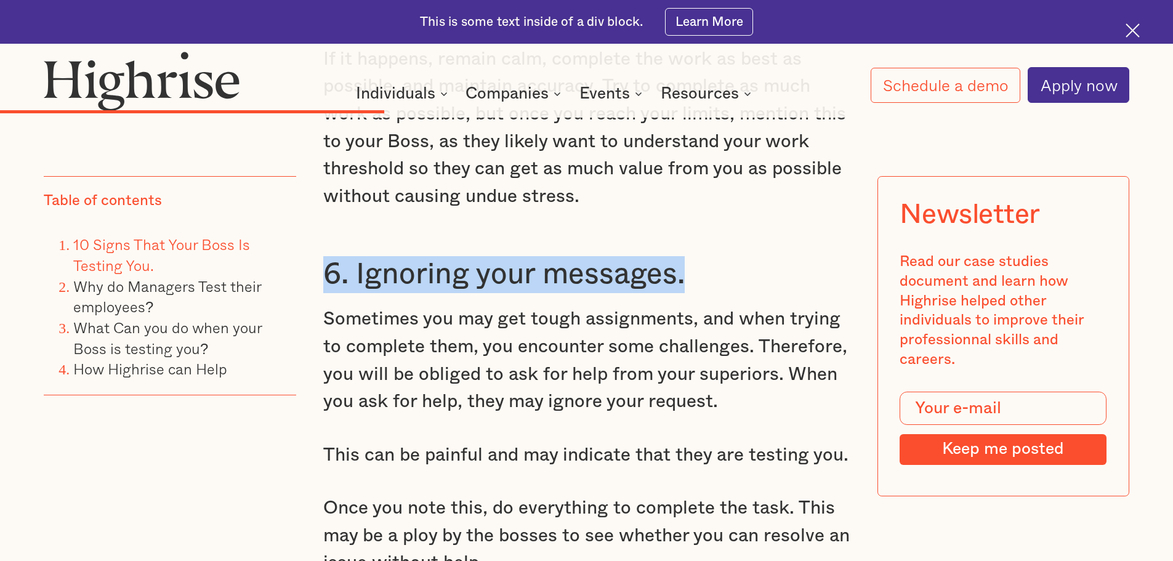
drag, startPoint x: 704, startPoint y: 256, endPoint x: 315, endPoint y: 256, distance: 389.7
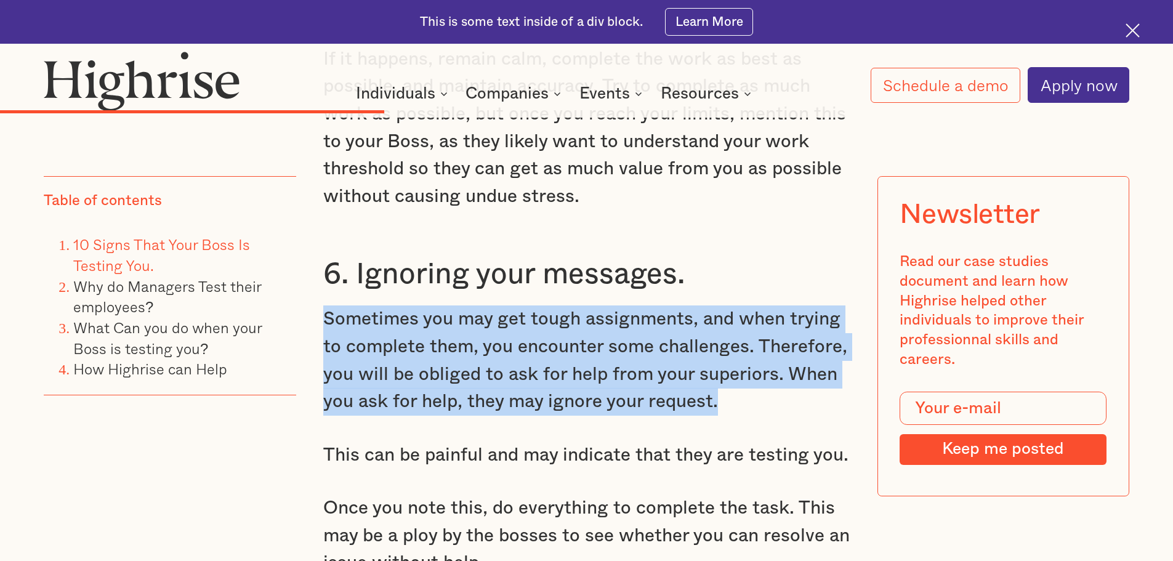
drag, startPoint x: 723, startPoint y: 396, endPoint x: 309, endPoint y: 286, distance: 428.0
click at [788, 372] on p "Sometimes you may get tough assignments, and when trying to complete them, you …" at bounding box center [586, 360] width 527 height 110
drag, startPoint x: 736, startPoint y: 394, endPoint x: 326, endPoint y: 305, distance: 419.6
click at [326, 305] on p "Sometimes you may get tough assignments, and when trying to complete them, you …" at bounding box center [586, 360] width 527 height 110
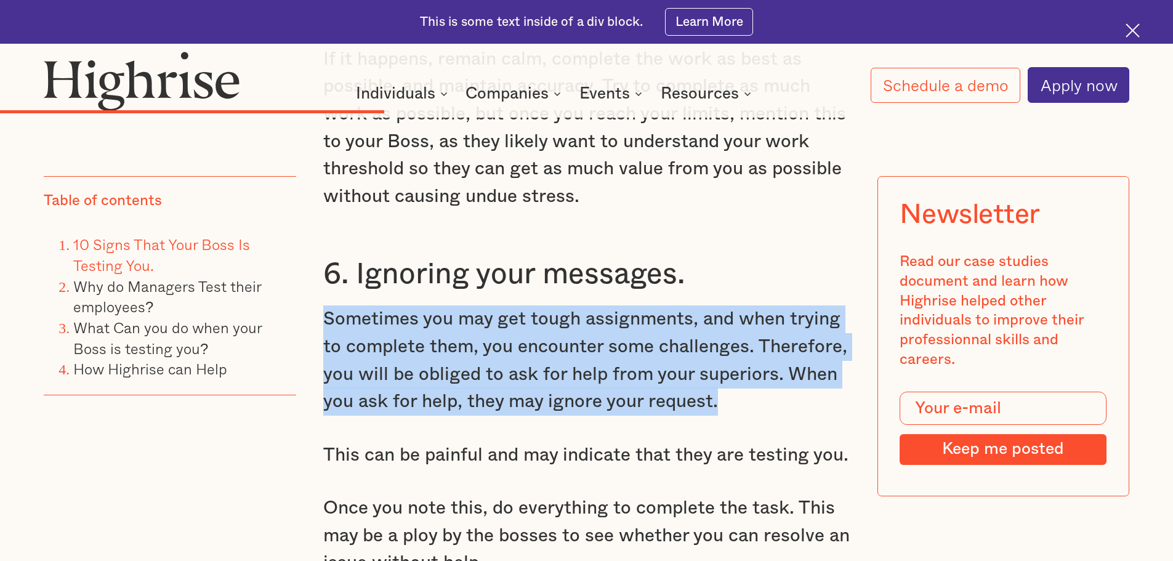
click at [746, 395] on p "Sometimes you may get tough assignments, and when trying to complete them, you …" at bounding box center [586, 360] width 527 height 110
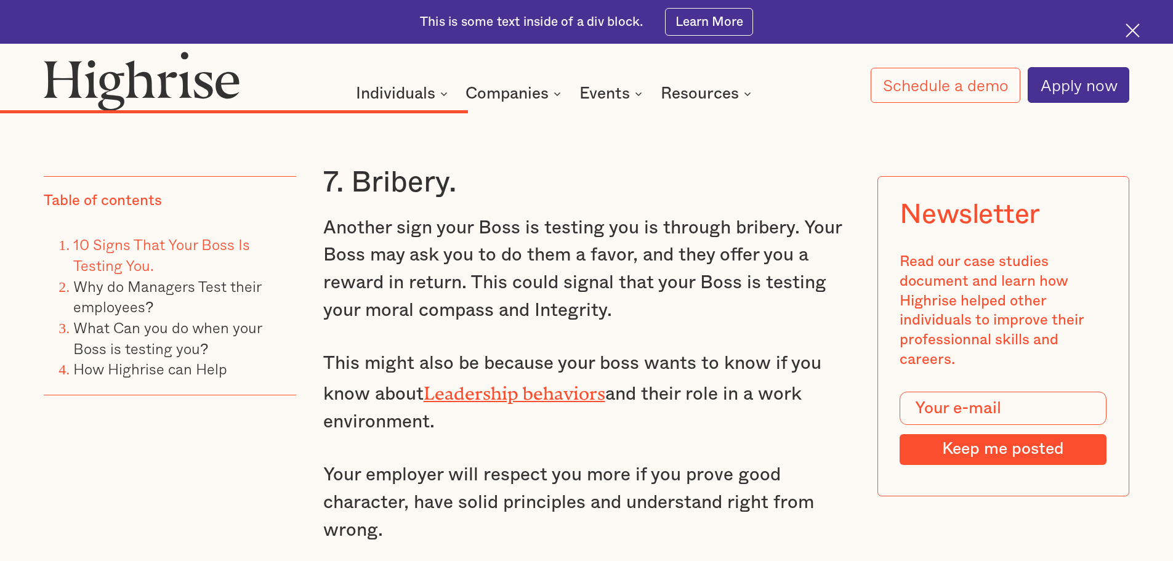
scroll to position [5849, 0]
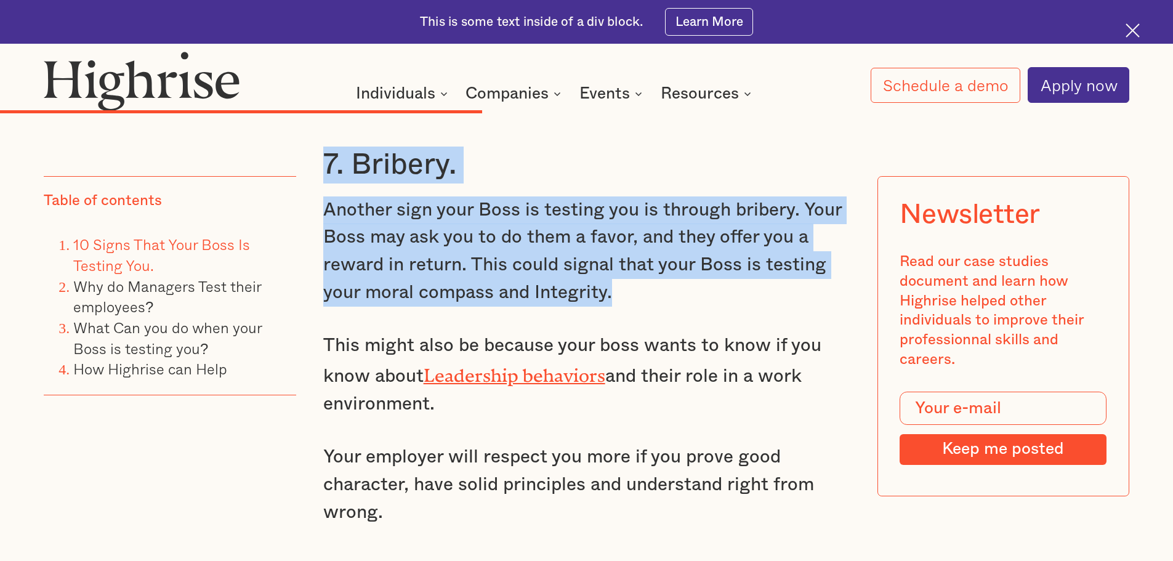
drag, startPoint x: 610, startPoint y: 280, endPoint x: 319, endPoint y: 152, distance: 317.6
click at [362, 252] on p "Another sign your Boss is testing you is through bribery. Your Boss may ask you…" at bounding box center [586, 251] width 527 height 110
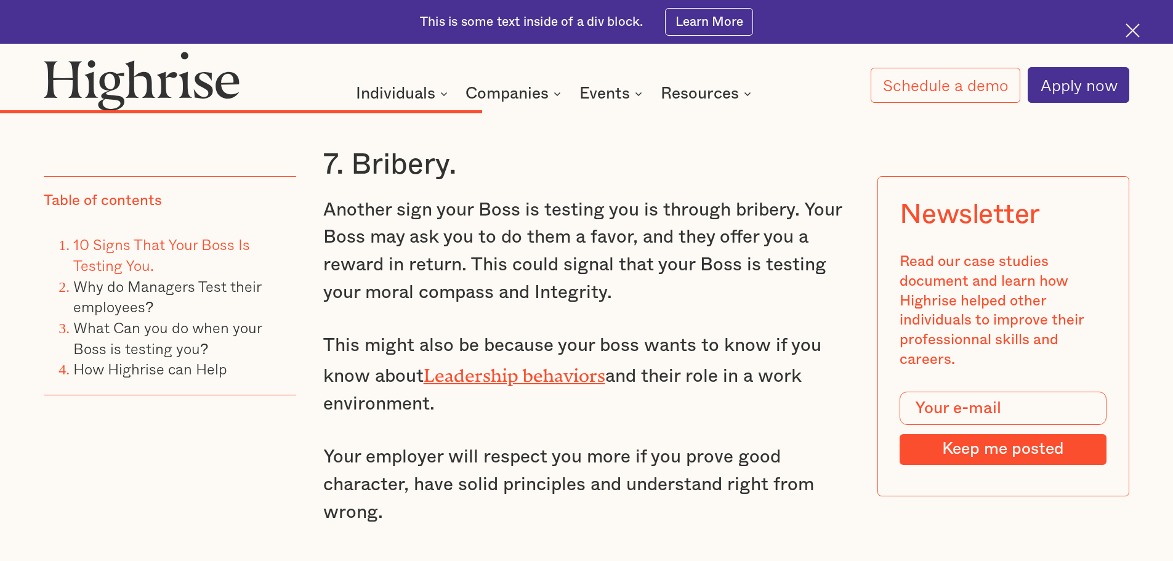
drag, startPoint x: 320, startPoint y: 155, endPoint x: 452, endPoint y: 398, distance: 277.4
click at [452, 395] on p "This might also be because your boss wants to know if you know about Leadership…" at bounding box center [586, 375] width 527 height 86
drag, startPoint x: 455, startPoint y: 395, endPoint x: 318, endPoint y: 337, distance: 149.0
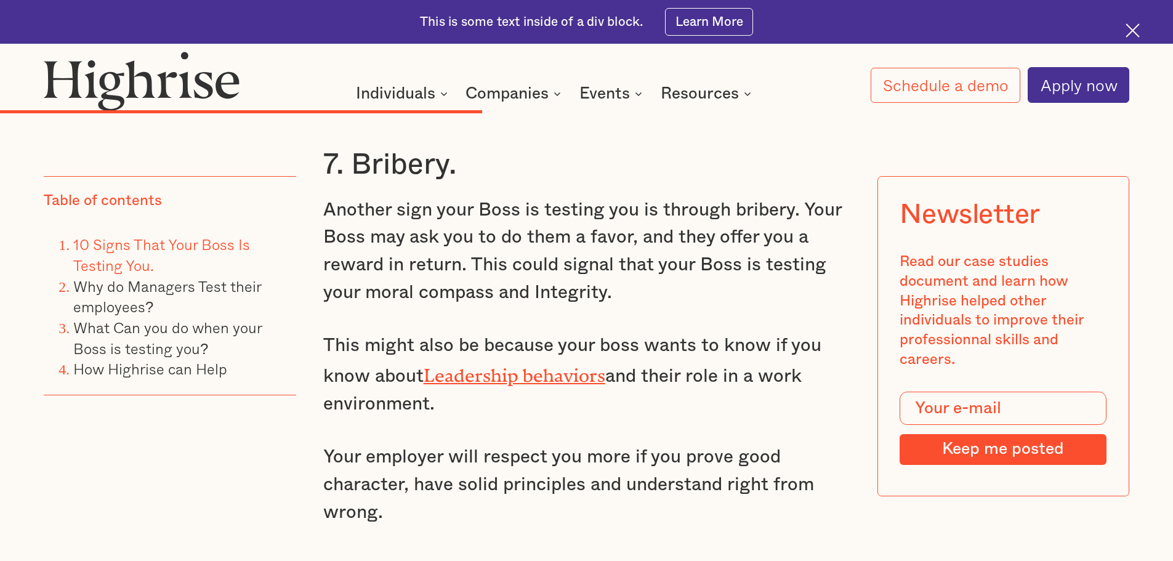
click at [434, 393] on p "This might also be because your boss wants to know if you know about Leadership…" at bounding box center [586, 375] width 527 height 86
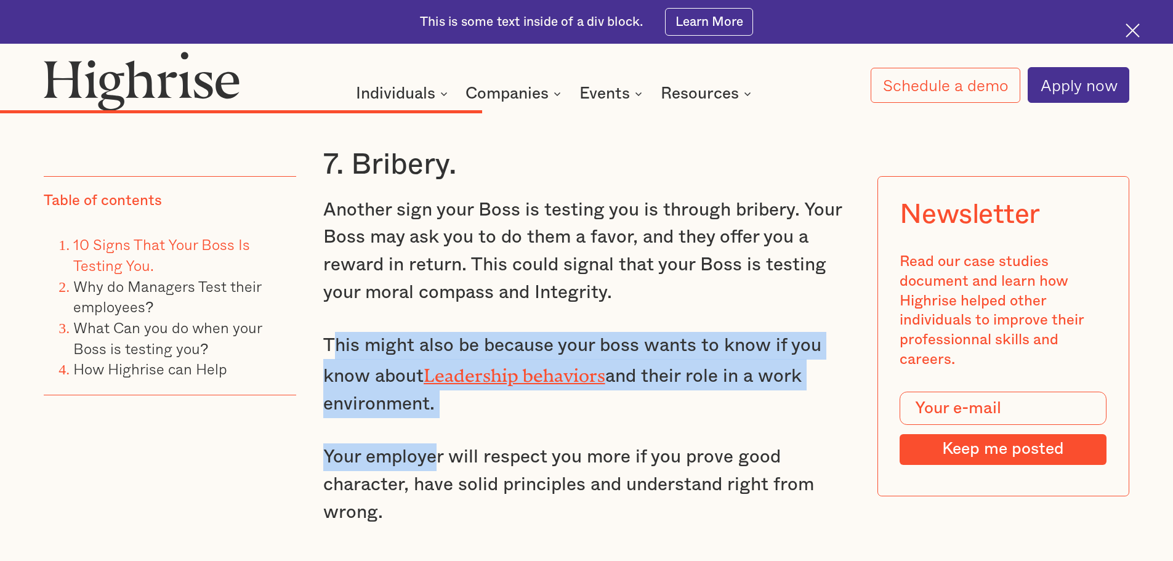
drag, startPoint x: 434, startPoint y: 409, endPoint x: 332, endPoint y: 337, distance: 125.0
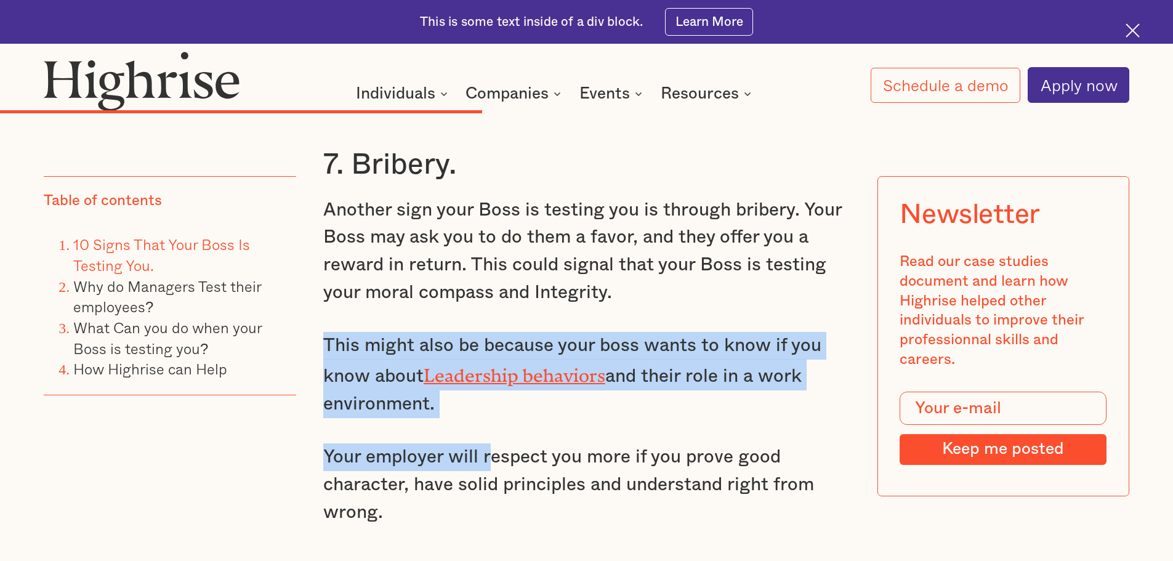
drag, startPoint x: 489, startPoint y: 407, endPoint x: 321, endPoint y: 333, distance: 183.0
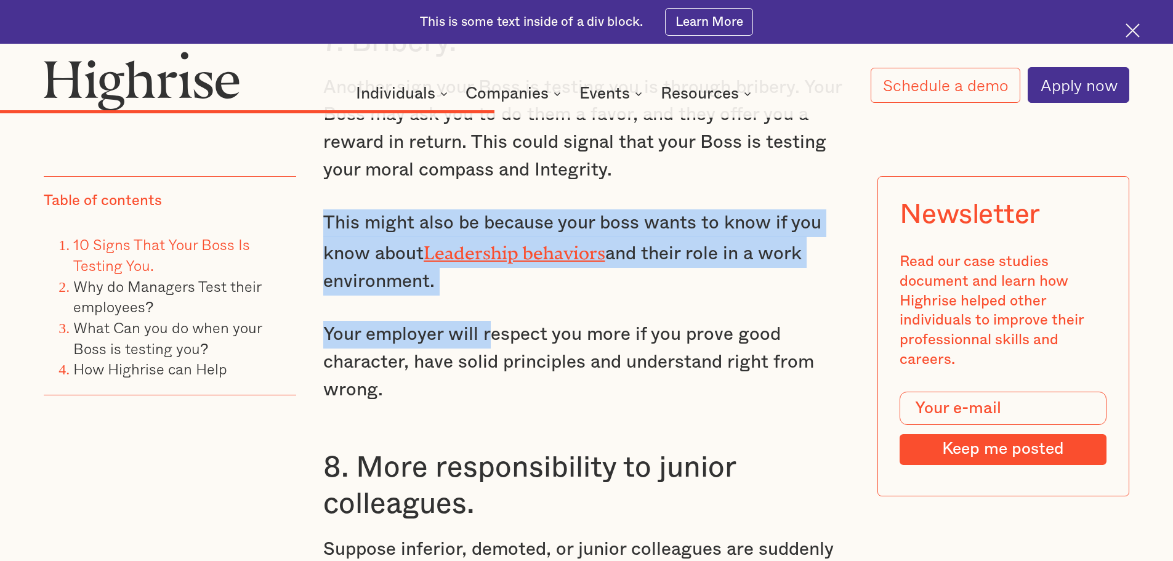
scroll to position [5972, 0]
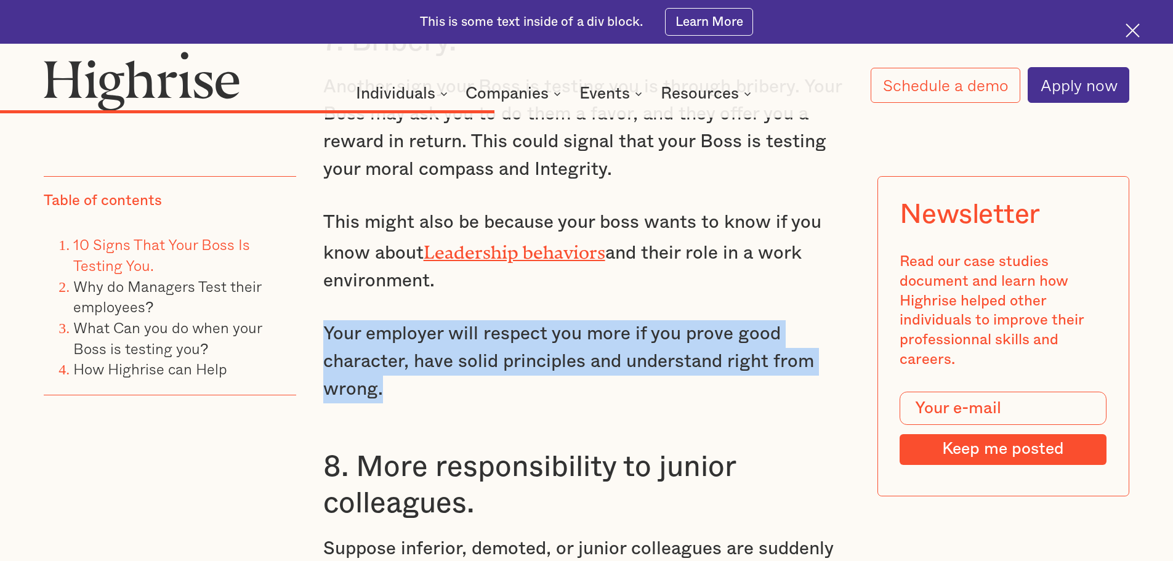
drag, startPoint x: 404, startPoint y: 384, endPoint x: 316, endPoint y: 328, distance: 104.0
click at [493, 359] on p "Your employer will respect you more if you prove good character, have solid pri…" at bounding box center [586, 361] width 527 height 82
drag, startPoint x: 420, startPoint y: 387, endPoint x: 334, endPoint y: 325, distance: 105.9
click at [334, 325] on p "Your employer will respect you more if you prove good character, have solid pri…" at bounding box center [586, 361] width 527 height 82
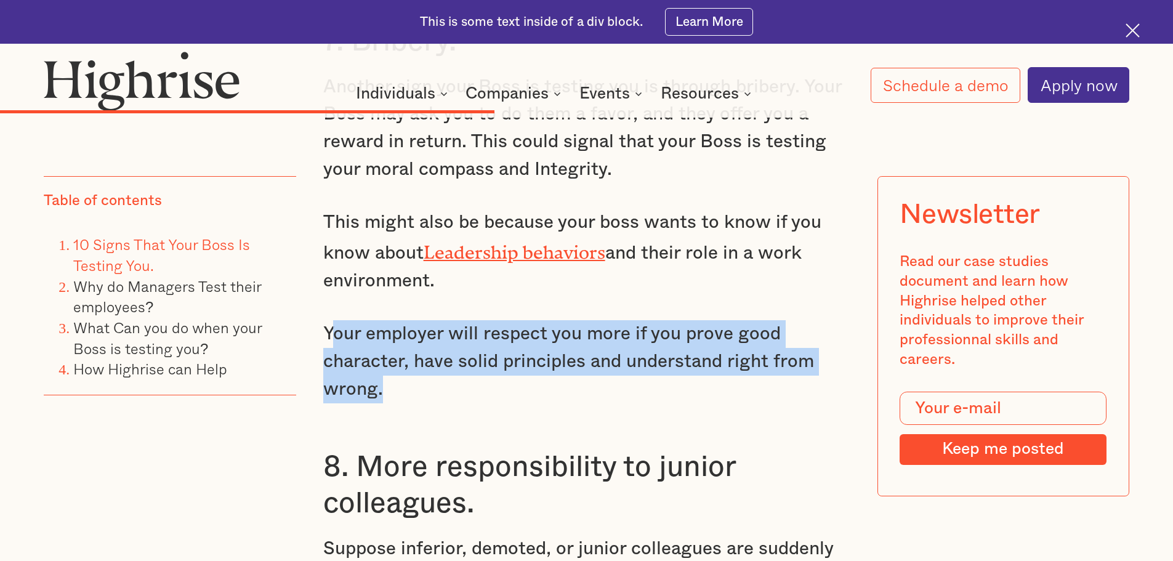
click at [420, 369] on p "Your employer will respect you more if you prove good character, have solid pri…" at bounding box center [586, 361] width 527 height 82
drag, startPoint x: 391, startPoint y: 400, endPoint x: 319, endPoint y: 323, distance: 105.4
click at [474, 388] on p "Your employer will respect you more if you prove good character, have solid pri…" at bounding box center [586, 361] width 527 height 82
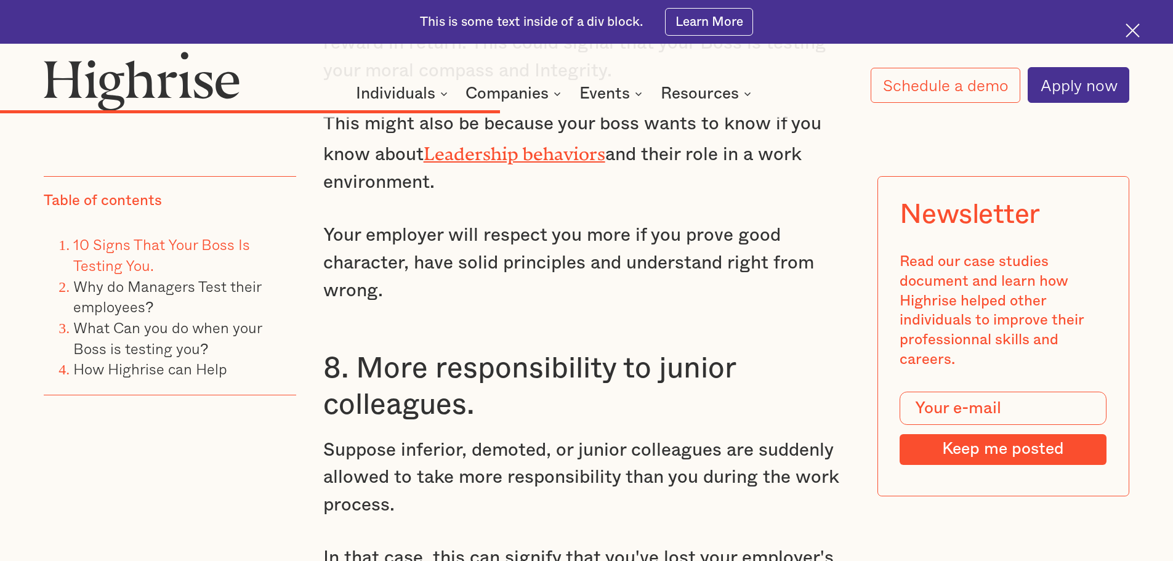
scroll to position [6095, 0]
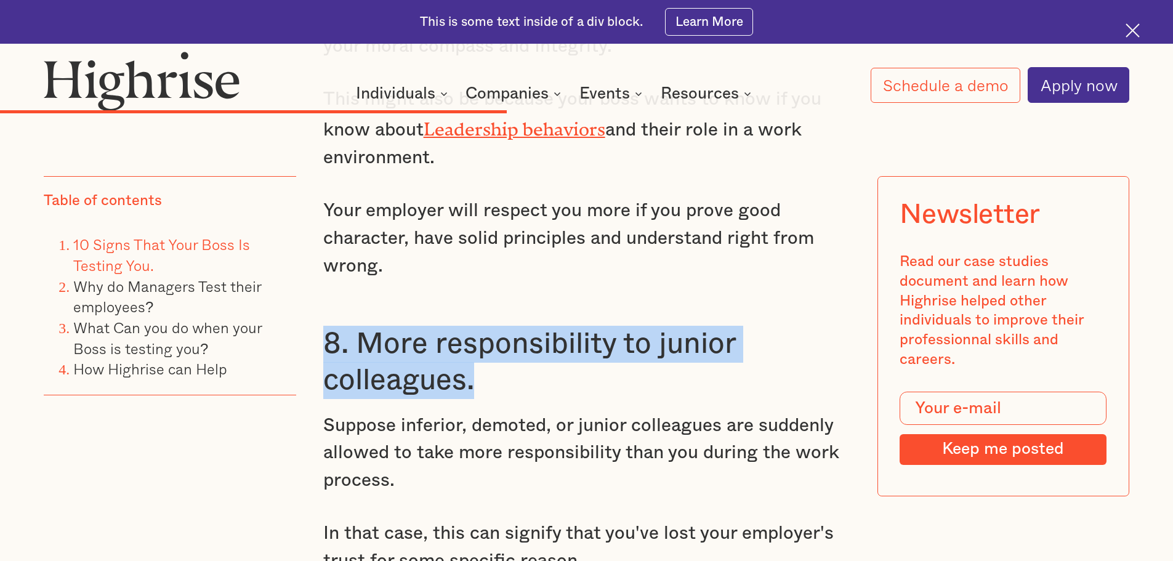
drag, startPoint x: 439, startPoint y: 358, endPoint x: 310, endPoint y: 327, distance: 132.9
click at [513, 353] on h3 "8. More responsibility to junior colleagues." at bounding box center [586, 362] width 527 height 73
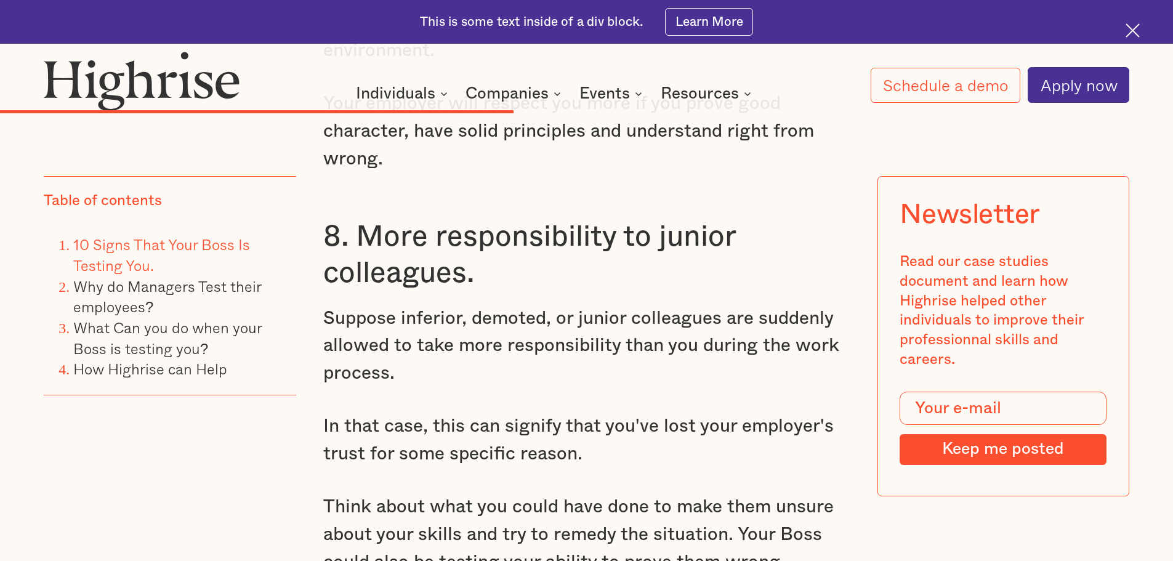
scroll to position [6218, 0]
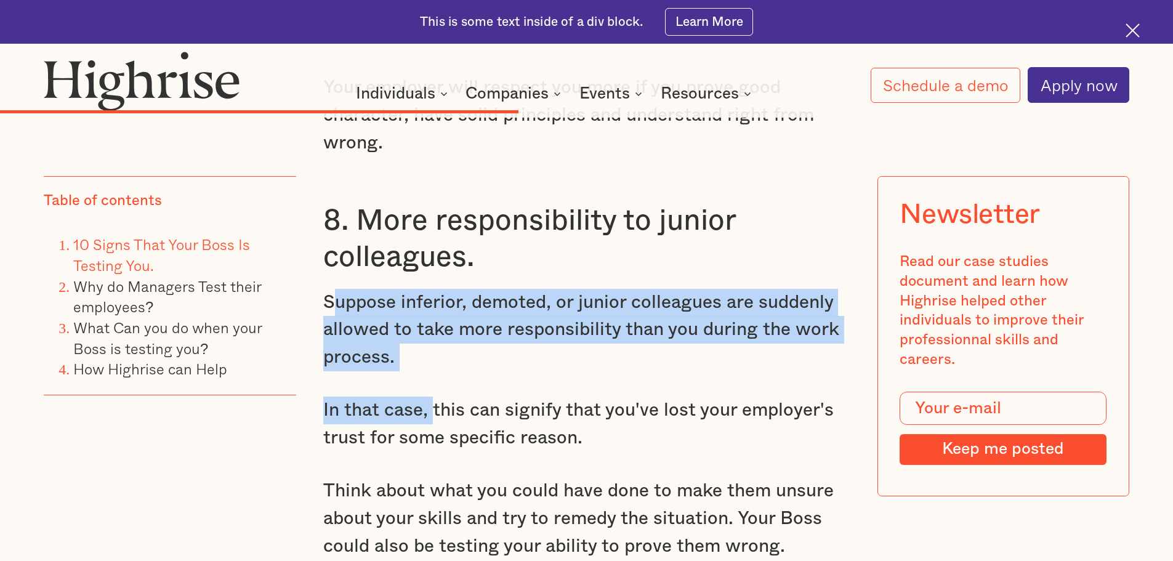
drag, startPoint x: 433, startPoint y: 364, endPoint x: 337, endPoint y: 289, distance: 121.8
click at [337, 289] on div "7. Bribery. Another sign your Boss is testing you is through bribery. Your Boss…" at bounding box center [586, 561] width 527 height 1659
click at [453, 327] on p "Suppose inferior, demoted, or junior colleagues are suddenly allowed to take mo…" at bounding box center [586, 330] width 527 height 82
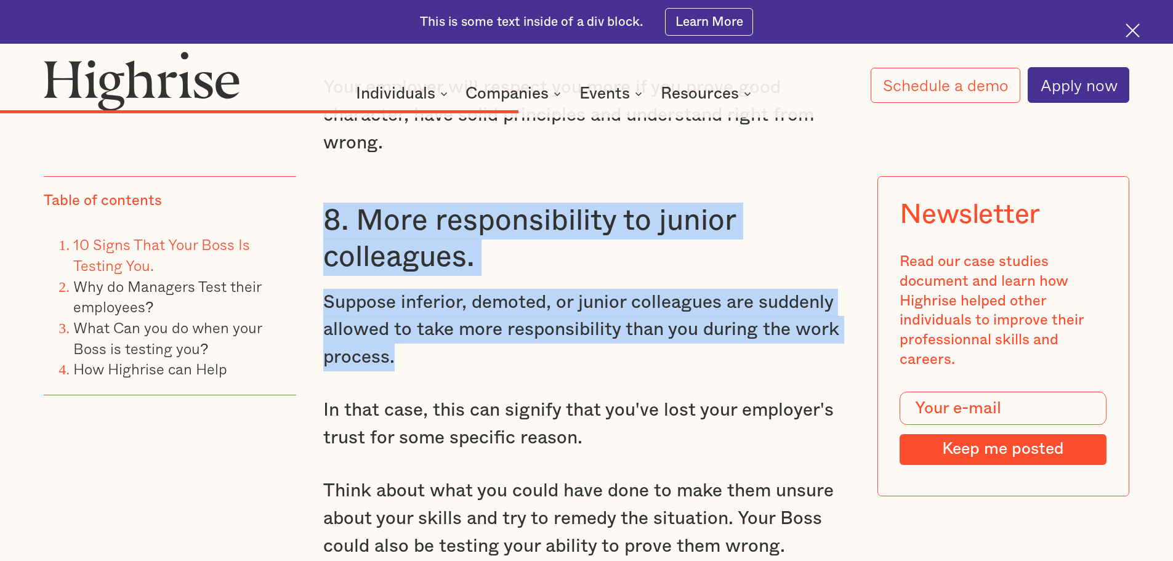
drag, startPoint x: 417, startPoint y: 353, endPoint x: 308, endPoint y: 221, distance: 170.6
click at [504, 329] on p "Suppose inferior, demoted, or junior colleagues are suddenly allowed to take mo…" at bounding box center [586, 330] width 527 height 82
drag, startPoint x: 464, startPoint y: 357, endPoint x: 350, endPoint y: 217, distance: 180.3
click at [350, 217] on div "7. Bribery. Another sign your Boss is testing you is through bribery. Your Boss…" at bounding box center [586, 561] width 527 height 1659
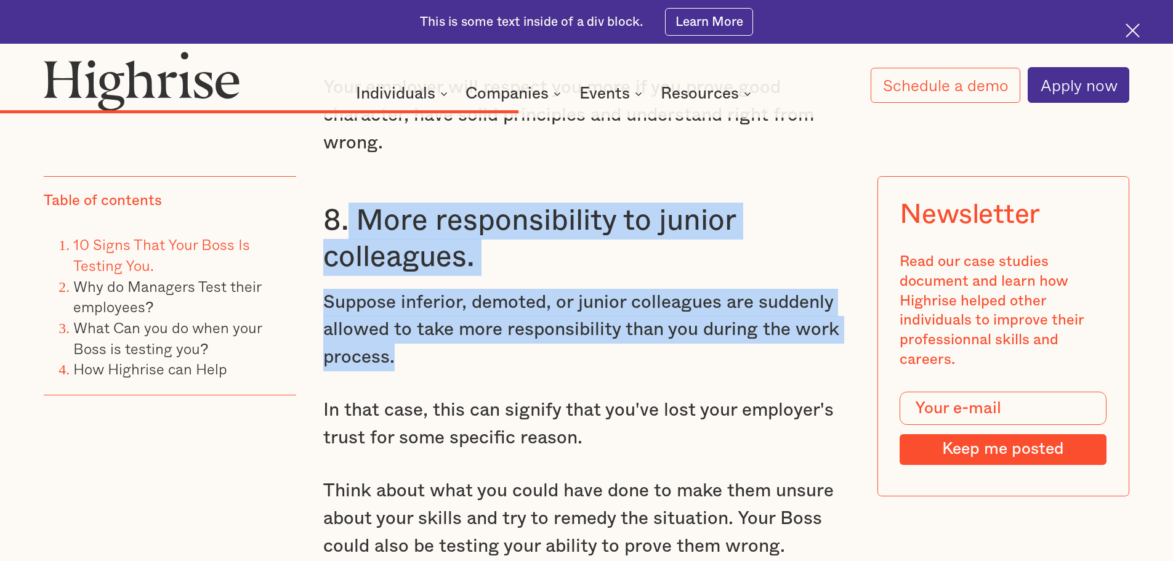
click at [416, 360] on p "Suppose inferior, demoted, or junior colleagues are suddenly allowed to take mo…" at bounding box center [586, 330] width 527 height 82
drag, startPoint x: 403, startPoint y: 356, endPoint x: 312, endPoint y: 214, distance: 168.1
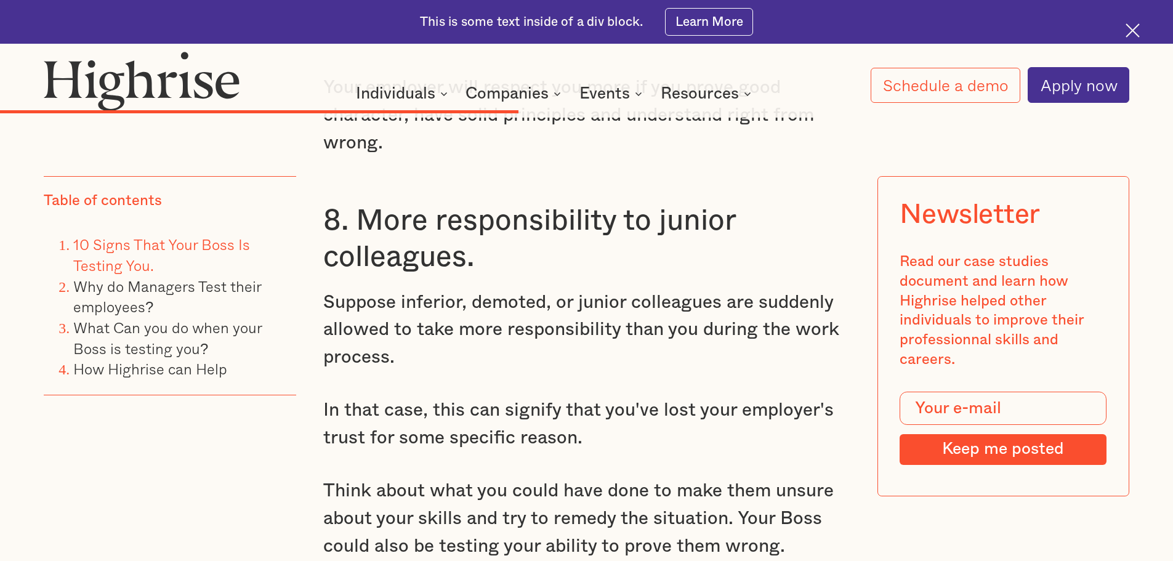
click at [423, 368] on div "7. Bribery. Another sign your Boss is testing you is through bribery. Your Boss…" at bounding box center [586, 561] width 527 height 1659
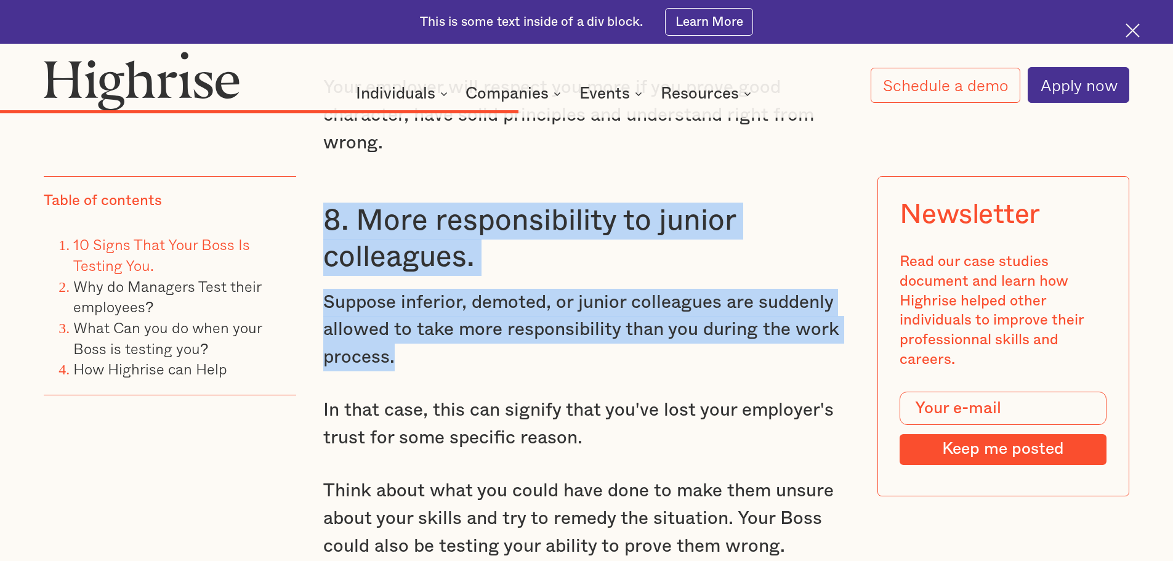
drag, startPoint x: 404, startPoint y: 358, endPoint x: 320, endPoint y: 203, distance: 176.3
click at [435, 307] on p "Suppose inferior, demoted, or junior colleagues are suddenly allowed to take mo…" at bounding box center [586, 330] width 527 height 82
drag, startPoint x: 316, startPoint y: 206, endPoint x: 400, endPoint y: 337, distance: 155.6
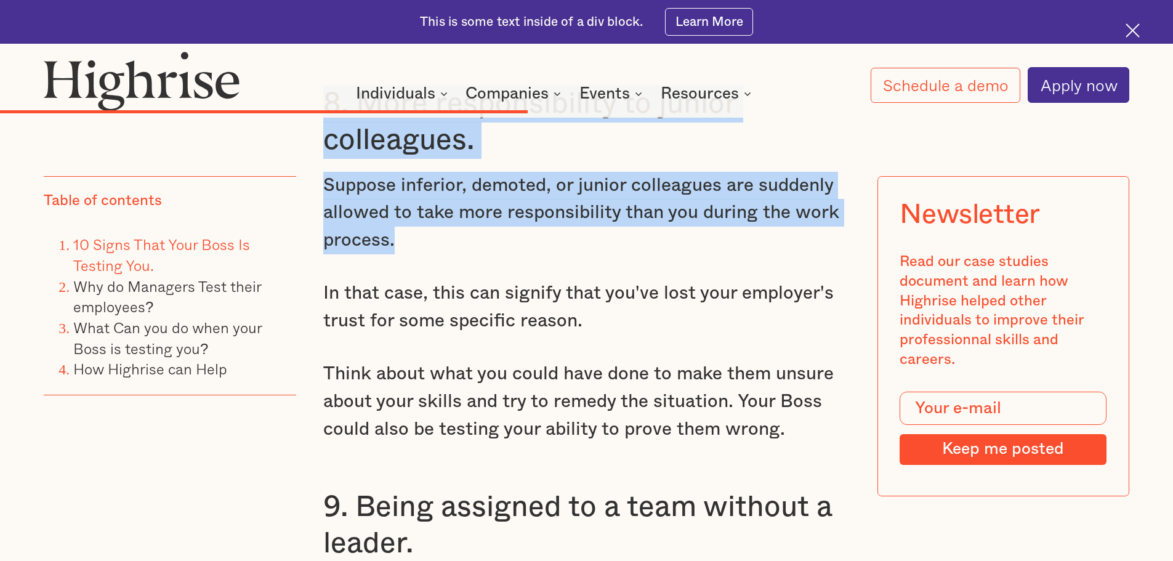
scroll to position [6341, 0]
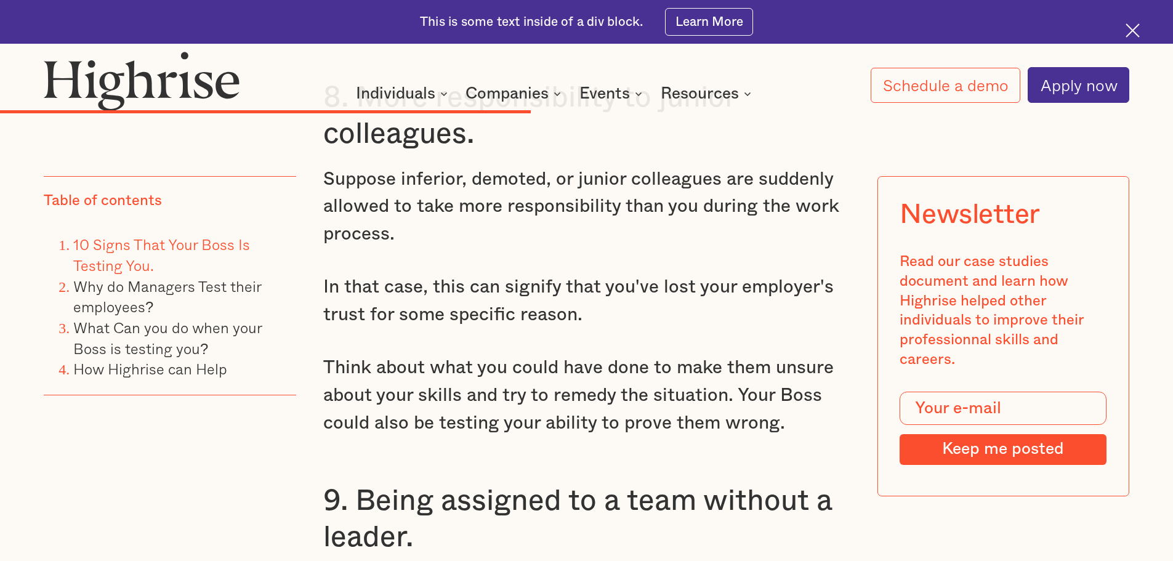
click at [585, 310] on p "In that case, this can signify that you've lost your employer's trust for some …" at bounding box center [586, 300] width 527 height 55
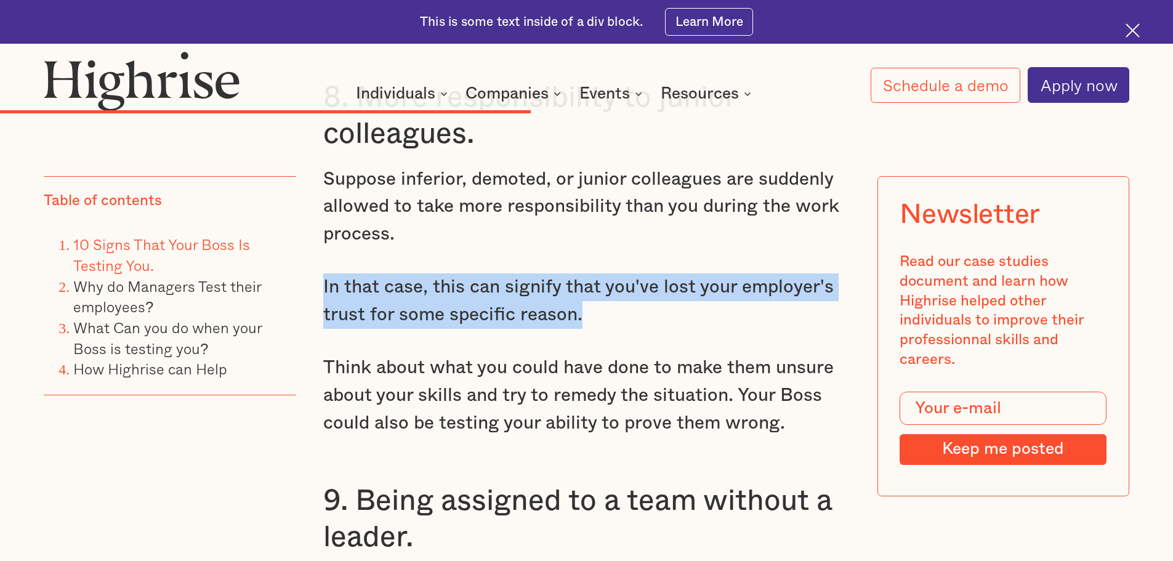
drag, startPoint x: 592, startPoint y: 317, endPoint x: 318, endPoint y: 275, distance: 277.2
click at [318, 275] on div "Our chief want in life is somebody who will make us do what we can - [PERSON_NA…" at bounding box center [586, 567] width 1085 height 11401
click at [525, 300] on p "In that case, this can signify that you've lost your employer's trust for some …" at bounding box center [586, 300] width 527 height 55
drag, startPoint x: 316, startPoint y: 276, endPoint x: 605, endPoint y: 316, distance: 290.8
click at [605, 316] on div "Our chief want in life is somebody who will make us do what we can - [PERSON_NA…" at bounding box center [586, 567] width 1085 height 11401
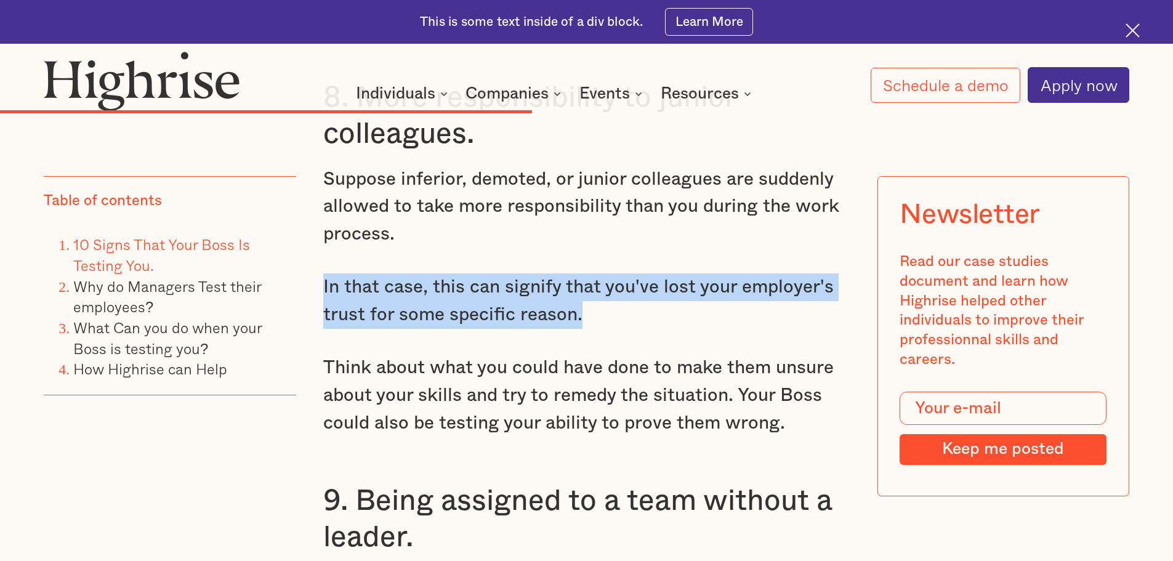
scroll to position [6403, 0]
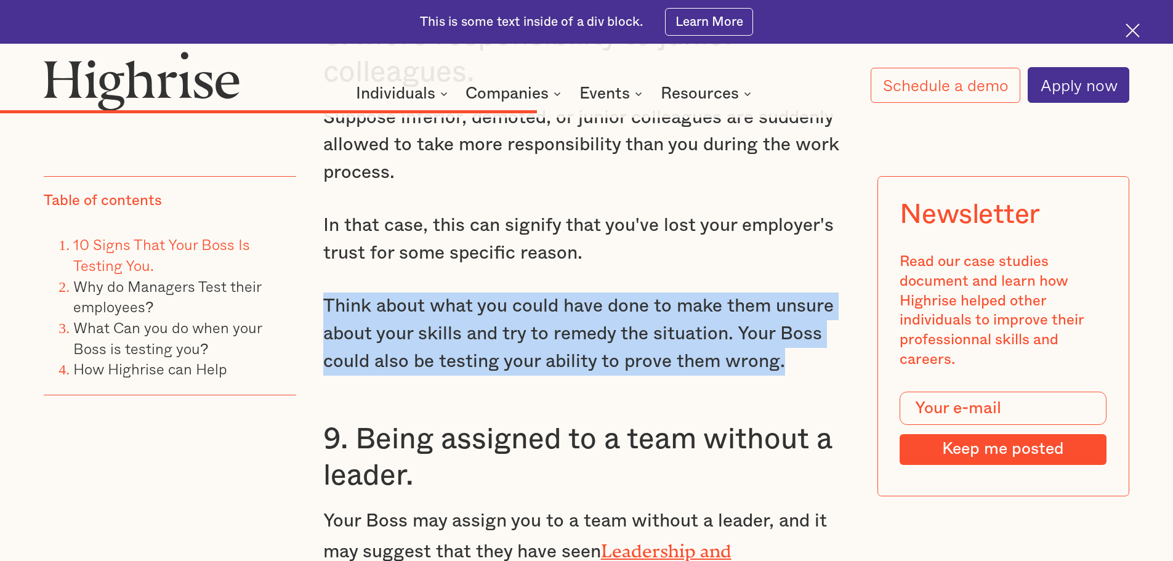
drag, startPoint x: 323, startPoint y: 296, endPoint x: 802, endPoint y: 352, distance: 481.6
click at [802, 352] on p "Think about what you could have done to make them unsure about your skills and …" at bounding box center [586, 333] width 527 height 82
click at [750, 352] on p "Think about what you could have done to make them unsure about your skills and …" at bounding box center [586, 333] width 527 height 82
drag, startPoint x: 775, startPoint y: 359, endPoint x: 315, endPoint y: 308, distance: 462.1
click at [315, 308] on div "Our chief want in life is somebody who will make us do what we can - [PERSON_NA…" at bounding box center [586, 506] width 1085 height 11401
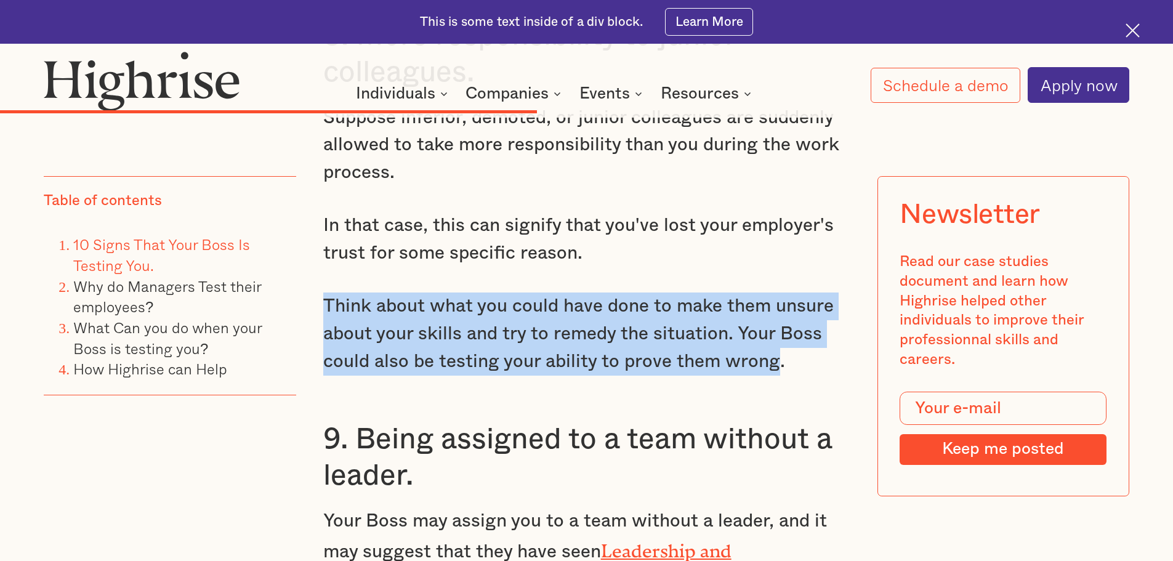
click at [721, 330] on p "Think about what you could have done to make them unsure about your skills and …" at bounding box center [586, 333] width 527 height 82
drag, startPoint x: 831, startPoint y: 360, endPoint x: 323, endPoint y: 304, distance: 510.4
click at [323, 304] on p "Think about what you could have done to make them unsure about your skills and …" at bounding box center [586, 333] width 527 height 82
click at [688, 354] on p "Think about what you could have done to make them unsure about your skills and …" at bounding box center [586, 333] width 527 height 82
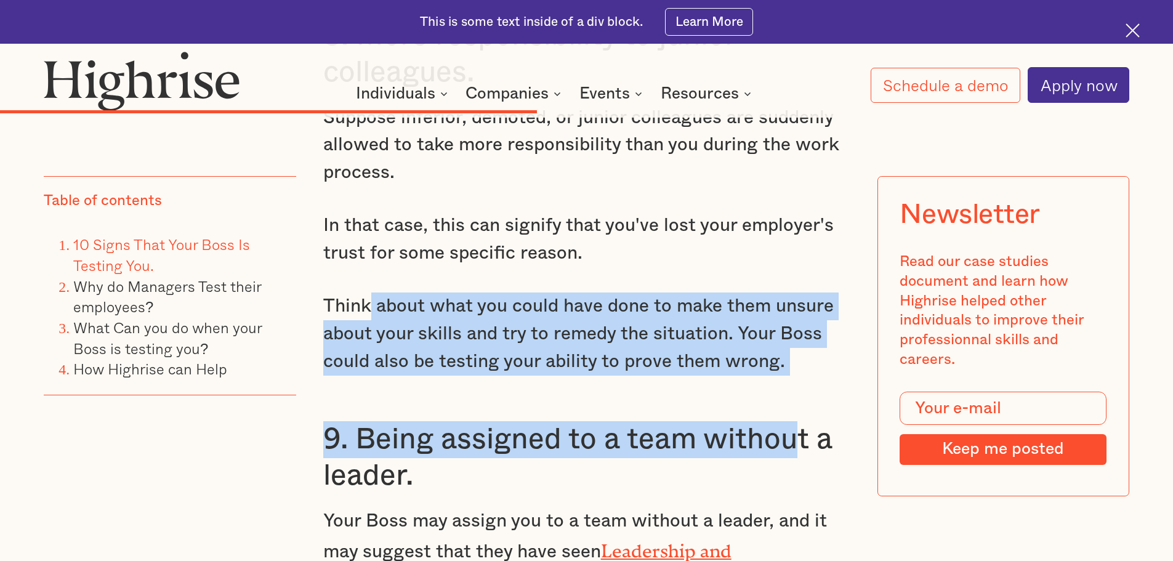
drag, startPoint x: 802, startPoint y: 368, endPoint x: 369, endPoint y: 300, distance: 438.0
click at [369, 300] on div "7. Bribery. Another sign your Boss is testing you is through bribery. Your Boss…" at bounding box center [586, 376] width 527 height 1659
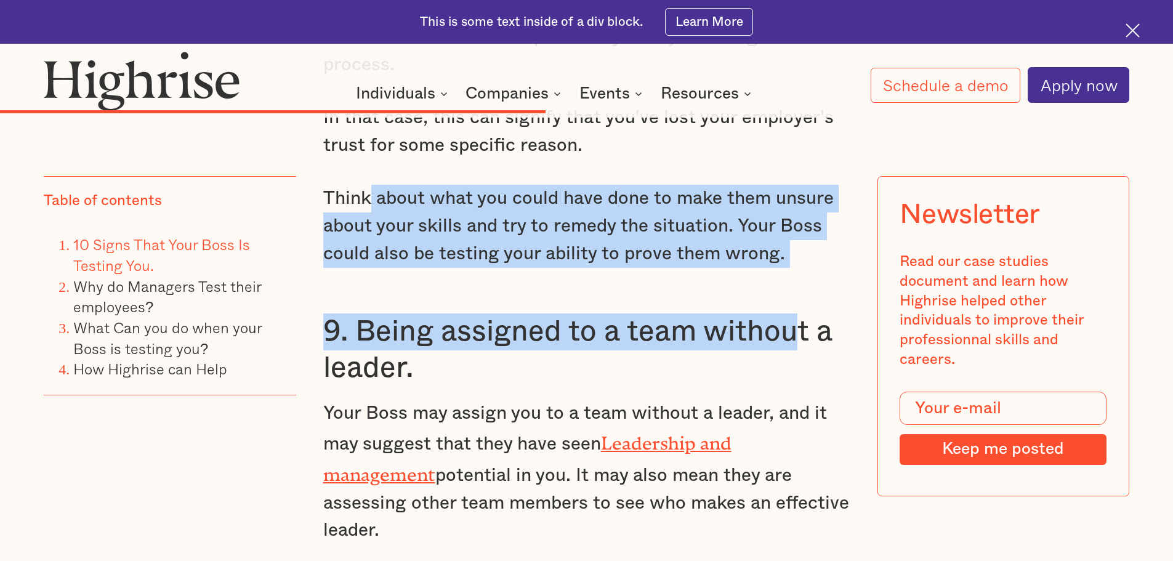
scroll to position [6526, 0]
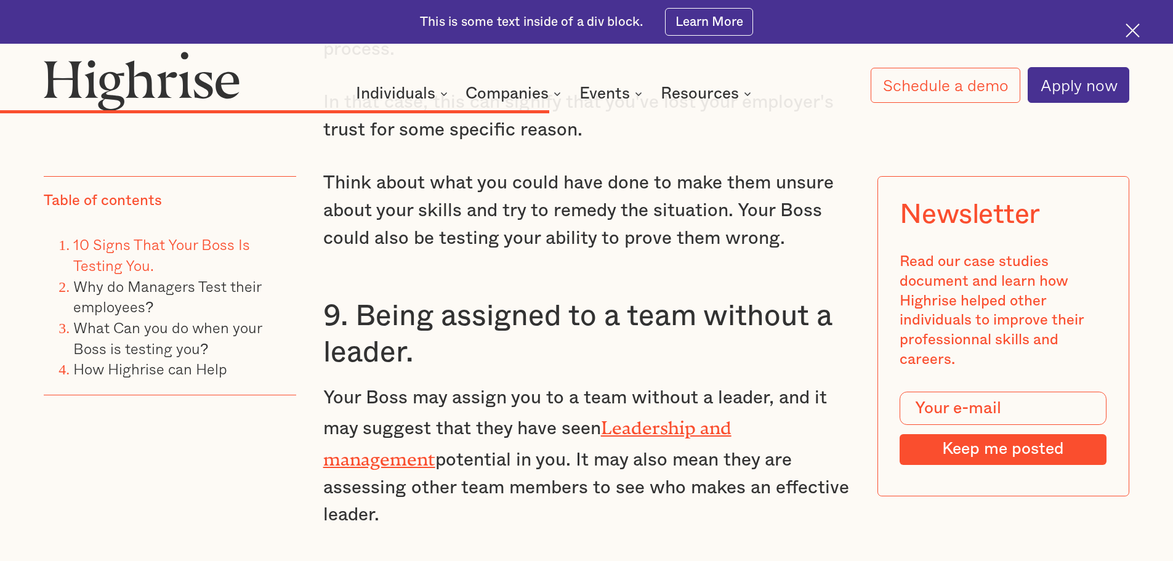
click at [441, 353] on h3 "9. Being assigned to a team without a leader." at bounding box center [586, 334] width 527 height 73
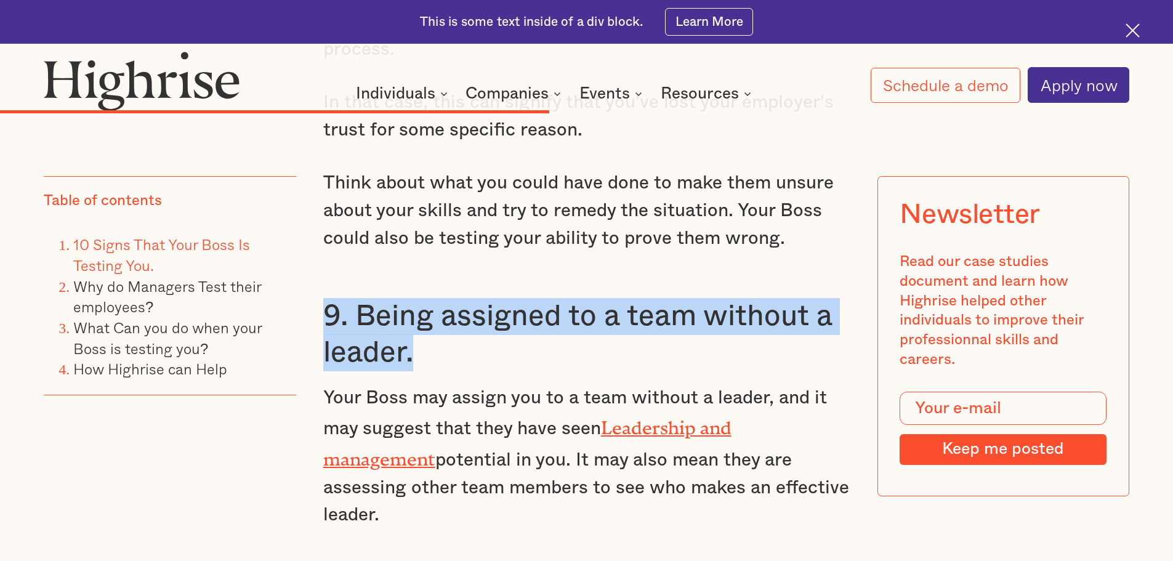
drag, startPoint x: 426, startPoint y: 350, endPoint x: 327, endPoint y: 310, distance: 106.7
click at [327, 310] on h3 "9. Being assigned to a team without a leader." at bounding box center [586, 334] width 527 height 73
click at [560, 334] on h3 "9. Being assigned to a team without a leader." at bounding box center [586, 334] width 527 height 73
drag, startPoint x: 420, startPoint y: 352, endPoint x: 308, endPoint y: 310, distance: 119.8
click at [308, 310] on div "Our chief want in life is somebody who will make us do what we can - [PERSON_NA…" at bounding box center [586, 383] width 1085 height 11401
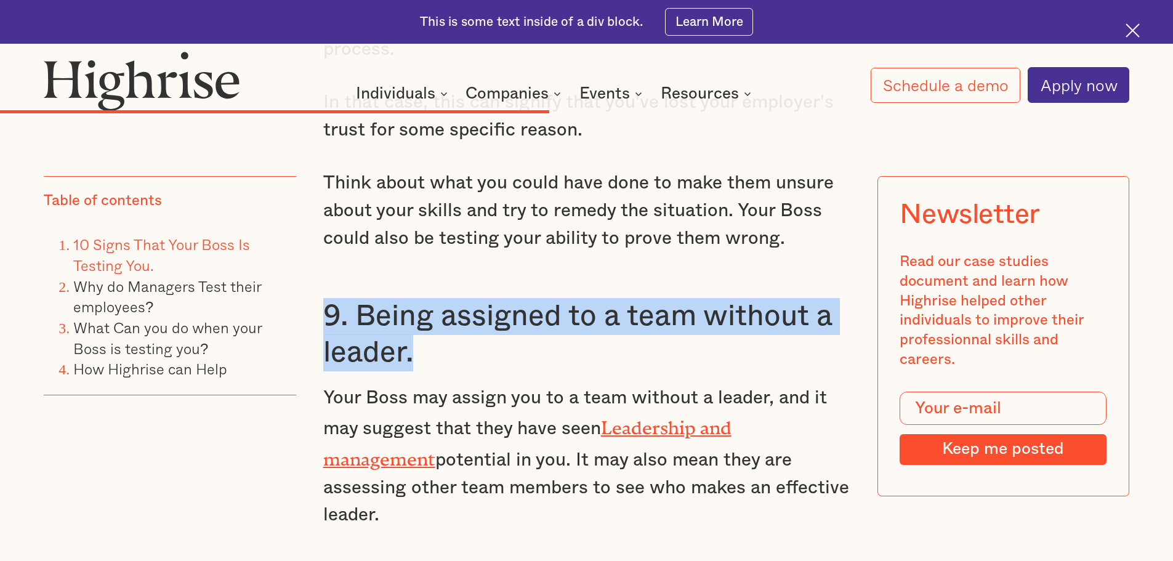
click at [493, 330] on h3 "9. Being assigned to a team without a leader." at bounding box center [586, 334] width 527 height 73
drag, startPoint x: 359, startPoint y: 302, endPoint x: 448, endPoint y: 344, distance: 98.3
click at [448, 344] on h3 "9. Being assigned to a team without a leader." at bounding box center [586, 334] width 527 height 73
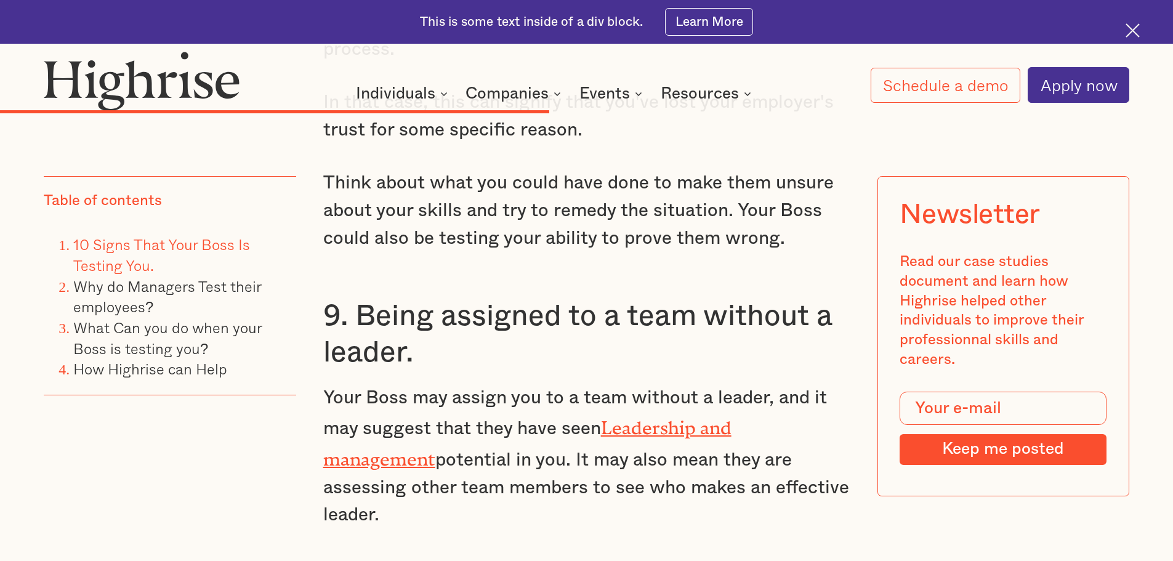
click at [311, 307] on div "Our chief want in life is somebody who will make us do what we can - [PERSON_NA…" at bounding box center [586, 383] width 1085 height 11401
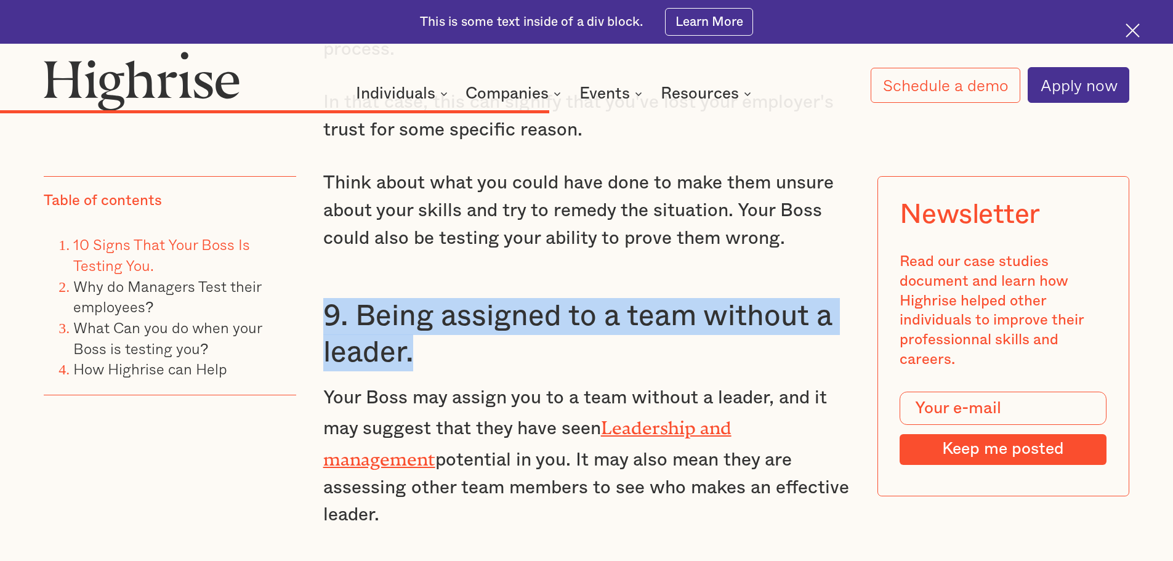
drag, startPoint x: 311, startPoint y: 298, endPoint x: 424, endPoint y: 356, distance: 126.9
click at [424, 356] on div "Our chief want in life is somebody who will make us do what we can - [PERSON_NA…" at bounding box center [586, 383] width 1085 height 11401
click at [402, 343] on h3 "9. Being assigned to a team without a leader." at bounding box center [586, 334] width 527 height 73
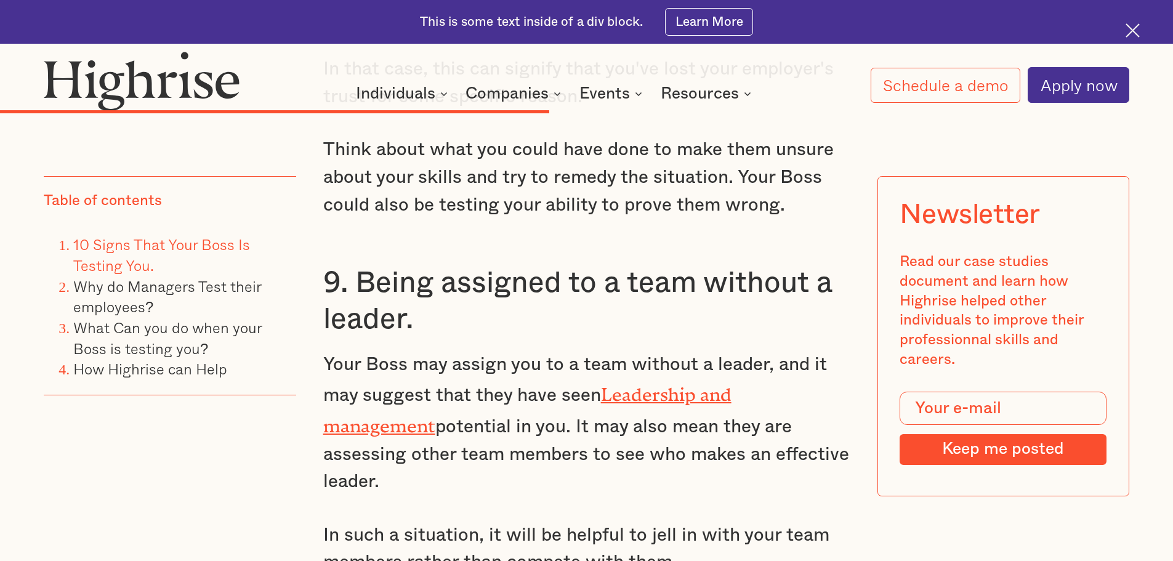
scroll to position [6588, 0]
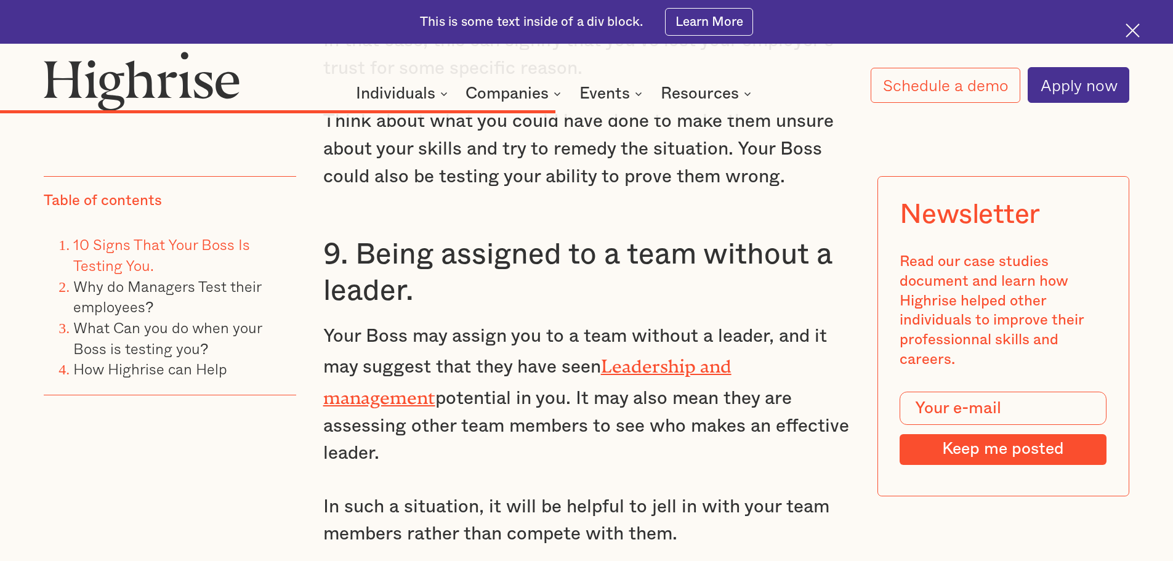
drag, startPoint x: 794, startPoint y: 417, endPoint x: 321, endPoint y: 252, distance: 500.2
click at [323, 252] on div "7. Bribery. Another sign your Boss is testing you is through bribery. Your Boss…" at bounding box center [586, 191] width 527 height 1659
click at [504, 291] on h3 "9. Being assigned to a team without a leader." at bounding box center [586, 272] width 527 height 73
drag, startPoint x: 329, startPoint y: 246, endPoint x: 802, endPoint y: 422, distance: 504.6
click at [802, 422] on div "7. Bribery. Another sign your Boss is testing you is through bribery. Your Boss…" at bounding box center [586, 191] width 527 height 1659
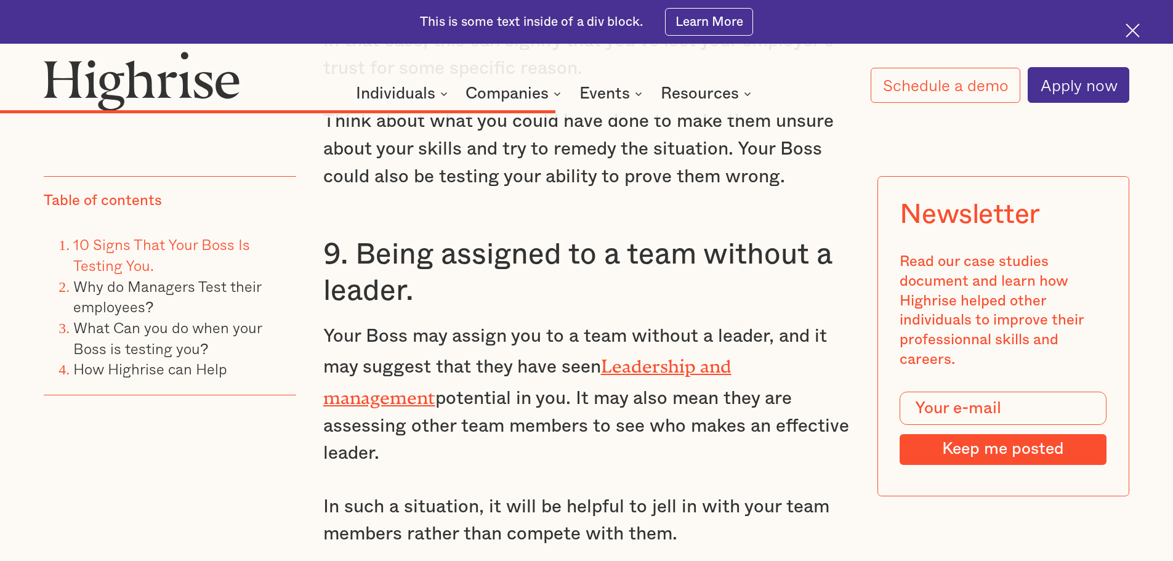
click at [800, 421] on p "Your Boss may assign you to a team without a leader, and it may suggest that th…" at bounding box center [586, 395] width 527 height 145
drag, startPoint x: 787, startPoint y: 420, endPoint x: 304, endPoint y: 240, distance: 515.9
click at [304, 240] on div "Our chief want in life is somebody who will make us do what we can - [PERSON_NA…" at bounding box center [586, 321] width 1085 height 11401
click at [326, 236] on h3 "9. Being assigned to a team without a leader." at bounding box center [586, 272] width 527 height 73
drag, startPoint x: 784, startPoint y: 417, endPoint x: 327, endPoint y: 238, distance: 491.5
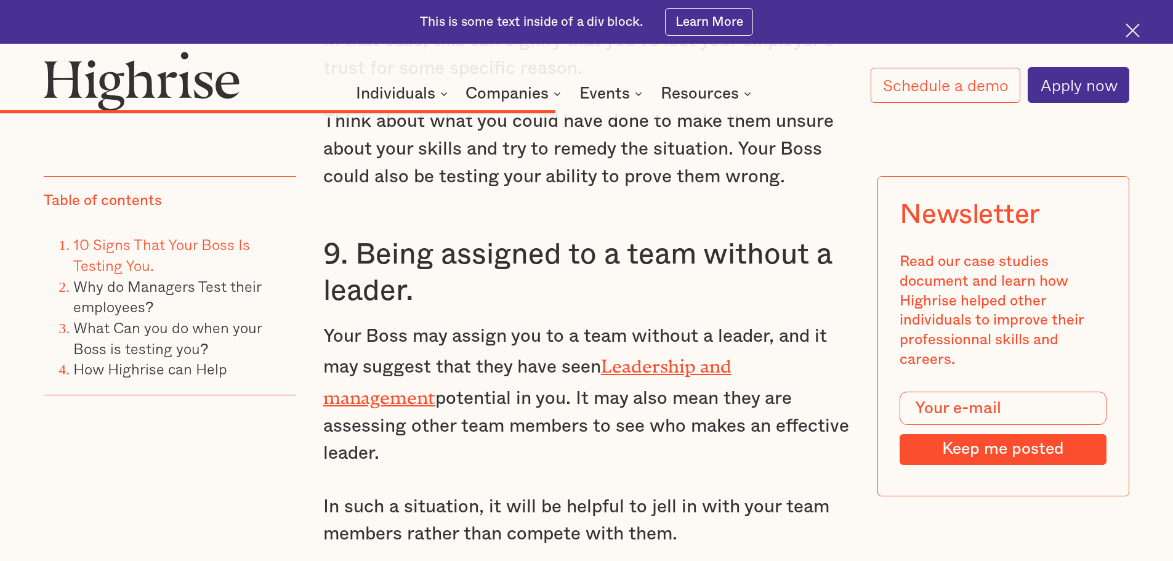
click at [327, 238] on div "7. Bribery. Another sign your Boss is testing you is through bribery. Your Boss…" at bounding box center [586, 191] width 527 height 1659
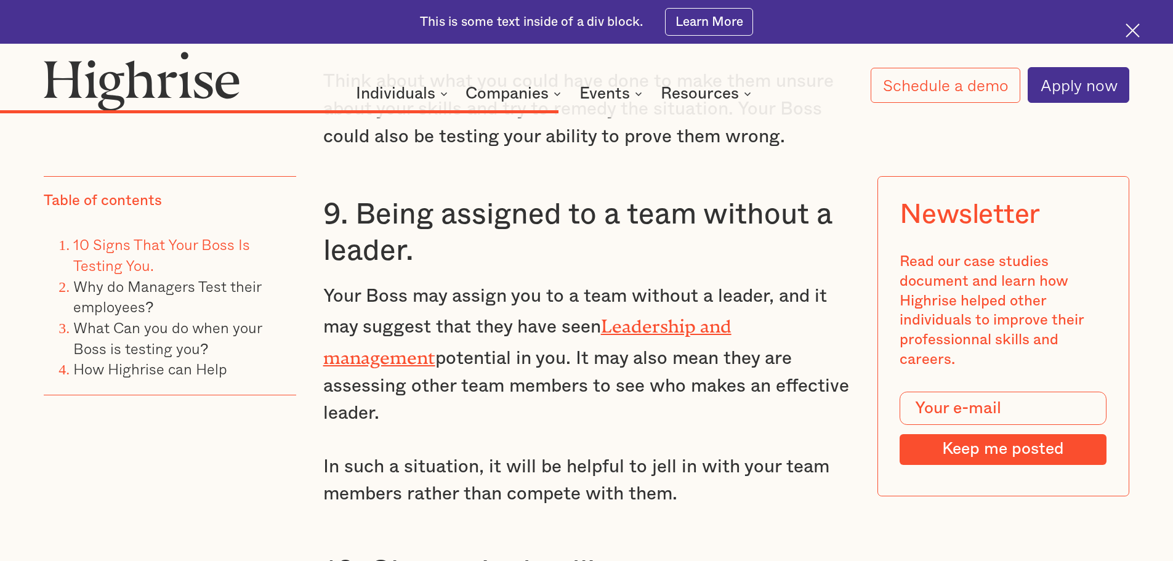
scroll to position [6649, 0]
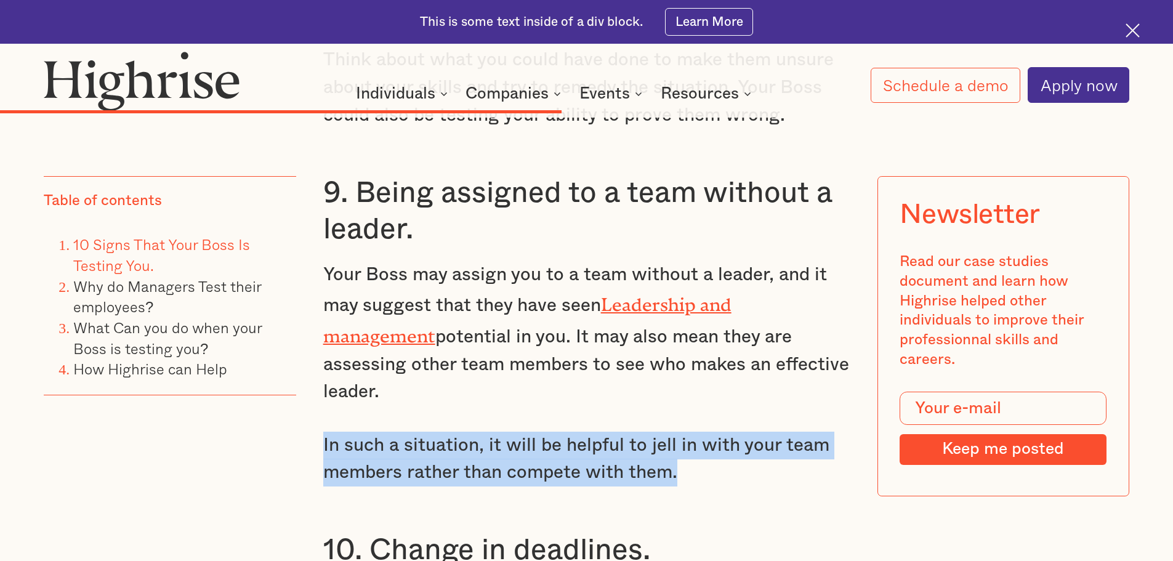
drag, startPoint x: 709, startPoint y: 437, endPoint x: 416, endPoint y: 418, distance: 294.3
click at [316, 396] on div "Our chief want in life is somebody who will make us do what we can - [PERSON_NA…" at bounding box center [586, 259] width 1085 height 11401
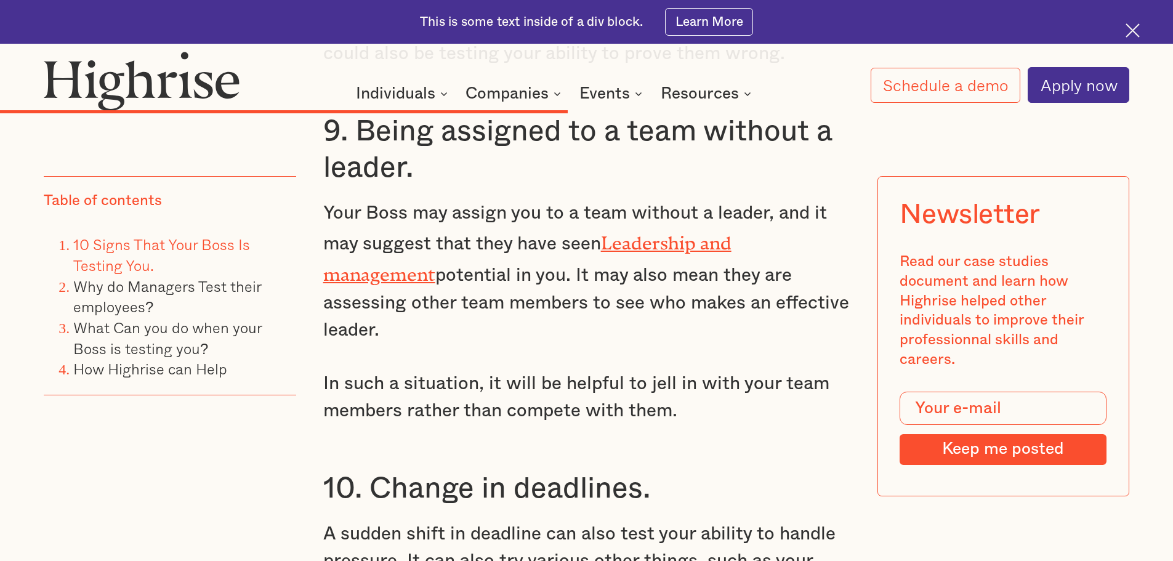
click at [687, 470] on h3 "10. Change in deadlines." at bounding box center [586, 488] width 527 height 37
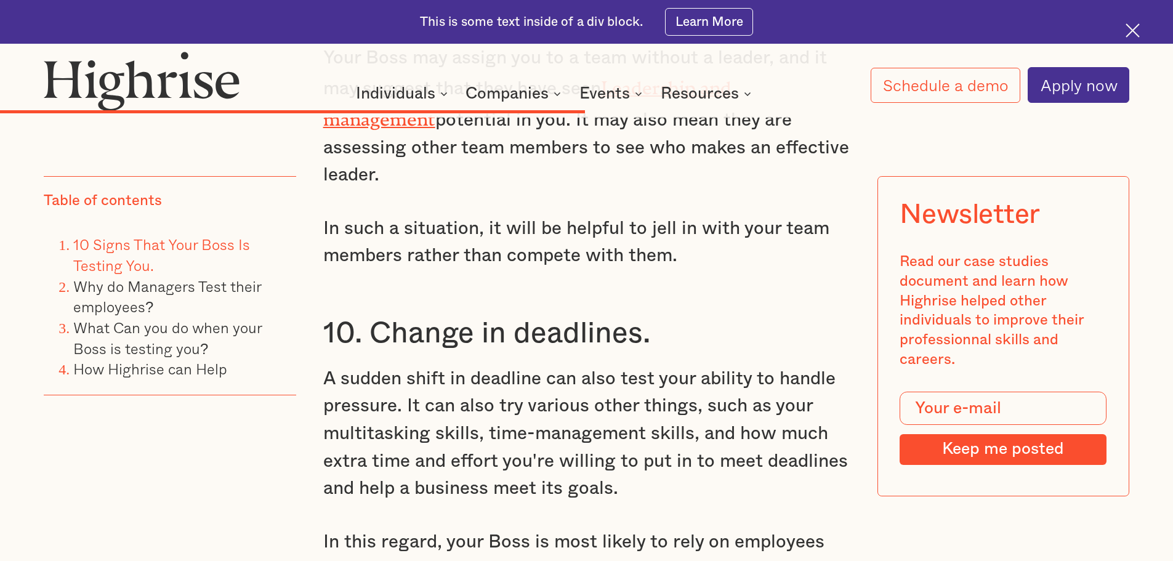
scroll to position [6895, 0]
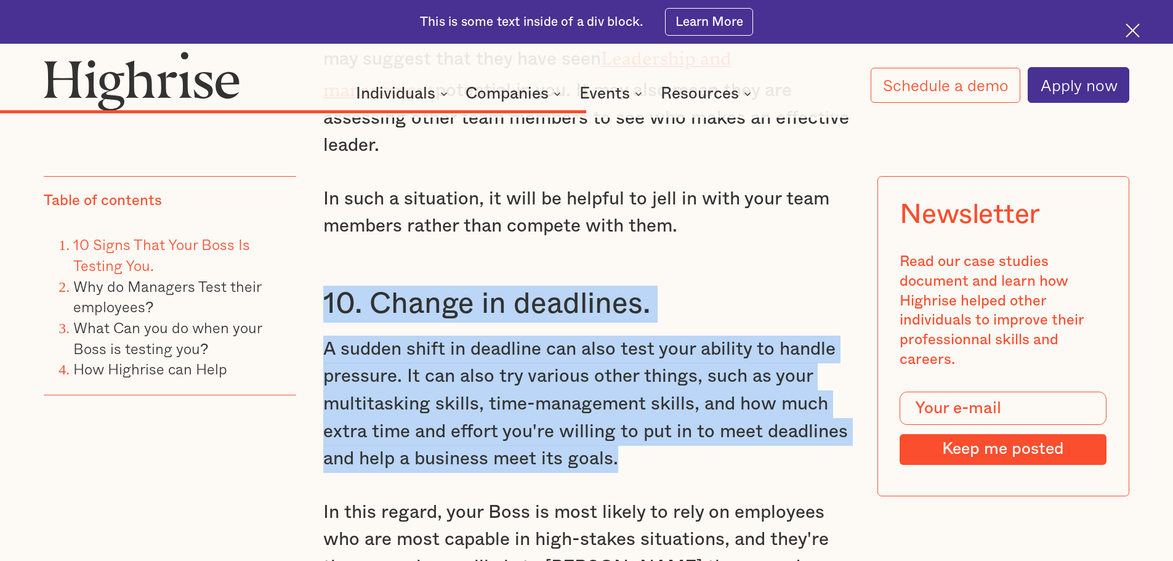
drag, startPoint x: 659, startPoint y: 434, endPoint x: 323, endPoint y: 267, distance: 375.8
click at [723, 414] on p "A sudden shift in deadline can also test your ability to handle pressure. It ca…" at bounding box center [586, 404] width 527 height 137
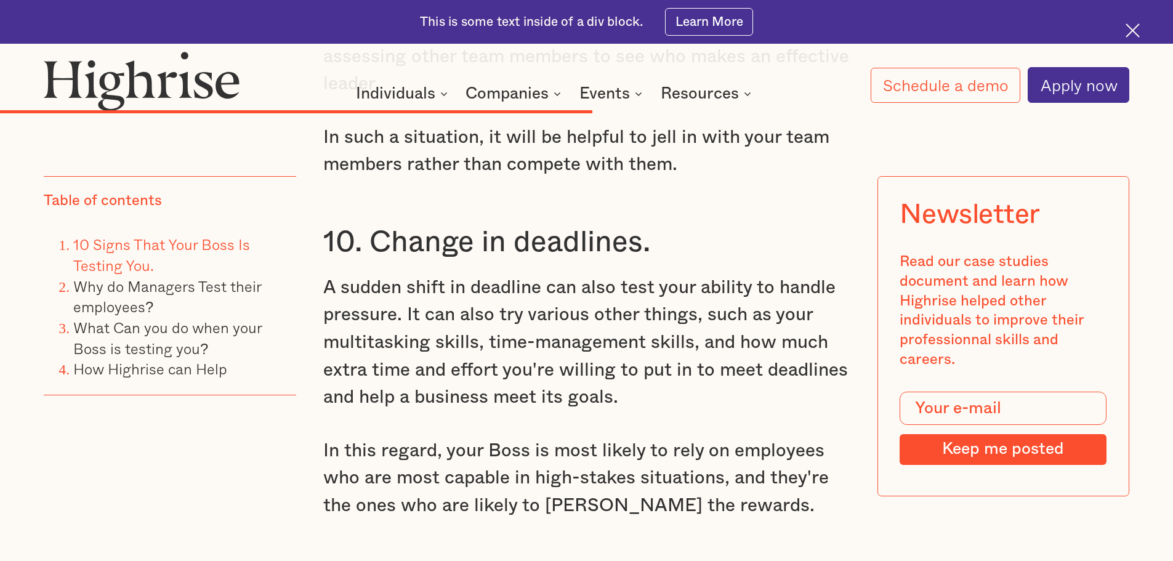
scroll to position [7019, 0]
